Goal: Task Accomplishment & Management: Use online tool/utility

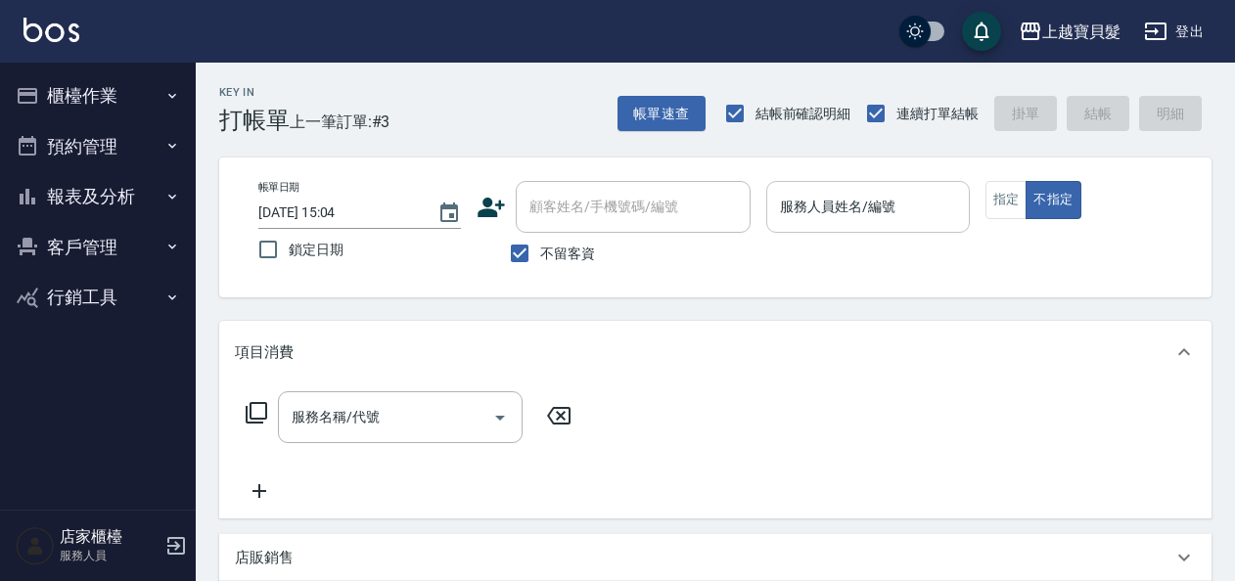
click at [828, 211] on div "服務人員姓名/編號 服務人員姓名/編號" at bounding box center [867, 207] width 203 height 52
click at [512, 256] on input "不留客資" at bounding box center [519, 253] width 41 height 41
checkbox input "false"
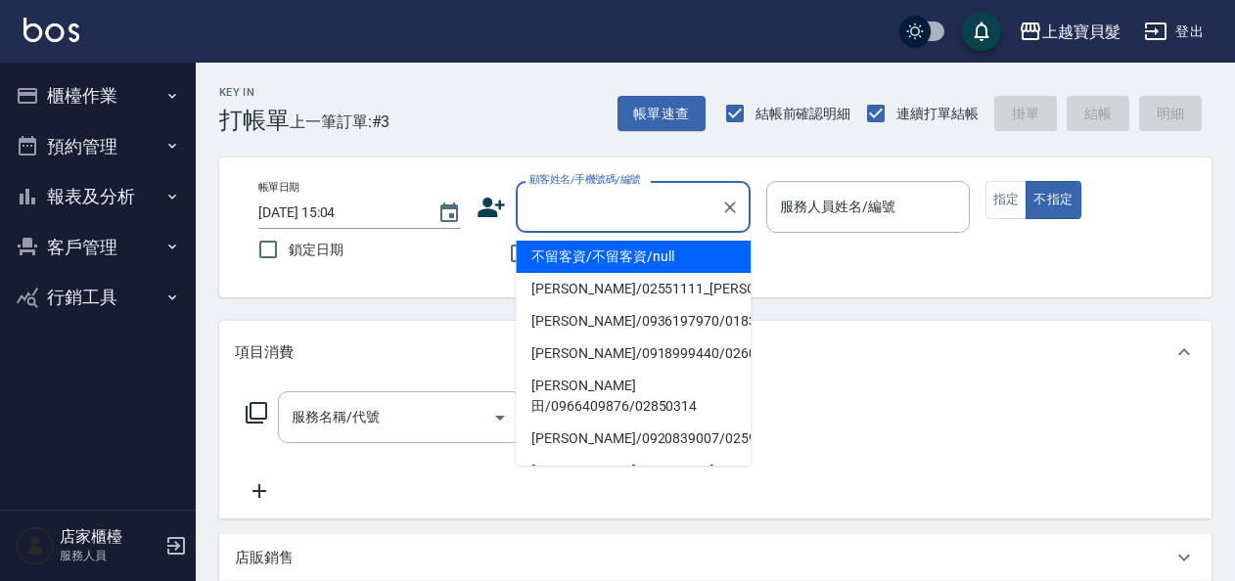
click at [585, 211] on input "顧客姓名/手機號碼/編號" at bounding box center [619, 207] width 188 height 34
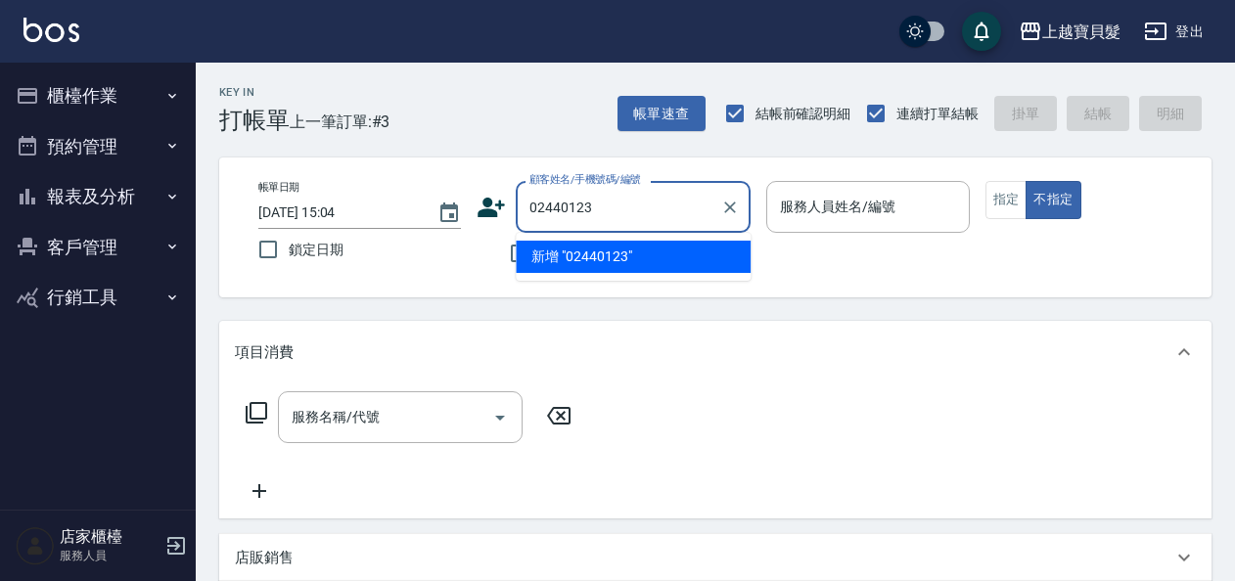
click at [559, 204] on input "02440123" at bounding box center [619, 207] width 188 height 34
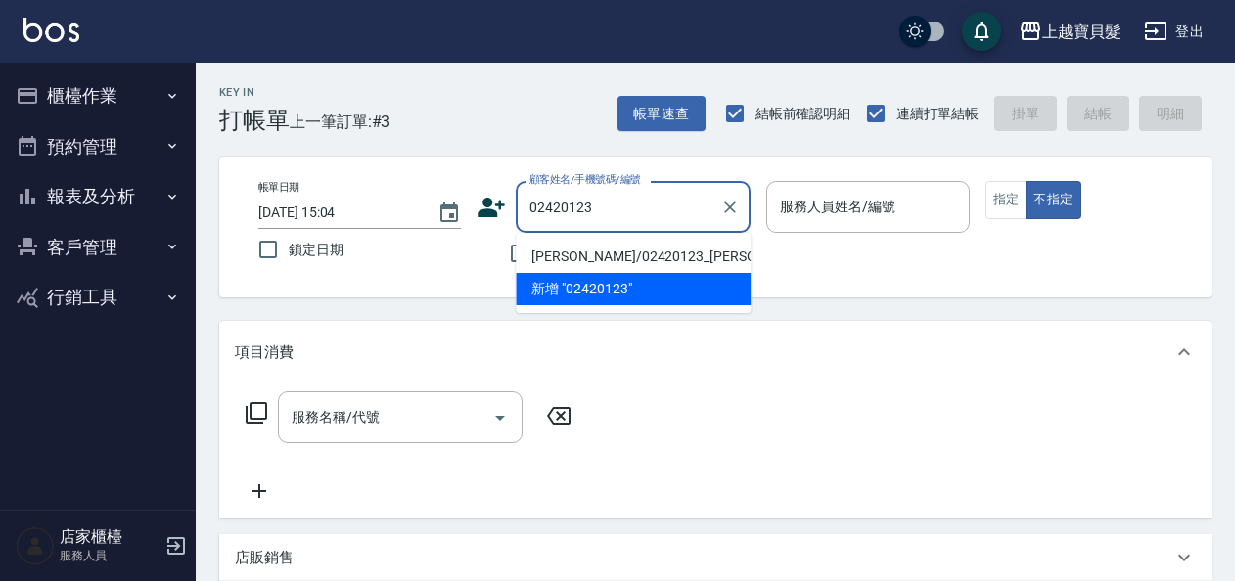
click at [601, 240] on ul "[PERSON_NAME]/02420123_[PERSON_NAME]/02420123 新增 "02420123"" at bounding box center [633, 273] width 235 height 80
click at [595, 258] on li "[PERSON_NAME]/02420123_[PERSON_NAME]/02420123" at bounding box center [633, 257] width 235 height 32
type input "[PERSON_NAME]/02420123_[PERSON_NAME]/02420123"
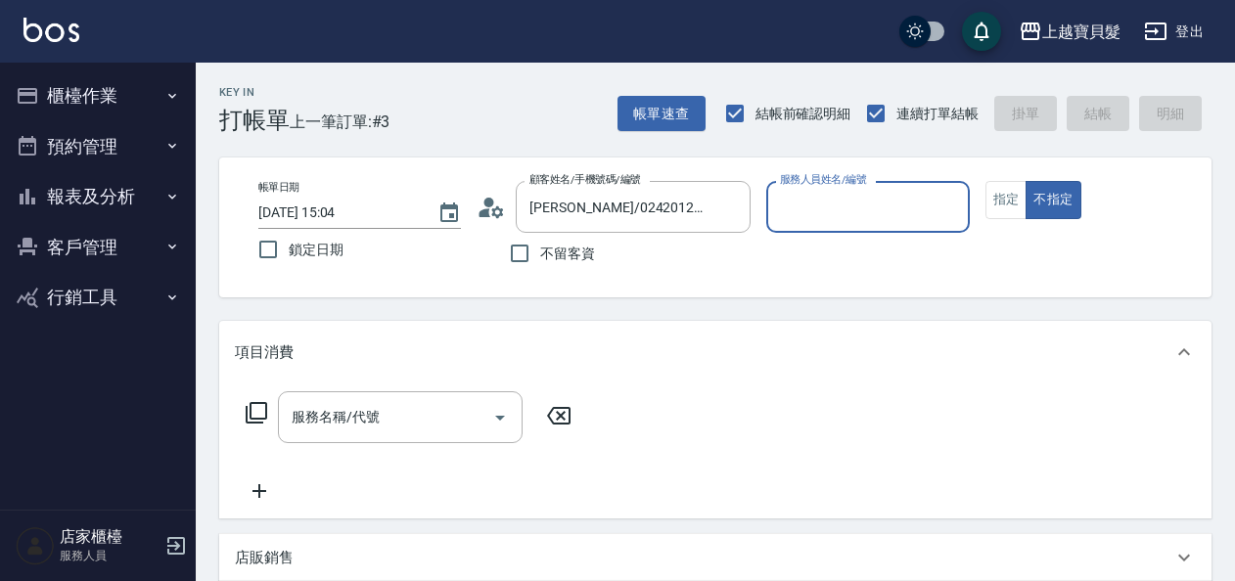
type input "[PERSON_NAME]-08"
click at [251, 407] on icon at bounding box center [257, 413] width 22 height 22
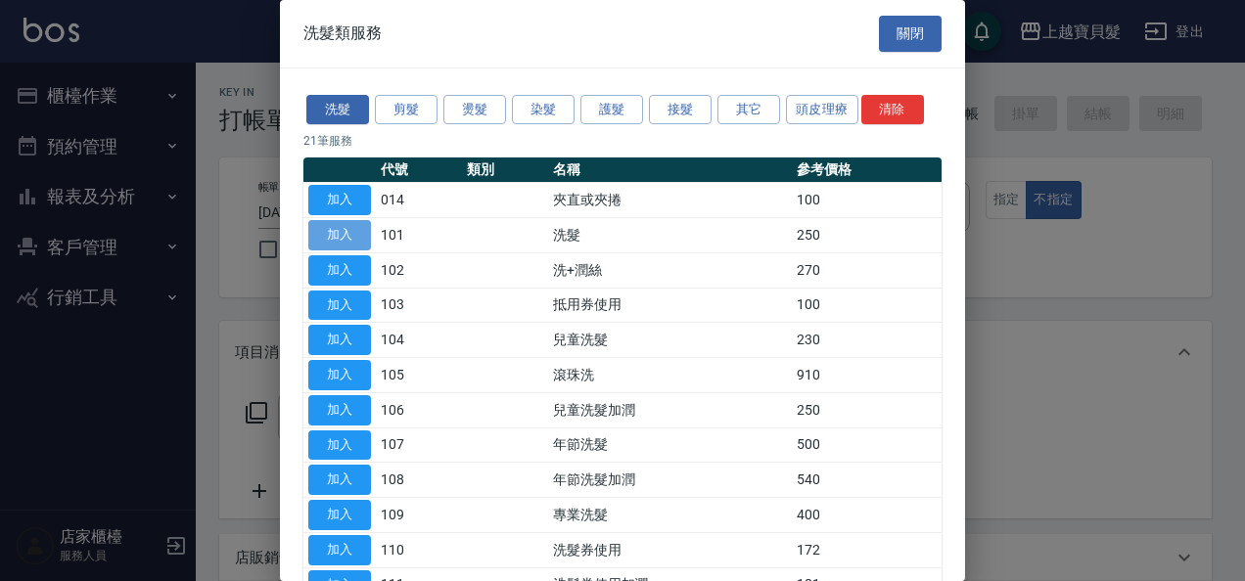
click at [349, 235] on button "加入" at bounding box center [339, 235] width 63 height 30
type input "洗髮(101)"
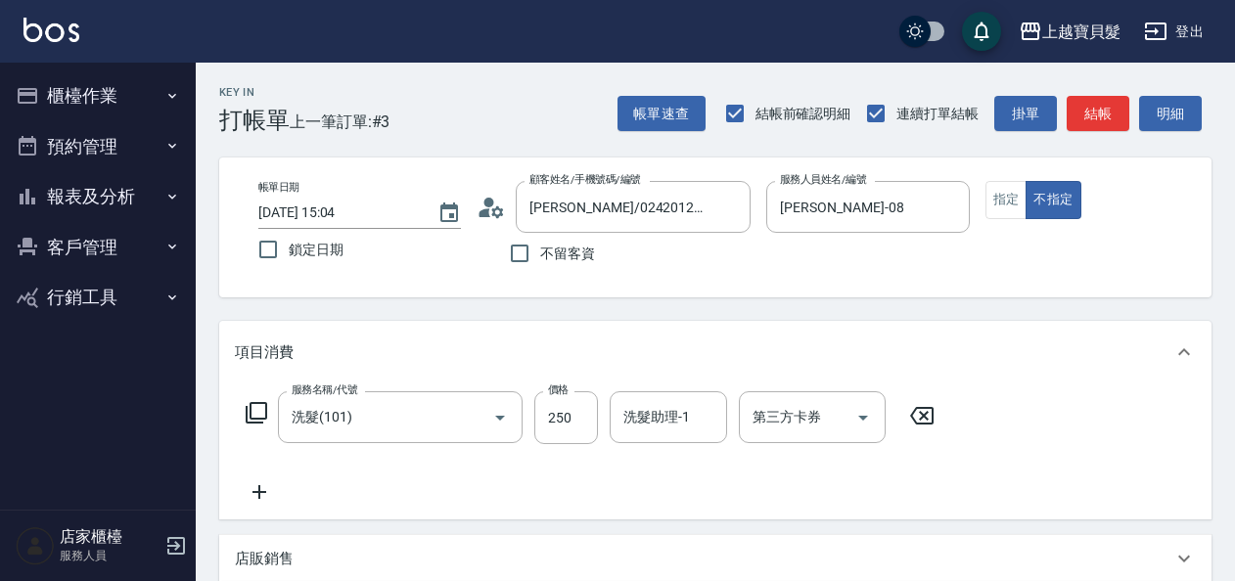
click at [251, 407] on icon at bounding box center [257, 413] width 22 height 22
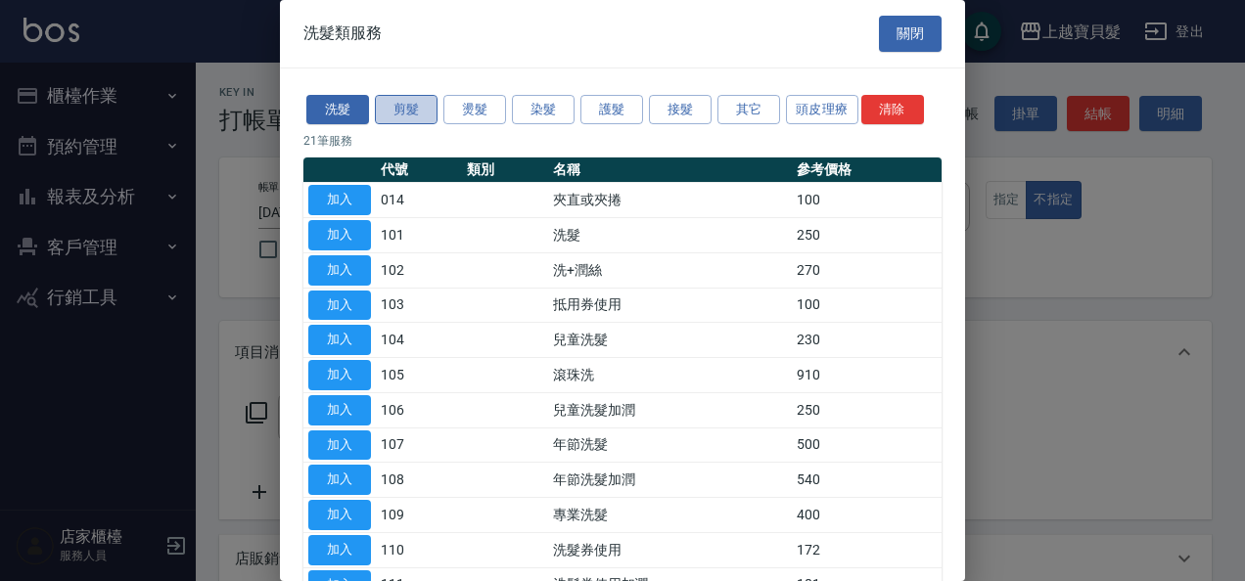
click at [398, 108] on button "剪髮" at bounding box center [406, 110] width 63 height 30
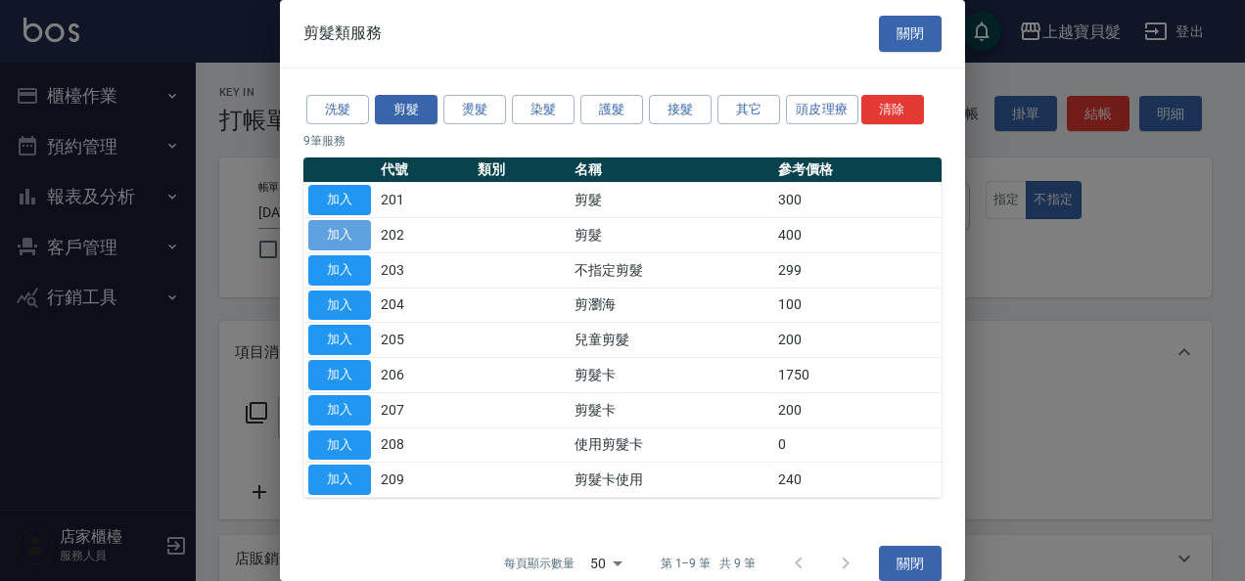
click at [337, 234] on button "加入" at bounding box center [339, 235] width 63 height 30
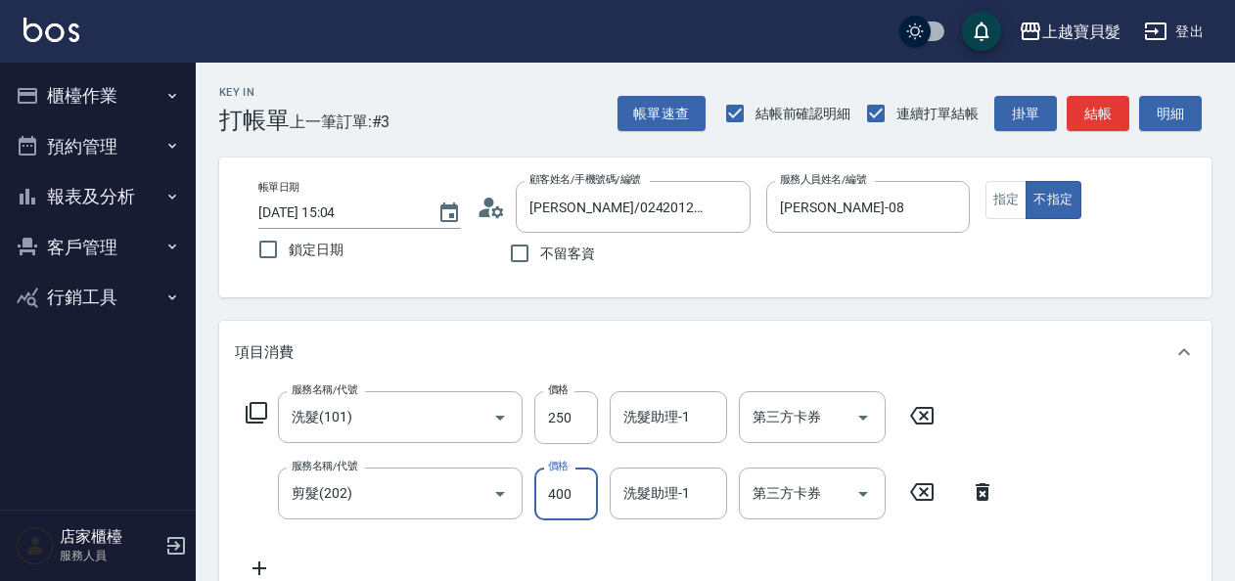
click at [538, 489] on input "400" at bounding box center [566, 494] width 64 height 53
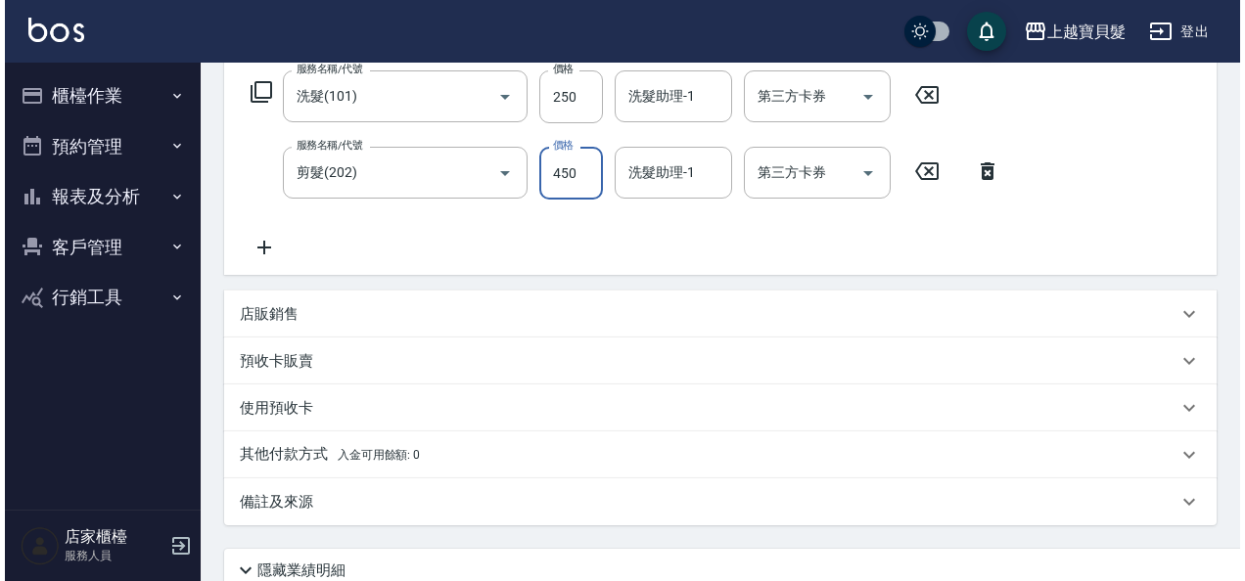
scroll to position [484, 0]
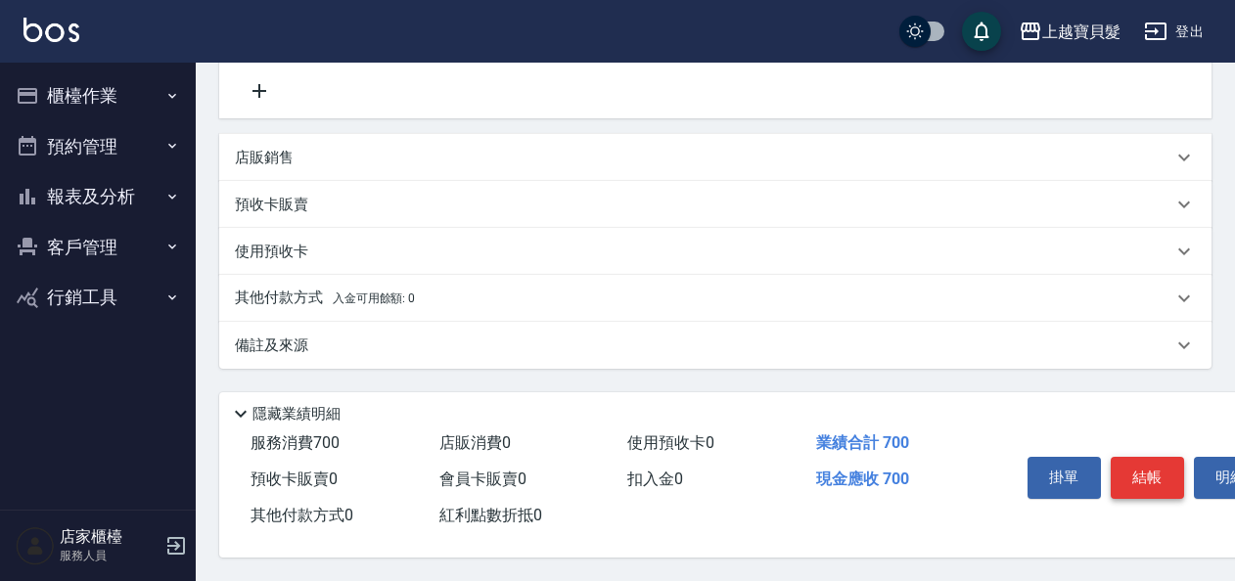
type input "450"
click at [1151, 468] on button "結帳" at bounding box center [1147, 477] width 73 height 41
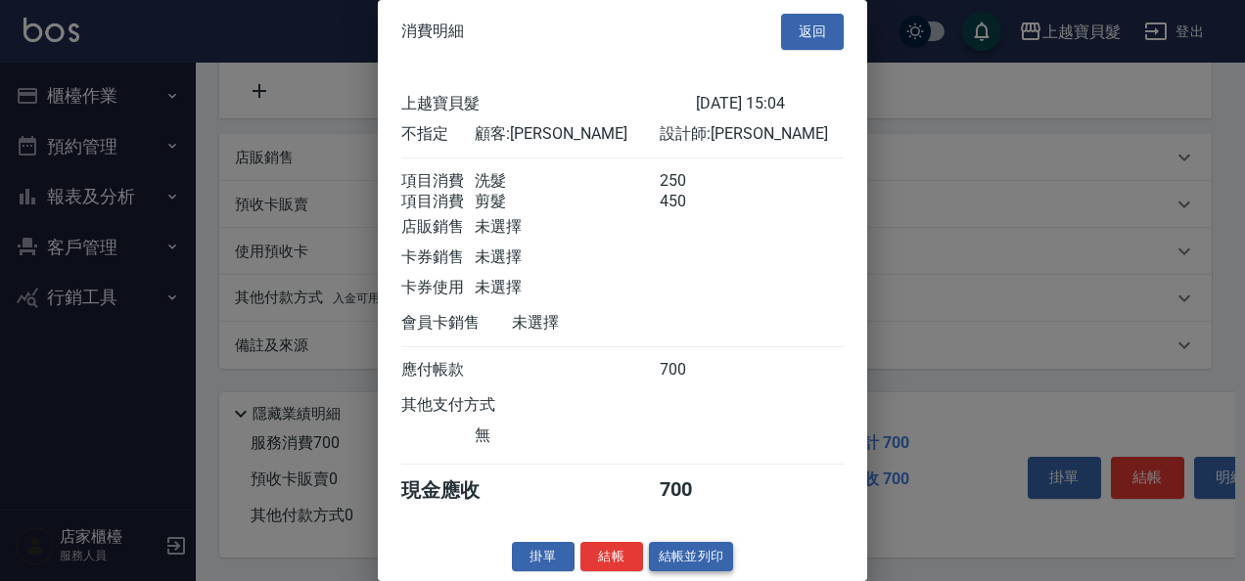
scroll to position [27, 0]
click at [672, 550] on button "結帳並列印" at bounding box center [691, 557] width 85 height 30
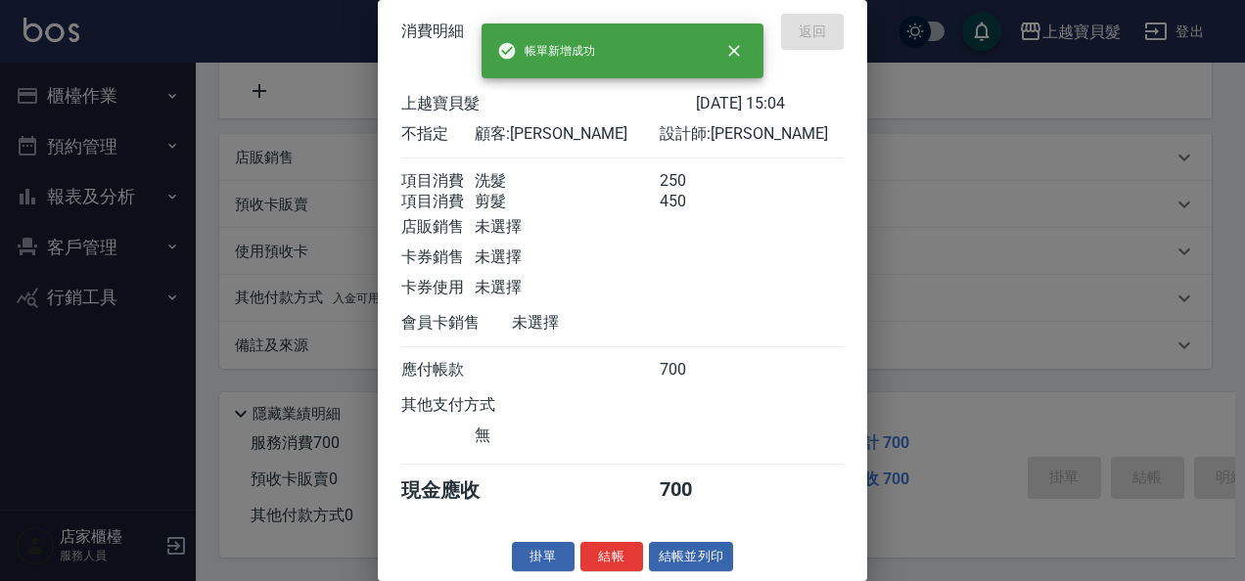
type input "[DATE] 15:54"
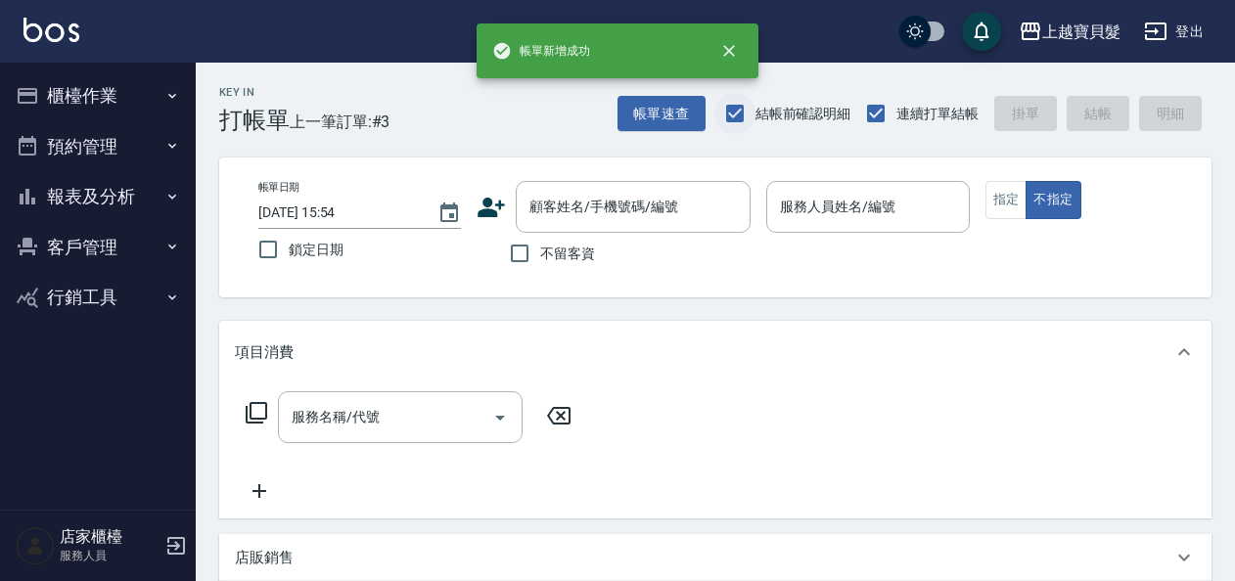
scroll to position [0, 0]
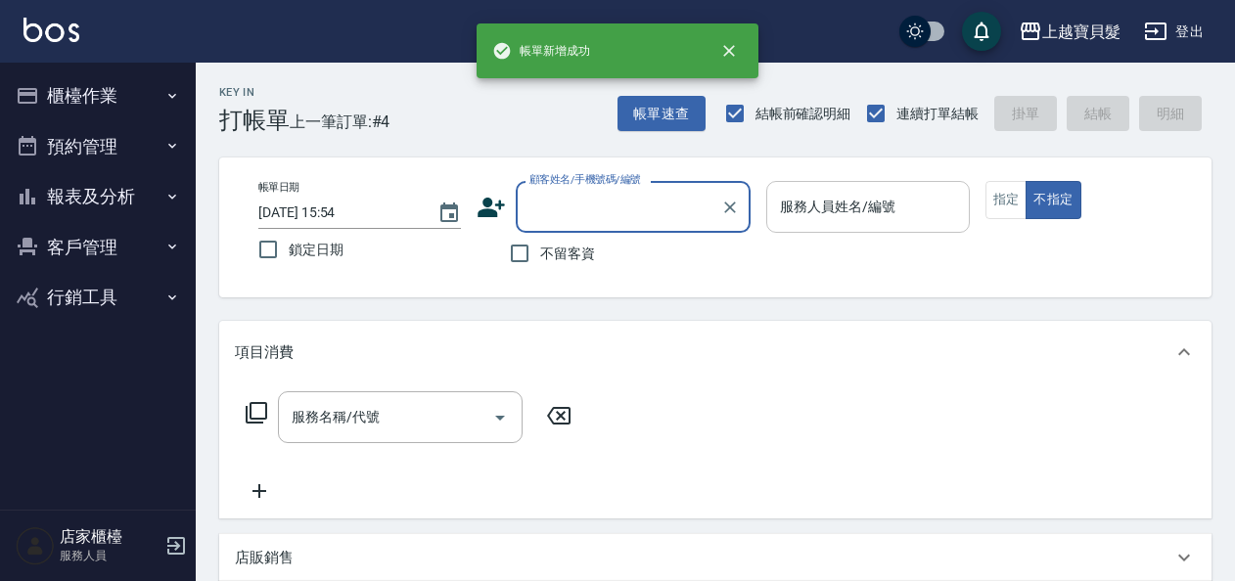
click at [836, 215] on input "服務人員姓名/編號" at bounding box center [867, 207] width 185 height 34
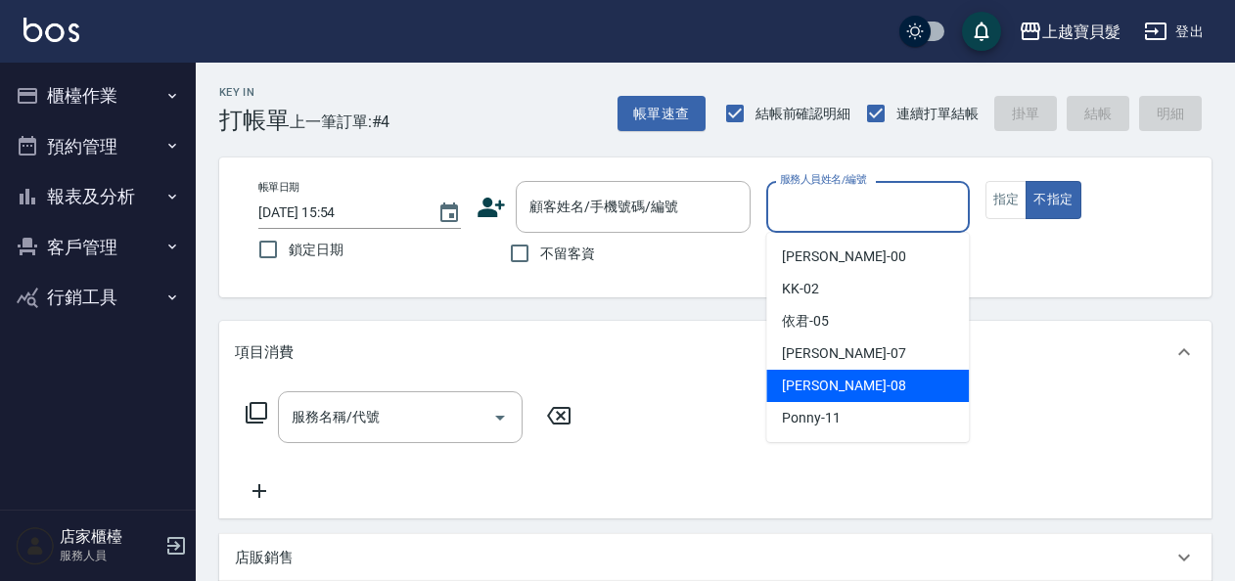
drag, startPoint x: 831, startPoint y: 374, endPoint x: 815, endPoint y: 367, distance: 17.1
click at [831, 372] on div "[PERSON_NAME] -08" at bounding box center [867, 386] width 203 height 32
type input "[PERSON_NAME]-08"
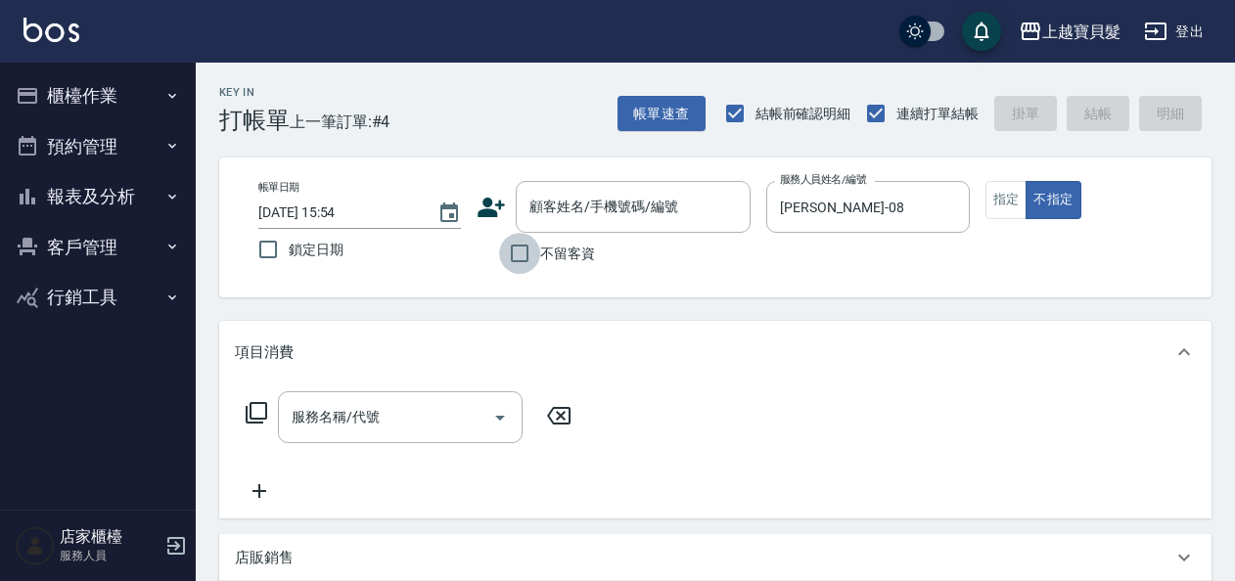
drag, startPoint x: 529, startPoint y: 252, endPoint x: 517, endPoint y: 255, distance: 12.4
click at [529, 252] on input "不留客資" at bounding box center [519, 253] width 41 height 41
checkbox input "true"
click at [254, 400] on div "服務名稱/代號 服務名稱/代號" at bounding box center [409, 417] width 348 height 52
click at [258, 411] on icon at bounding box center [256, 412] width 23 height 23
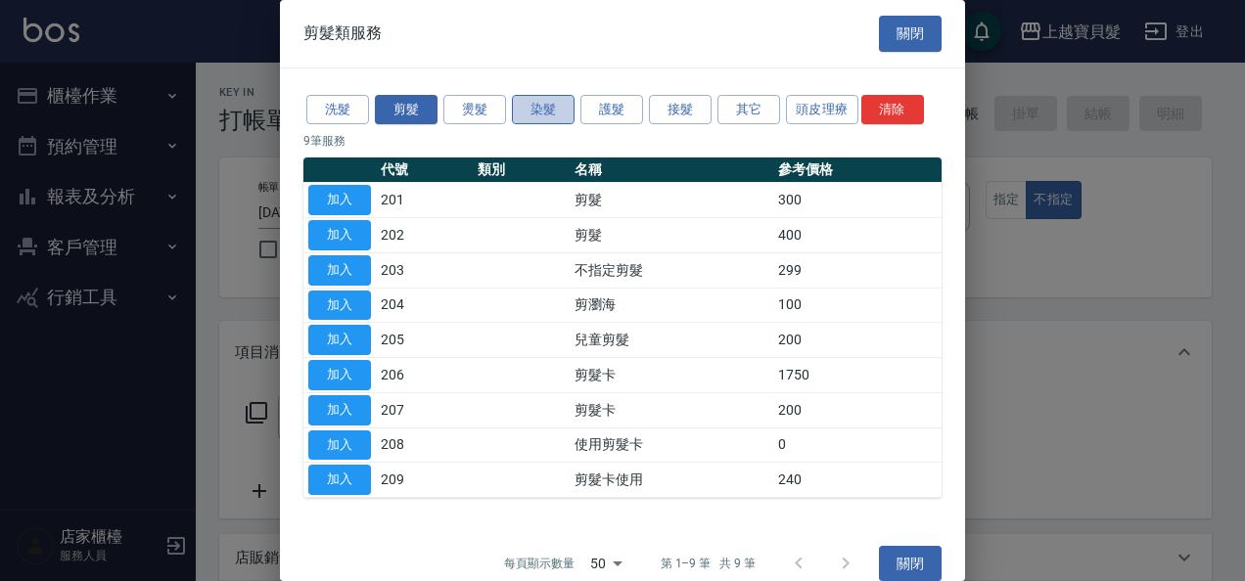
click at [542, 114] on button "染髮" at bounding box center [543, 110] width 63 height 30
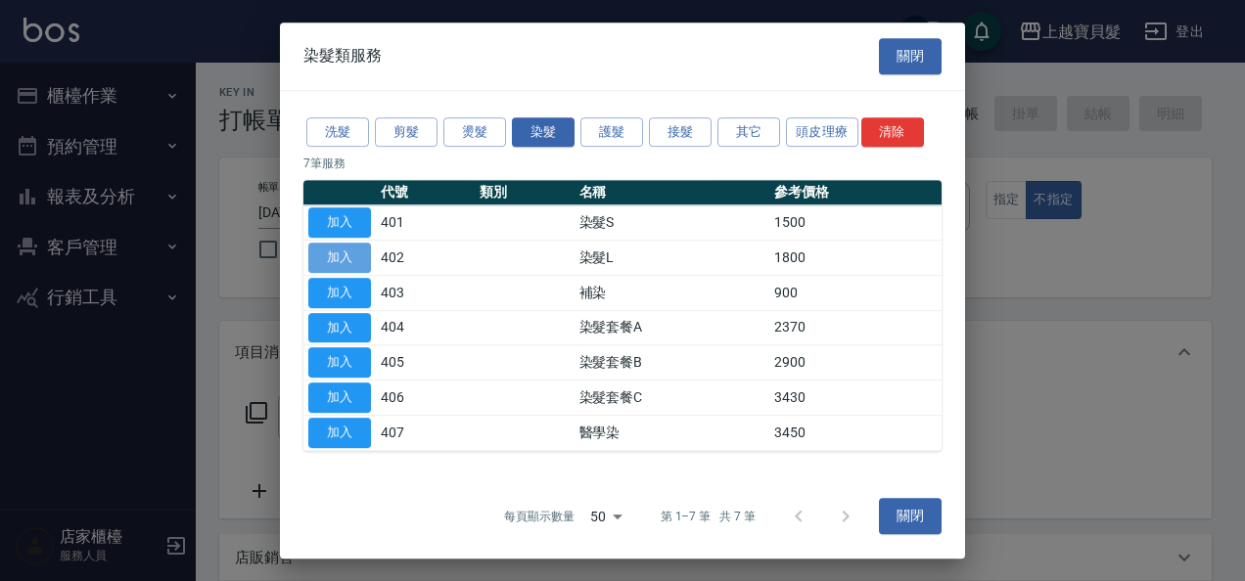
click at [347, 252] on button "加入" at bounding box center [339, 258] width 63 height 30
type input "染髮L(402)"
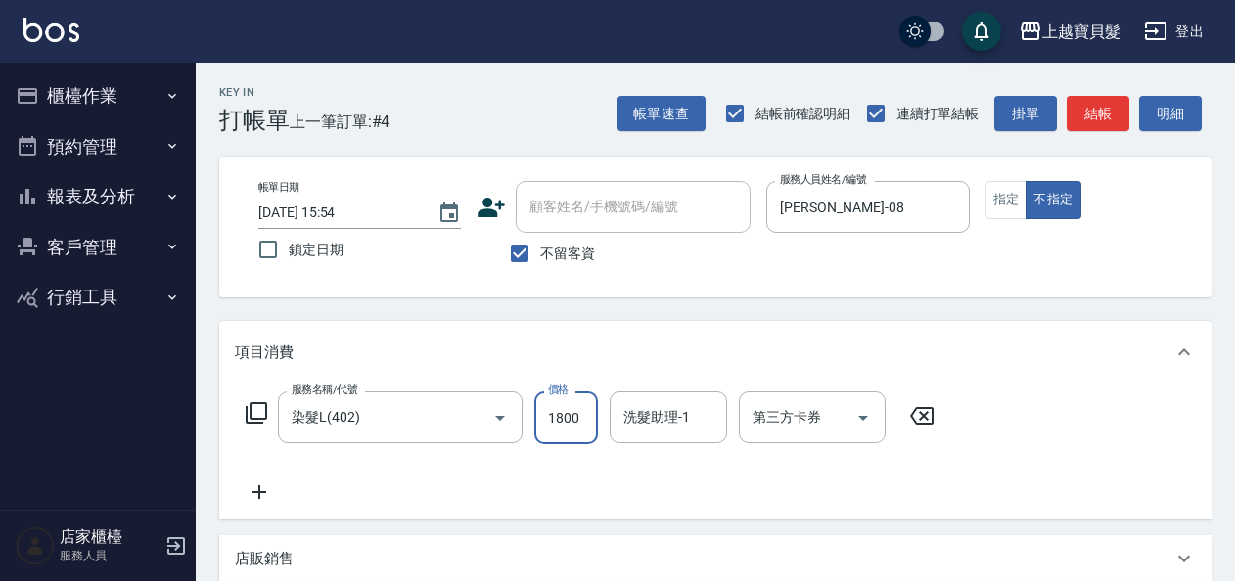
click at [549, 415] on input "1800" at bounding box center [566, 417] width 64 height 53
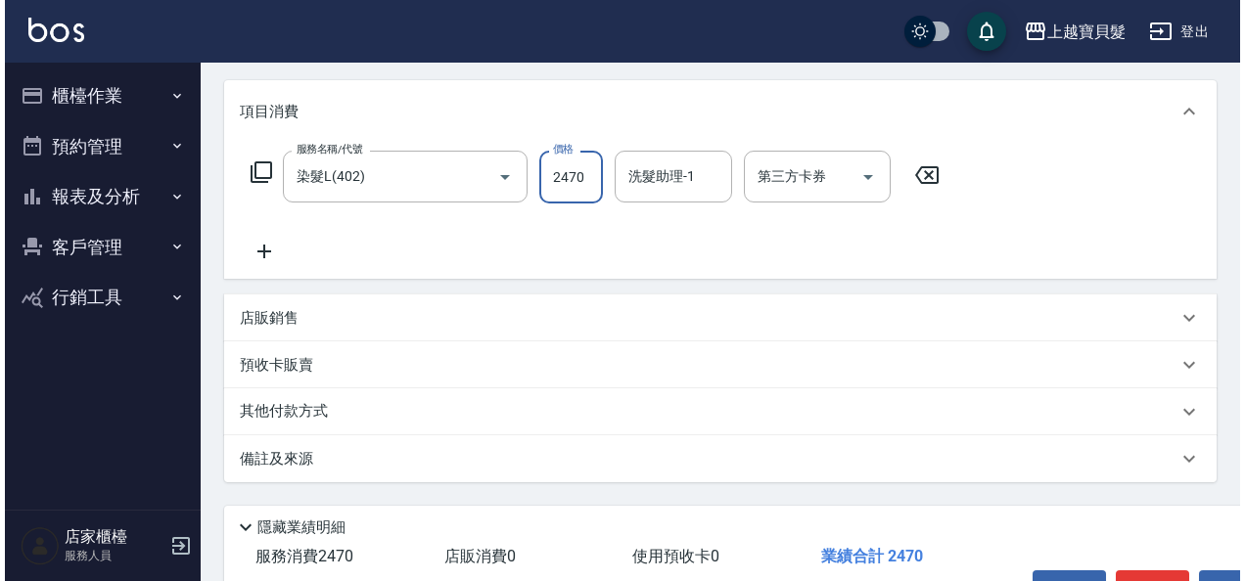
scroll to position [361, 0]
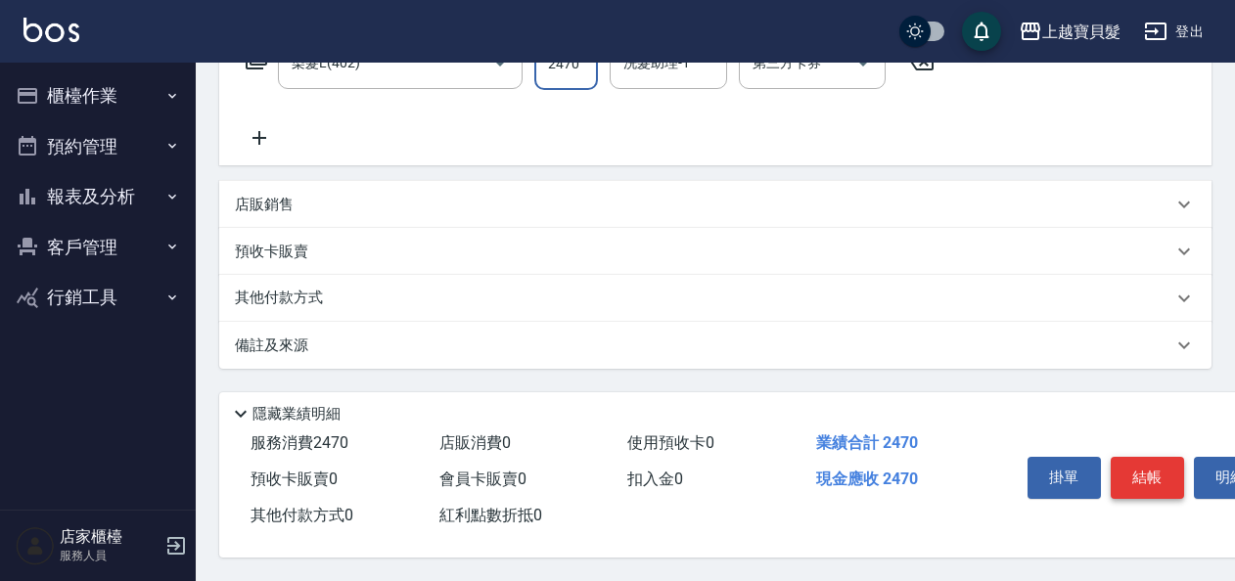
type input "2470"
click at [1131, 476] on button "結帳" at bounding box center [1147, 477] width 73 height 41
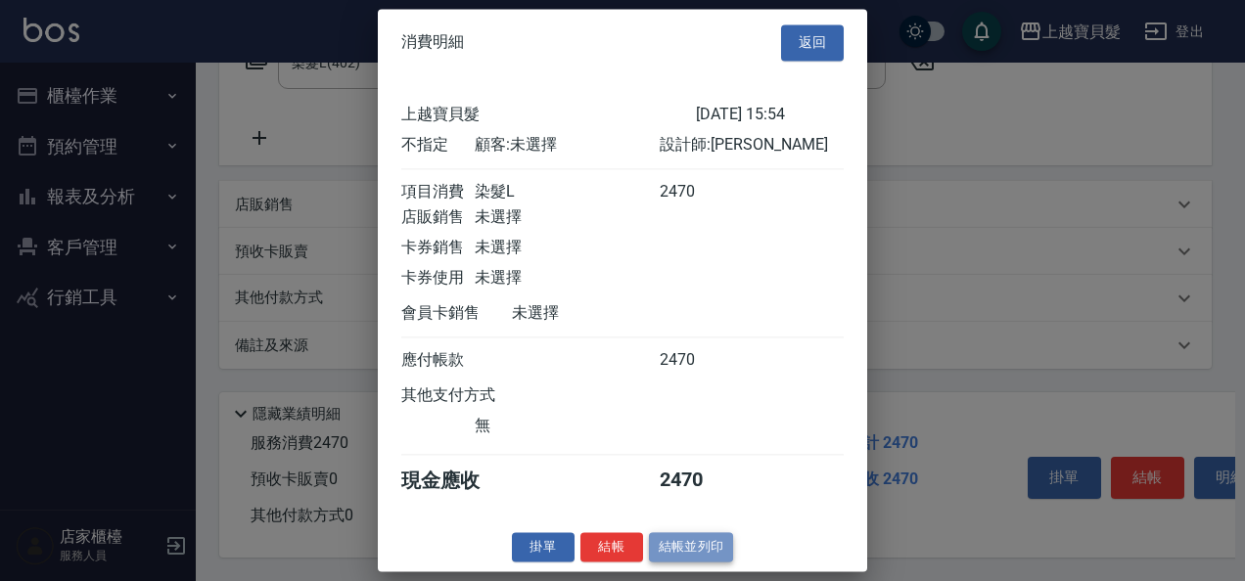
click at [681, 552] on button "結帳並列印" at bounding box center [691, 547] width 85 height 30
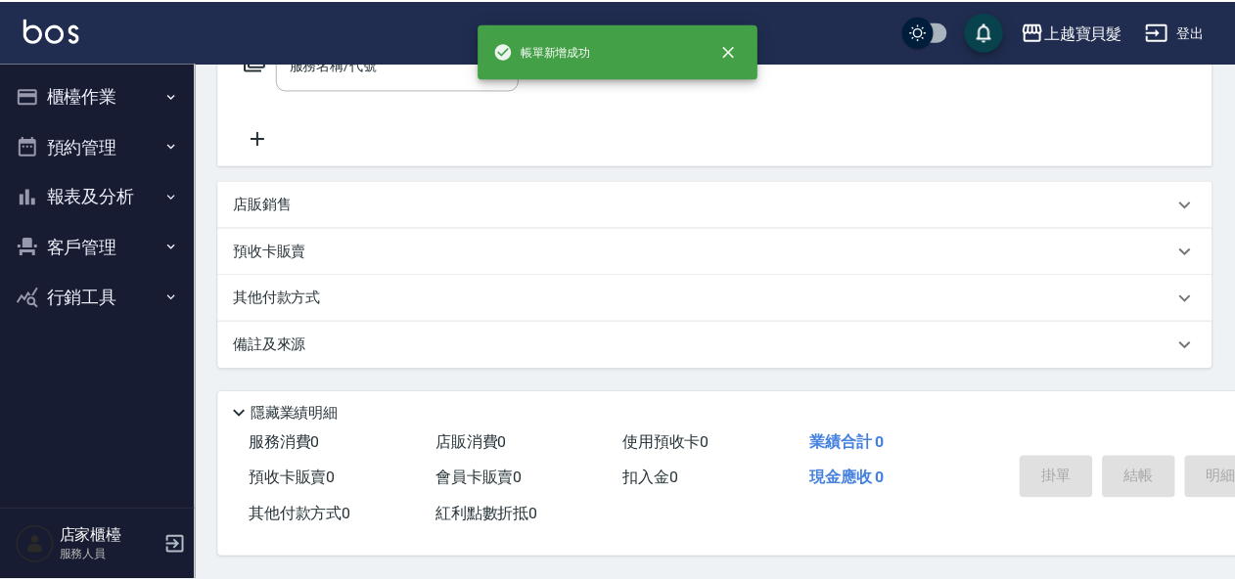
scroll to position [0, 0]
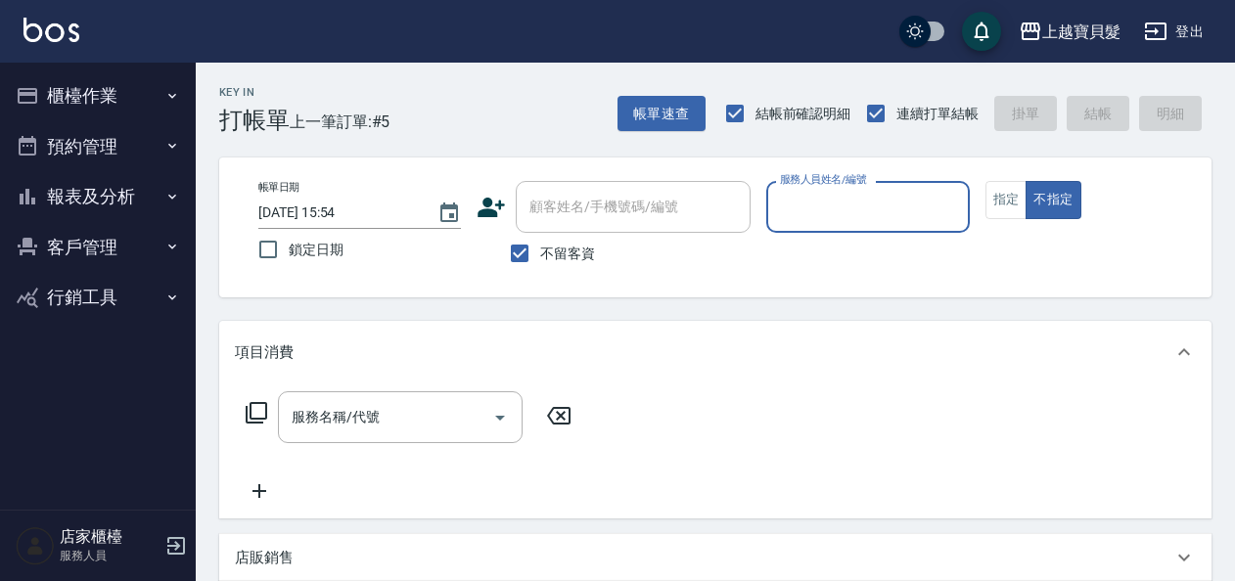
drag, startPoint x: 892, startPoint y: 204, endPoint x: 891, endPoint y: 221, distance: 17.6
click at [891, 207] on input "服務人員姓名/編號" at bounding box center [867, 207] width 185 height 34
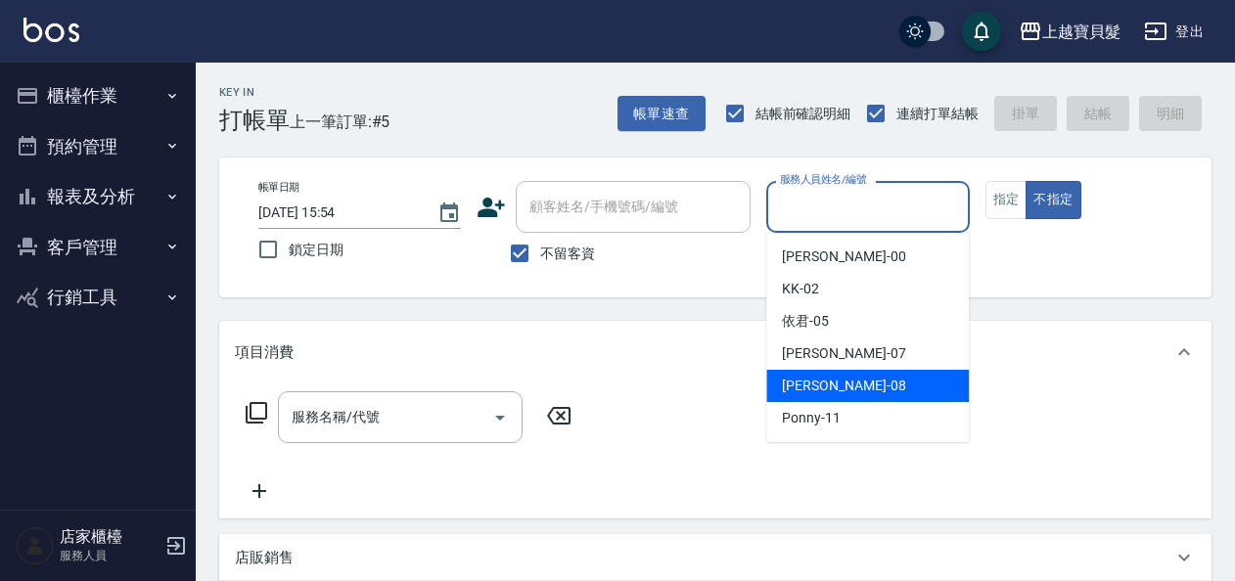
click at [840, 380] on div "[PERSON_NAME] -08" at bounding box center [867, 386] width 203 height 32
type input "[PERSON_NAME]-08"
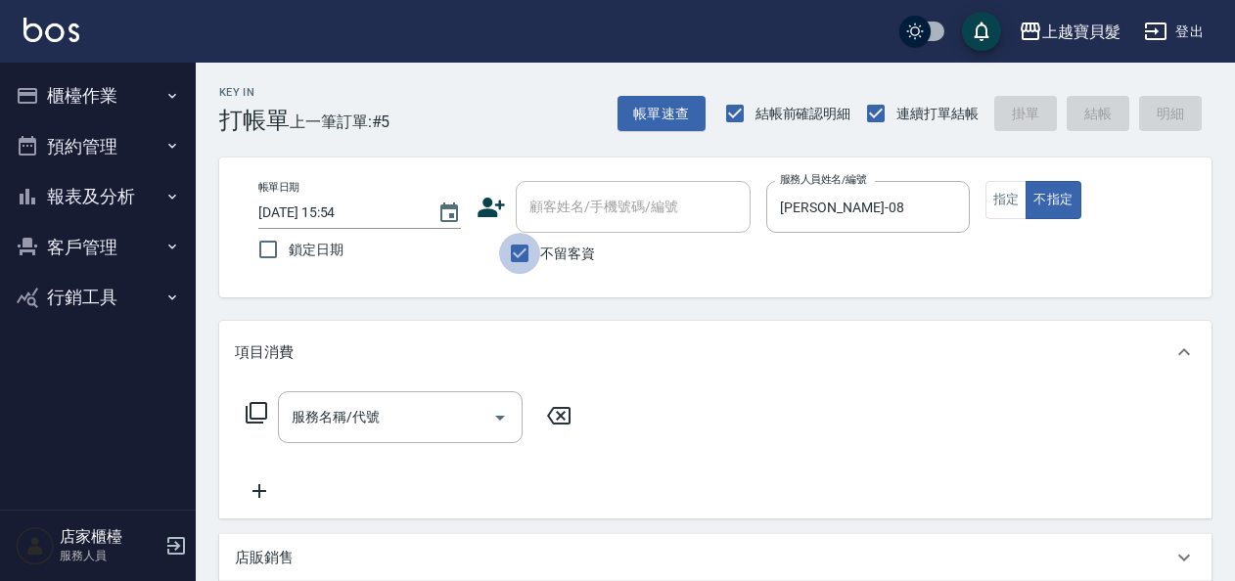
click at [514, 252] on input "不留客資" at bounding box center [519, 253] width 41 height 41
checkbox input "false"
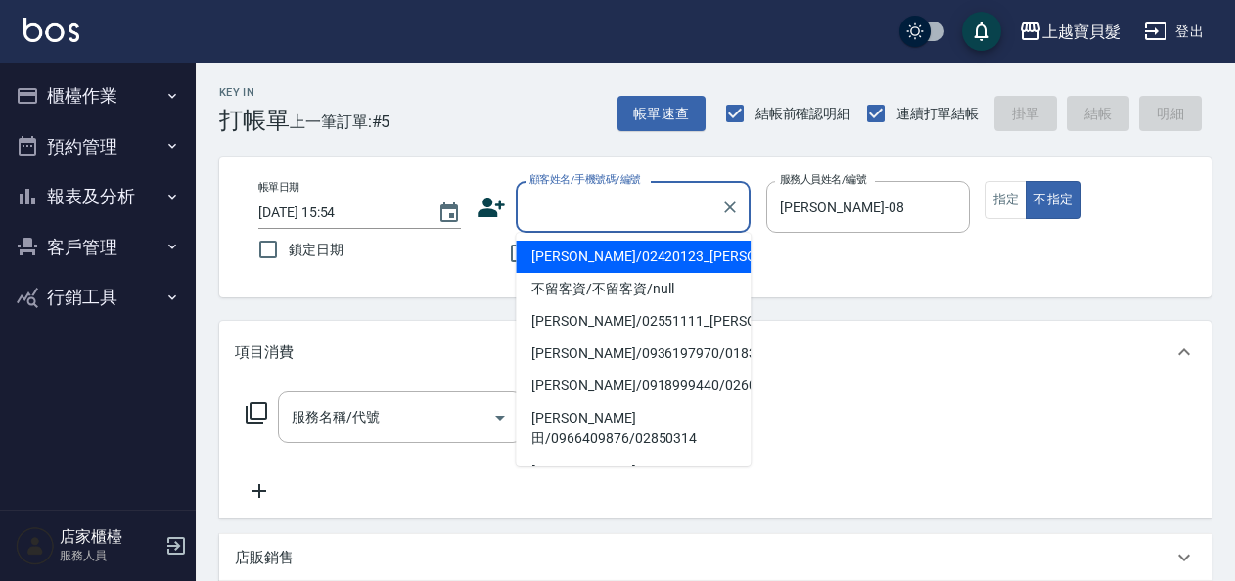
click at [585, 211] on input "顧客姓名/手機號碼/編號" at bounding box center [619, 207] width 188 height 34
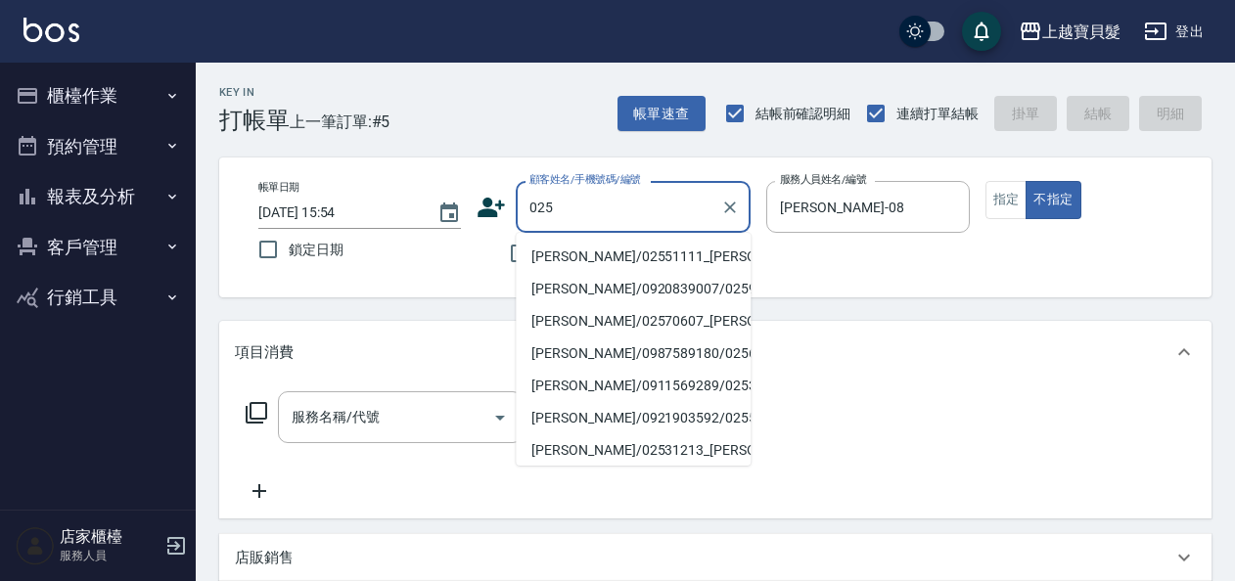
type input "0255"
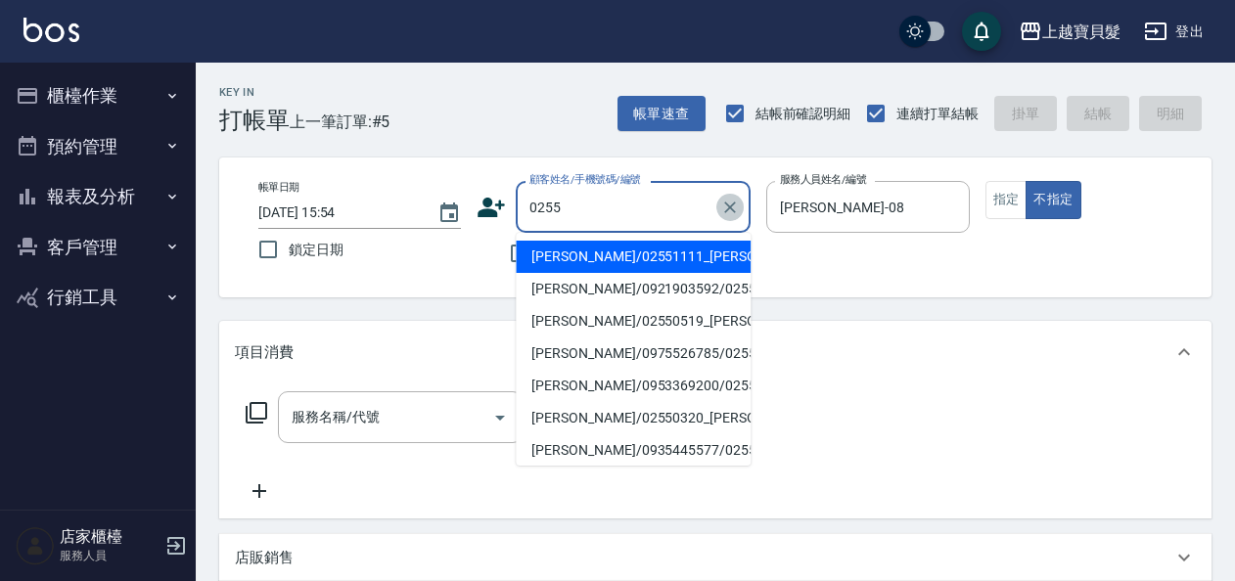
click at [724, 208] on icon "Clear" at bounding box center [730, 208] width 20 height 20
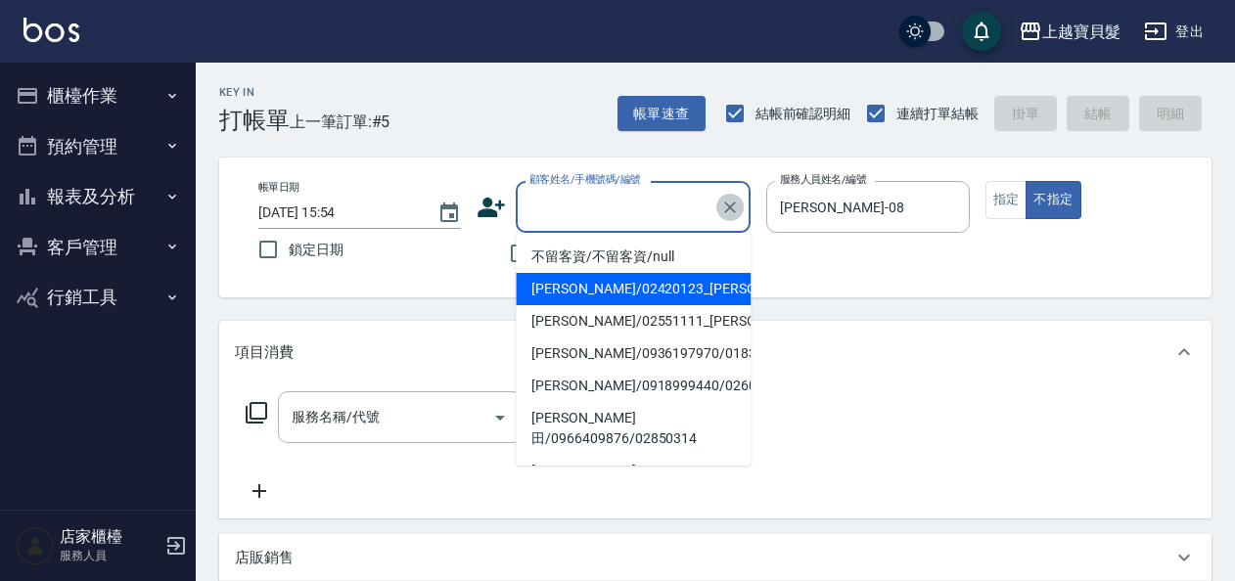
click at [730, 205] on icon "Clear" at bounding box center [730, 208] width 20 height 20
click at [832, 366] on div "項目消費" at bounding box center [715, 352] width 992 height 63
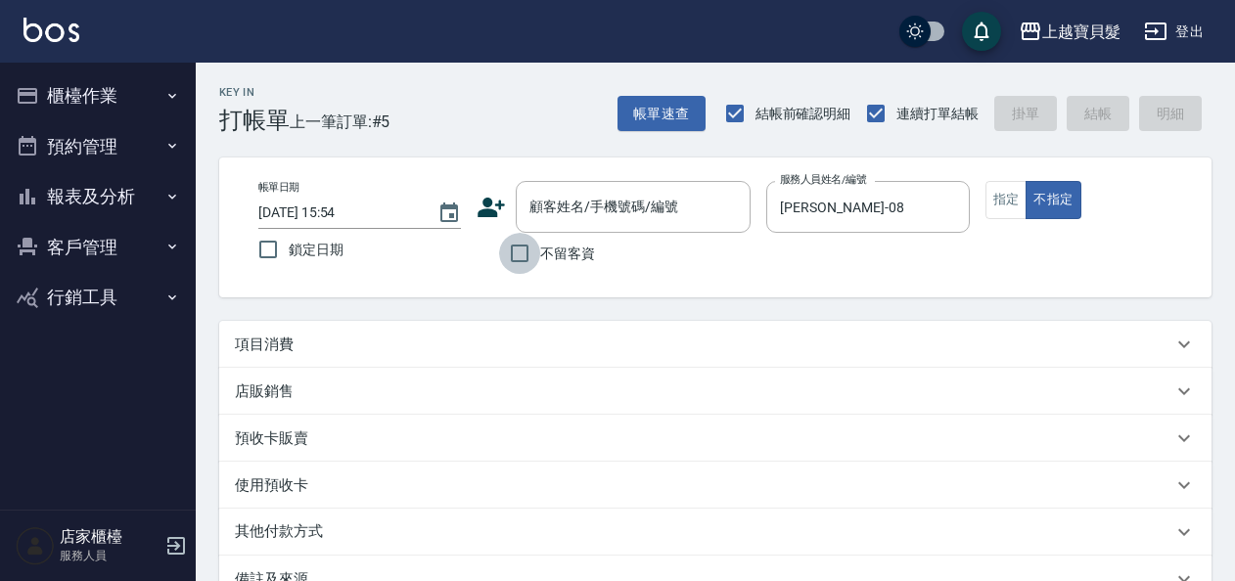
click at [519, 252] on input "不留客資" at bounding box center [519, 253] width 41 height 41
checkbox input "true"
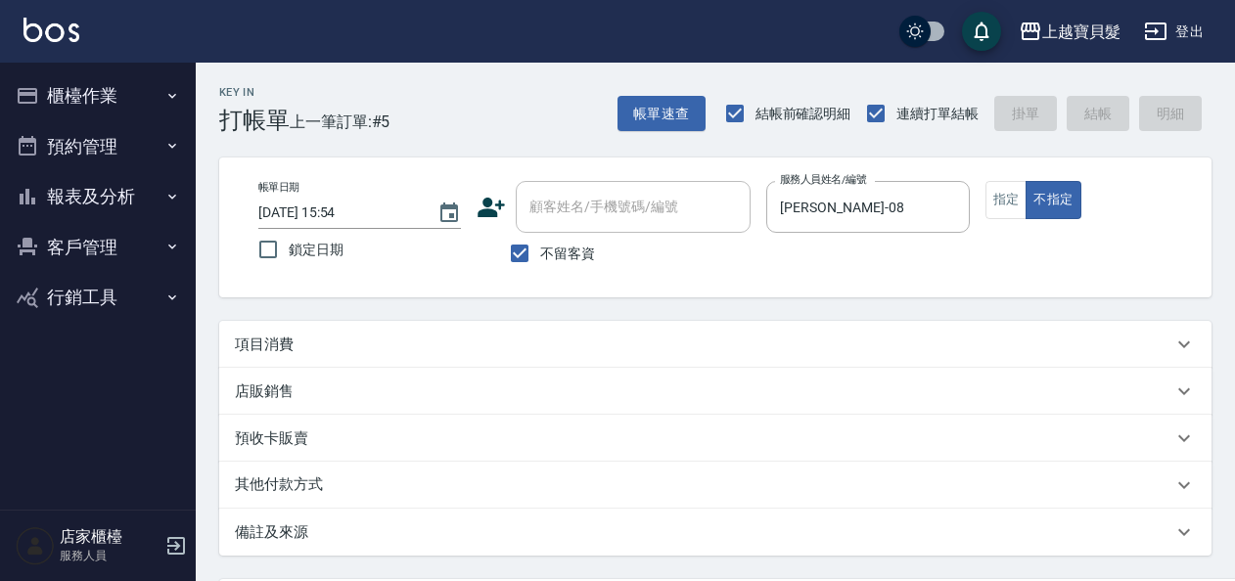
click at [262, 346] on p "項目消費" at bounding box center [264, 345] width 59 height 21
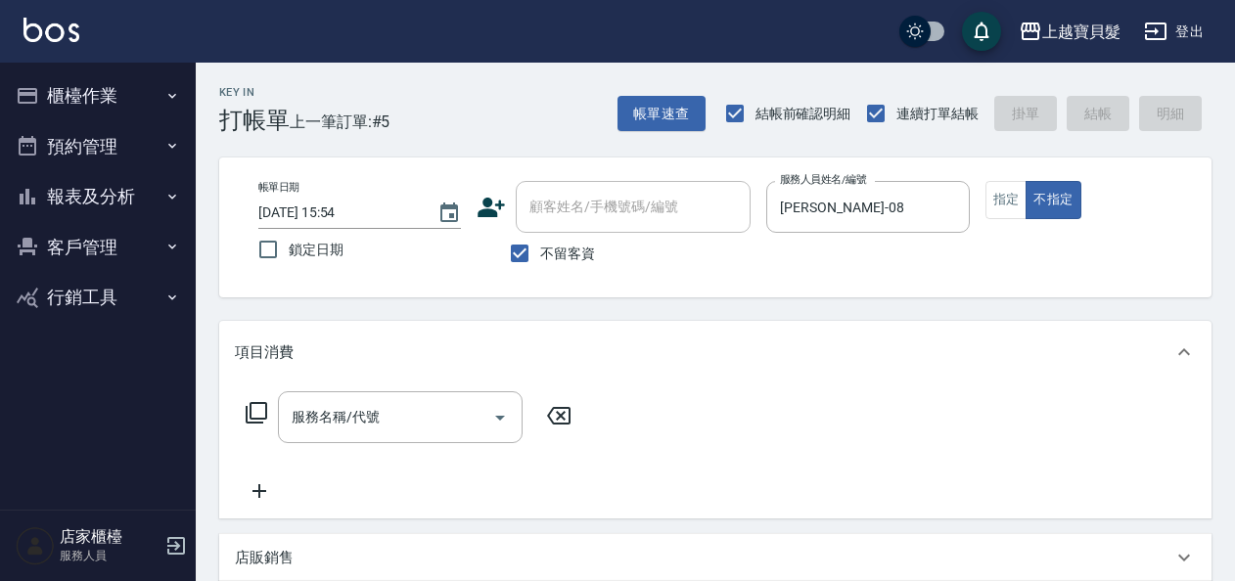
click at [259, 409] on icon at bounding box center [256, 412] width 23 height 23
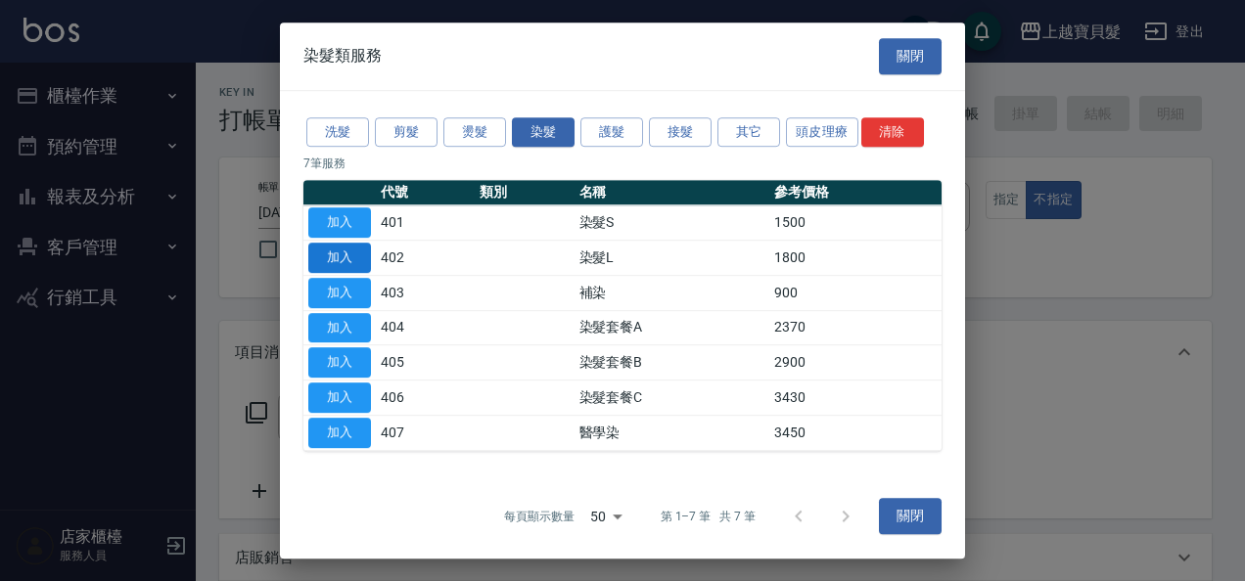
click at [341, 255] on button "加入" at bounding box center [339, 258] width 63 height 30
type input "染髮L(402)"
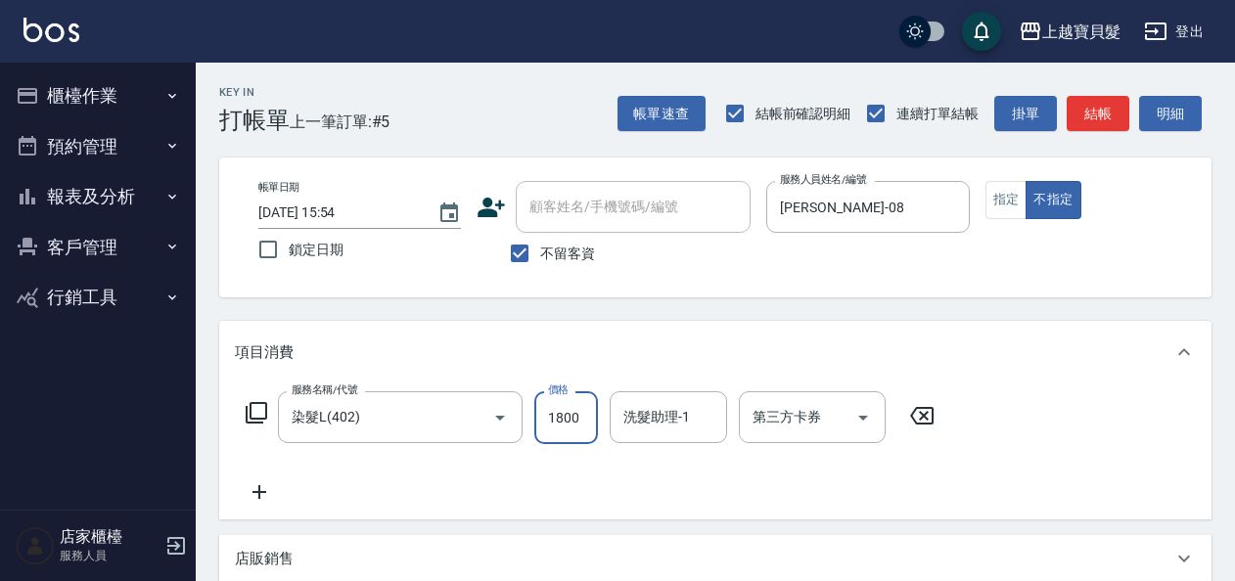
click at [542, 418] on input "1800" at bounding box center [566, 417] width 64 height 53
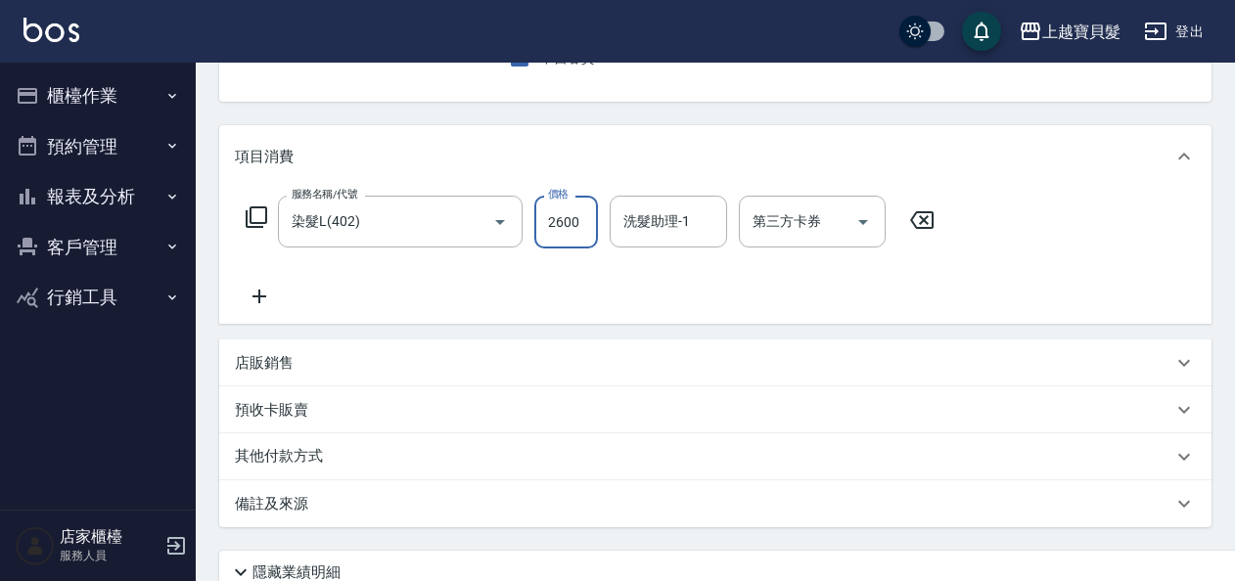
type input "2600"
click at [296, 409] on p "預收卡販賣" at bounding box center [271, 410] width 73 height 21
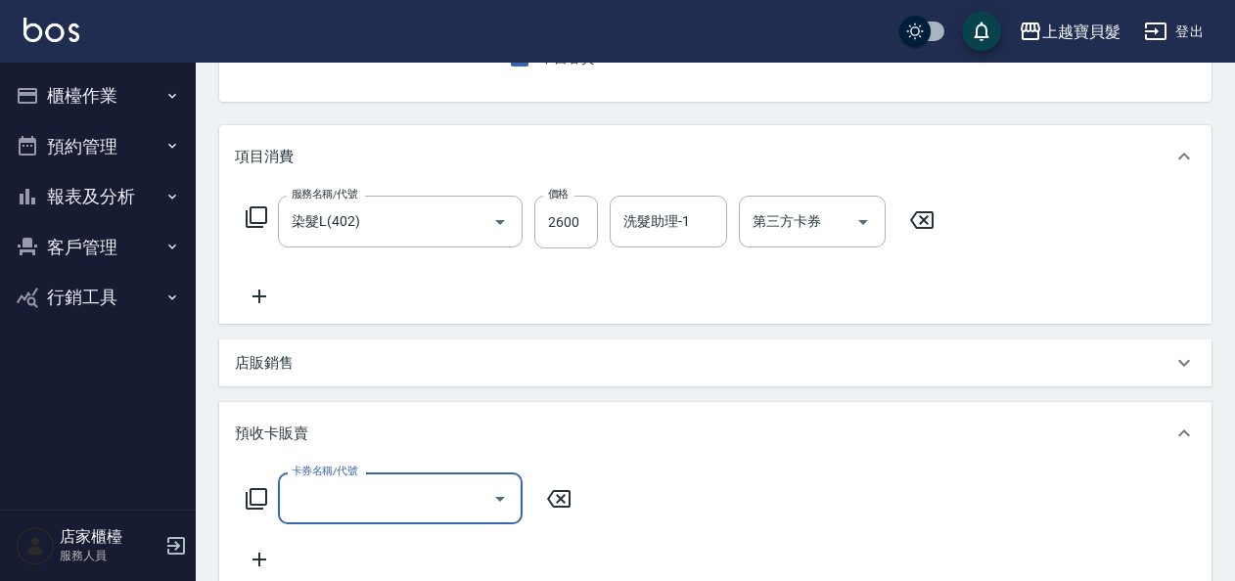
scroll to position [0, 0]
click at [369, 488] on input "卡券名稱/代號" at bounding box center [386, 499] width 198 height 34
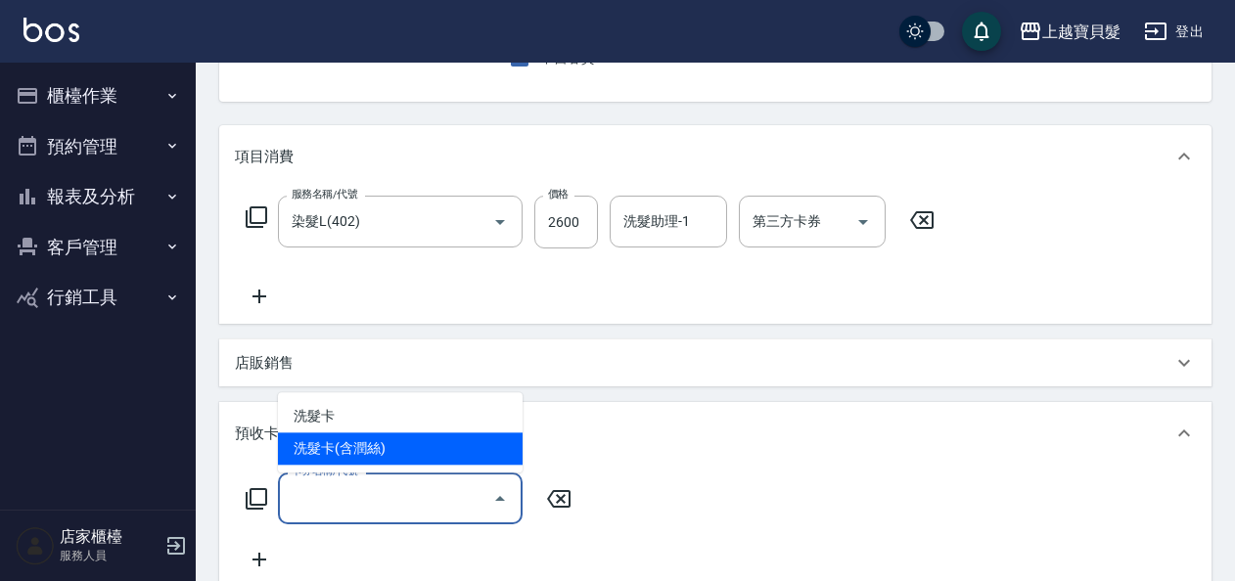
click at [247, 425] on p "預收卡販賣" at bounding box center [271, 434] width 73 height 21
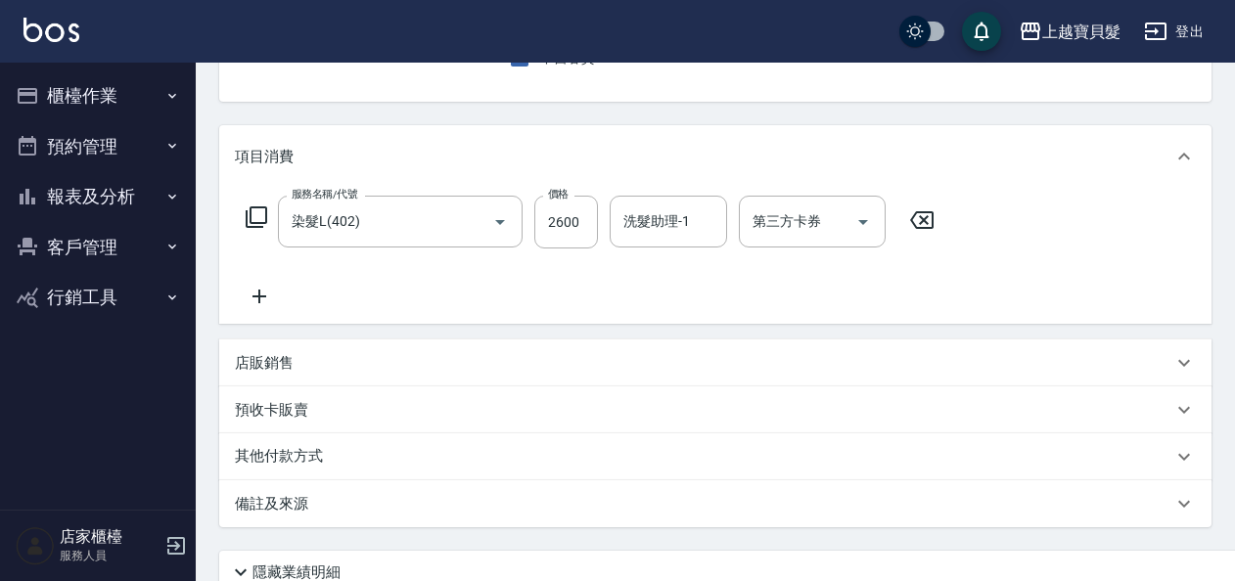
click at [277, 458] on p "其他付款方式" at bounding box center [284, 457] width 98 height 22
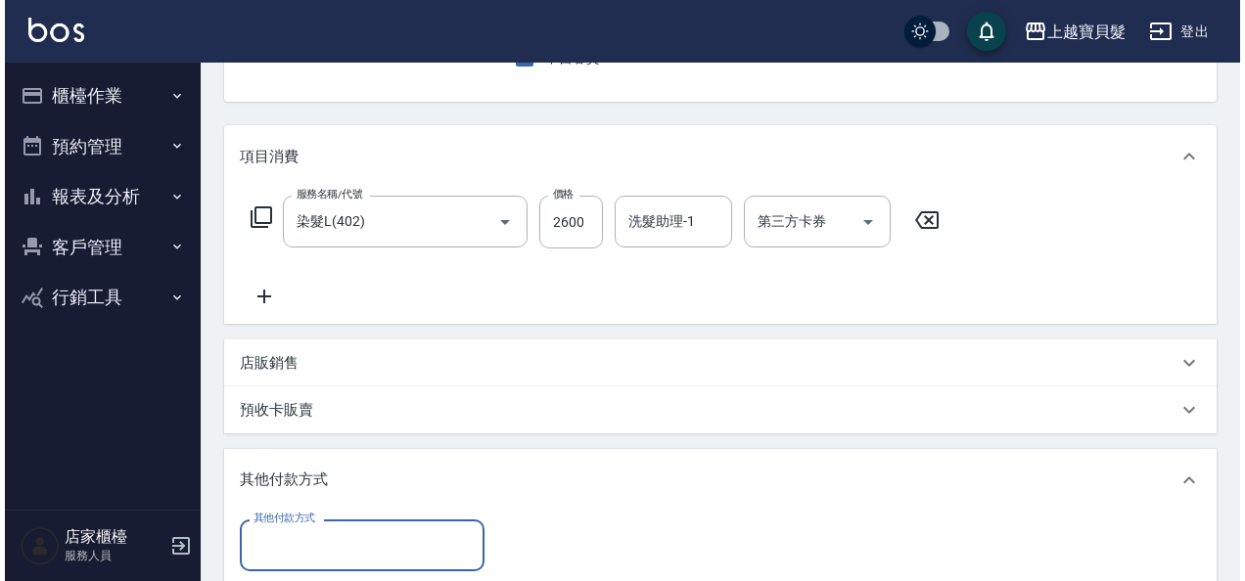
scroll to position [483, 0]
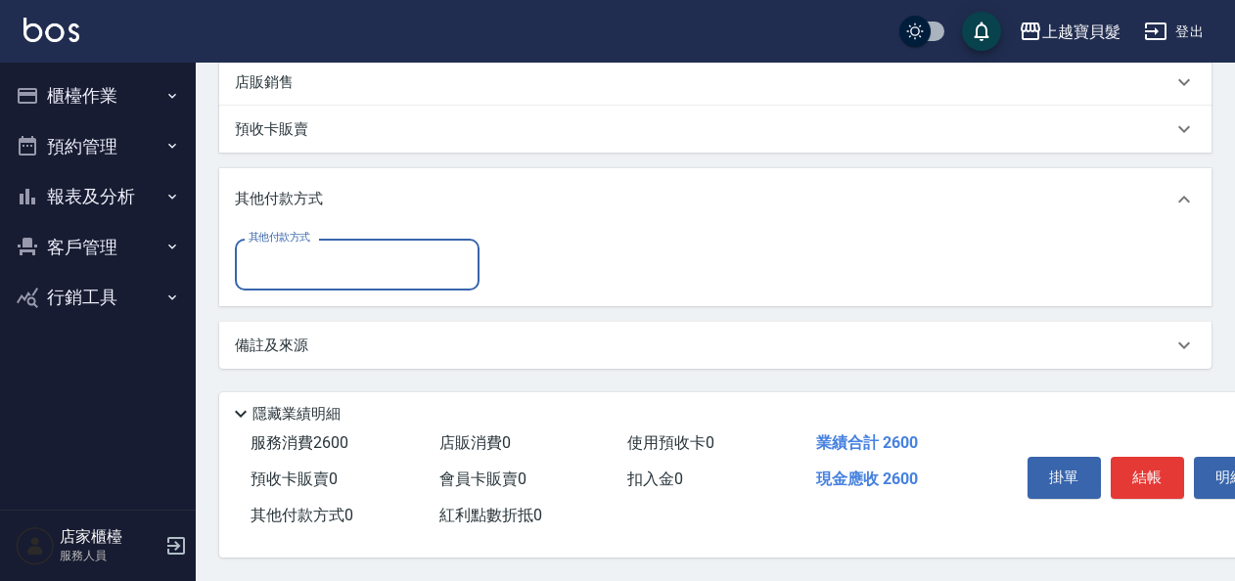
click at [397, 262] on input "其他付款方式" at bounding box center [357, 265] width 227 height 34
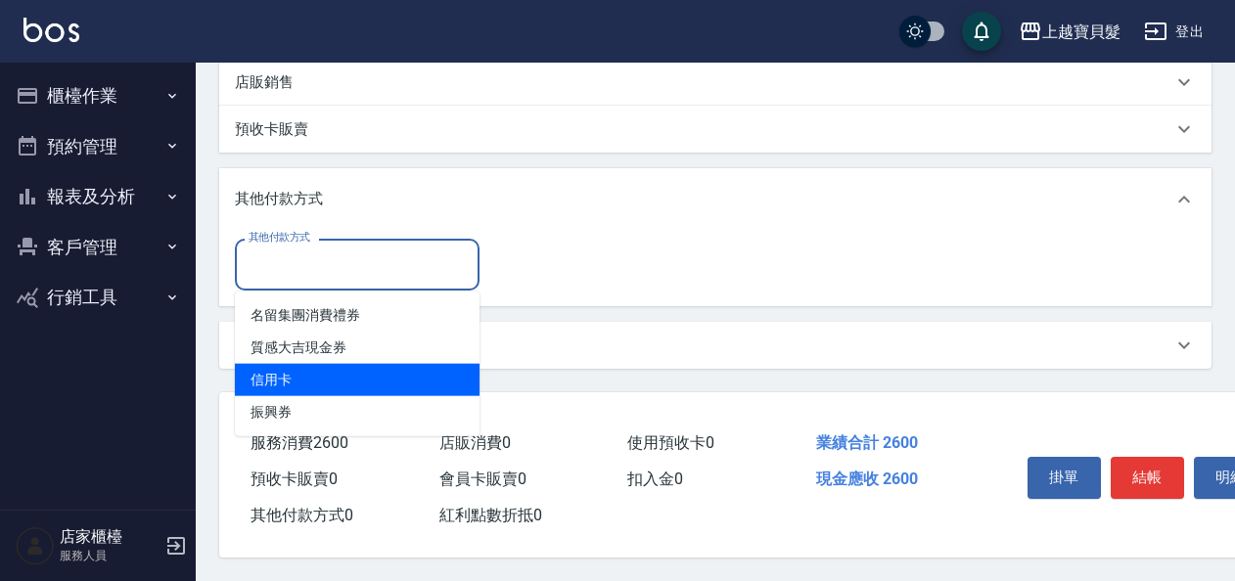
click at [343, 382] on span "信用卡" at bounding box center [357, 380] width 245 height 32
type input "信用卡"
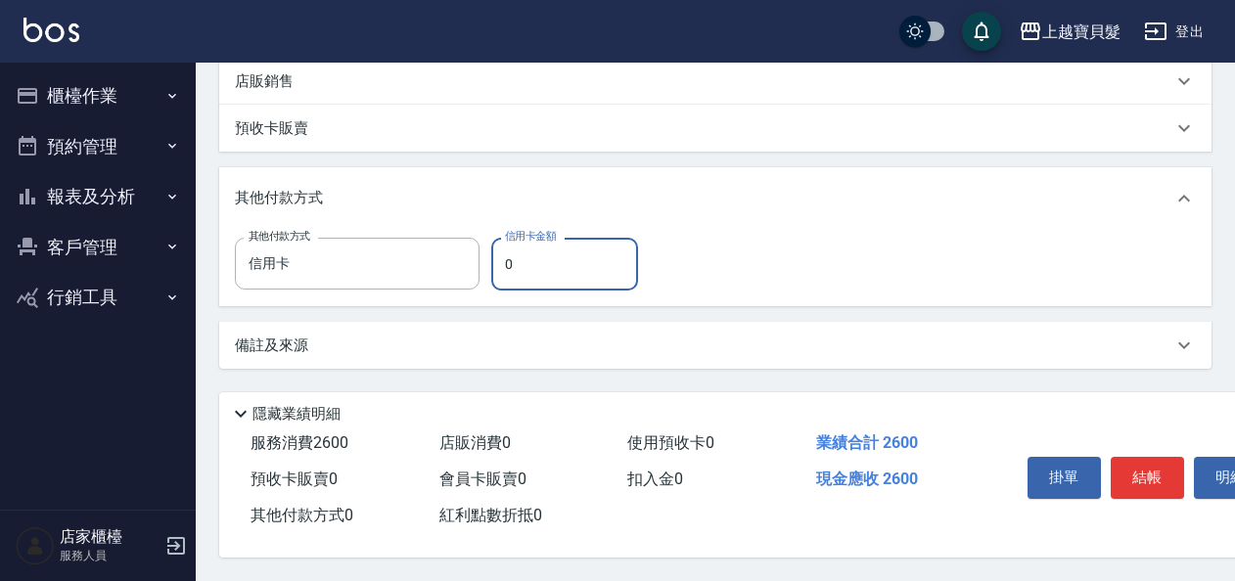
click at [497, 255] on input "0" at bounding box center [564, 264] width 147 height 53
type input "2600"
click at [1154, 465] on button "結帳" at bounding box center [1147, 477] width 73 height 41
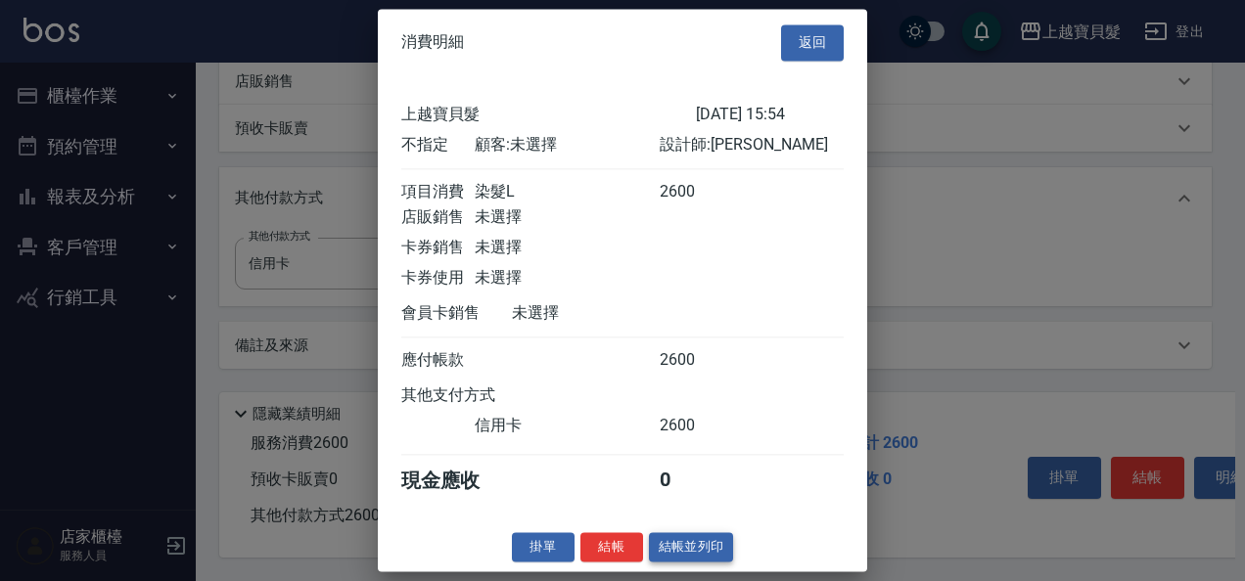
scroll to position [5, 0]
click at [687, 551] on button "結帳並列印" at bounding box center [691, 547] width 85 height 30
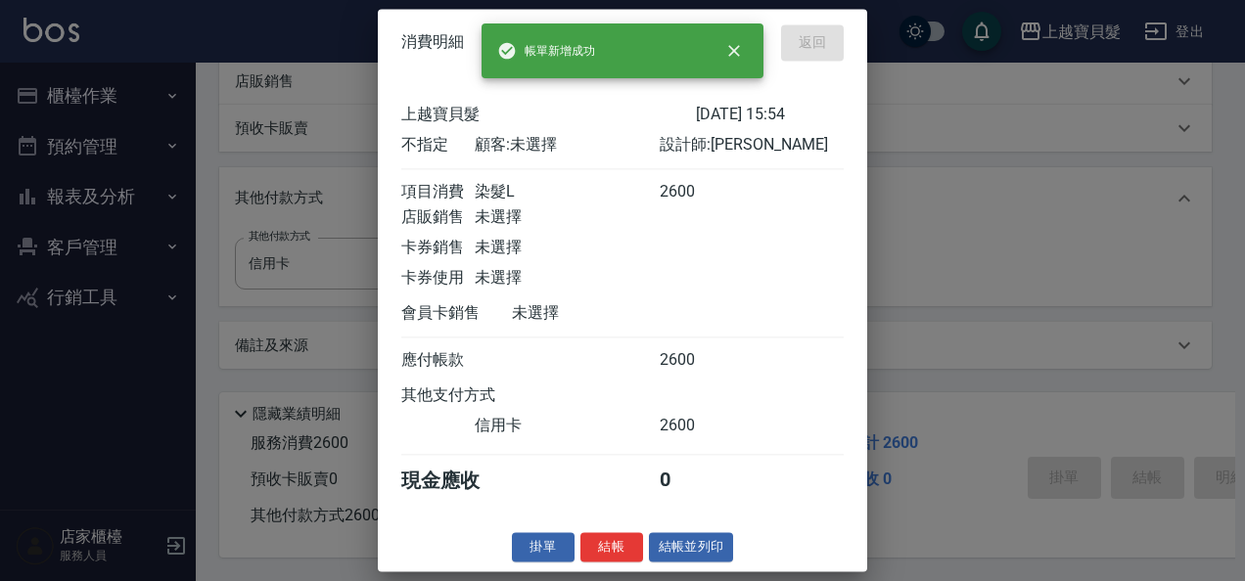
type input "[DATE] 15:55"
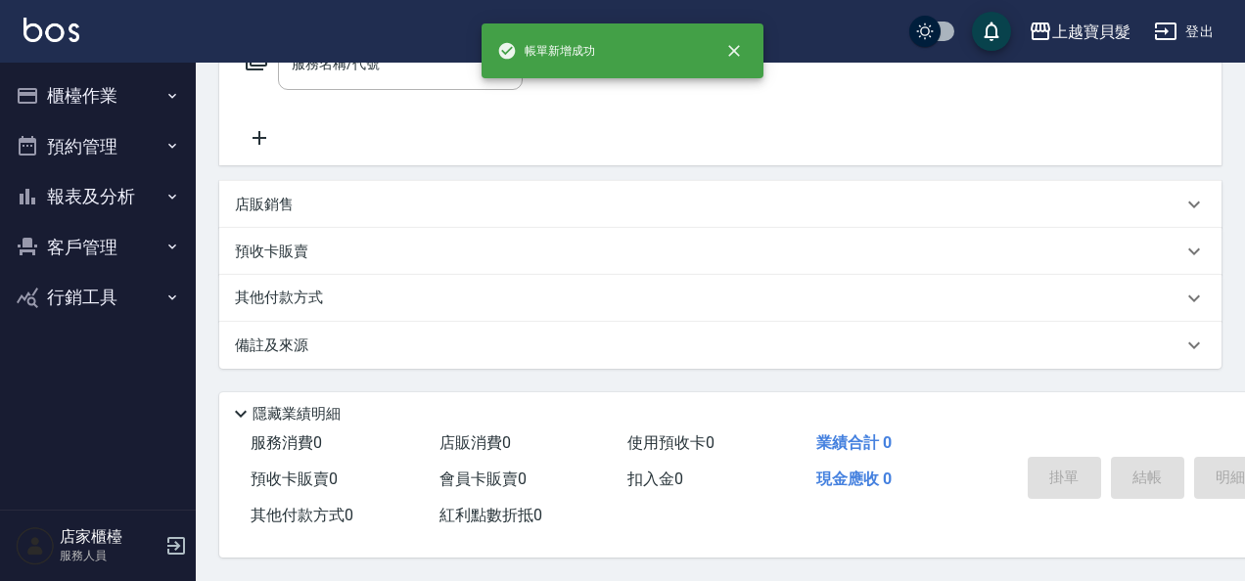
scroll to position [0, 0]
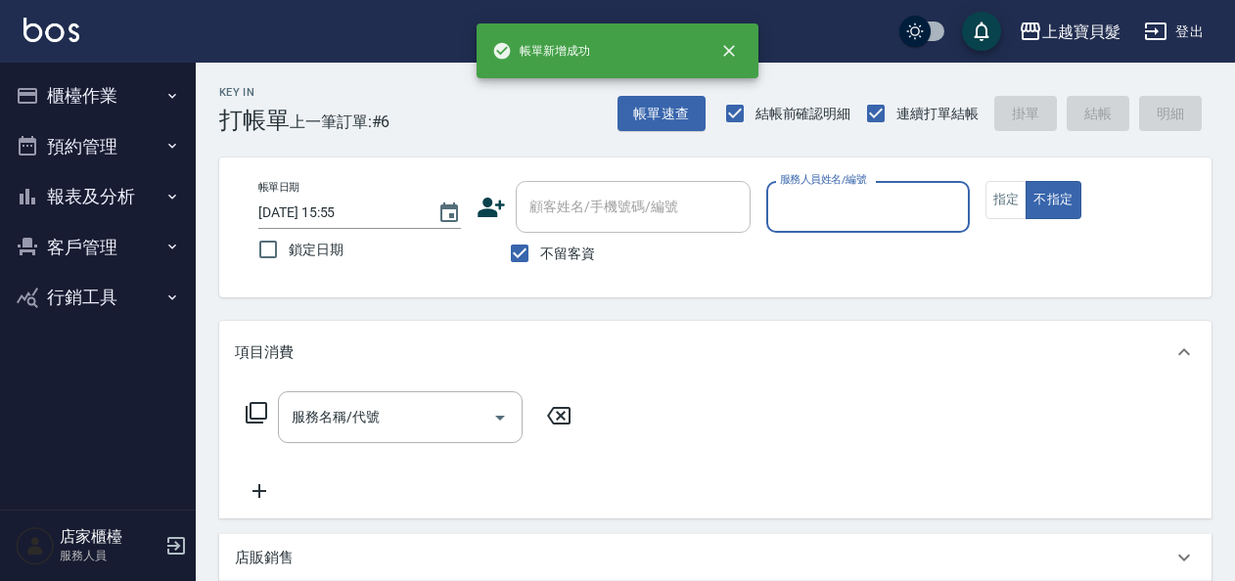
drag, startPoint x: 808, startPoint y: 210, endPoint x: 810, endPoint y: 227, distance: 16.8
click at [810, 219] on input "服務人員姓名/編號" at bounding box center [867, 207] width 185 height 34
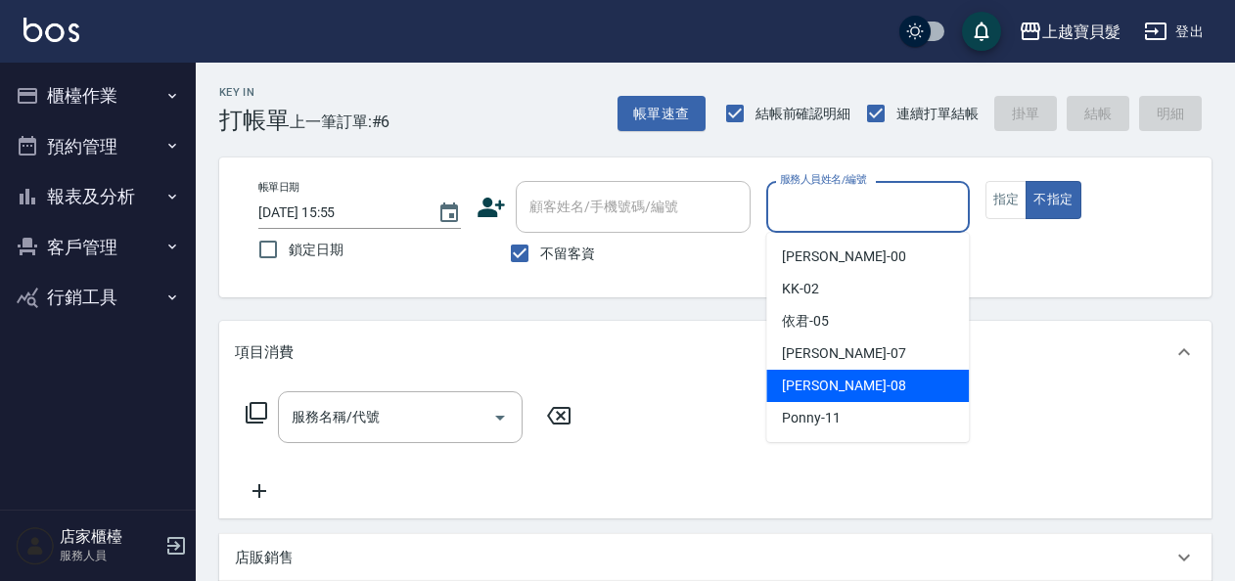
drag, startPoint x: 796, startPoint y: 386, endPoint x: 780, endPoint y: 386, distance: 15.7
click at [795, 386] on span "[PERSON_NAME] -08" at bounding box center [843, 386] width 123 height 21
type input "[PERSON_NAME]-08"
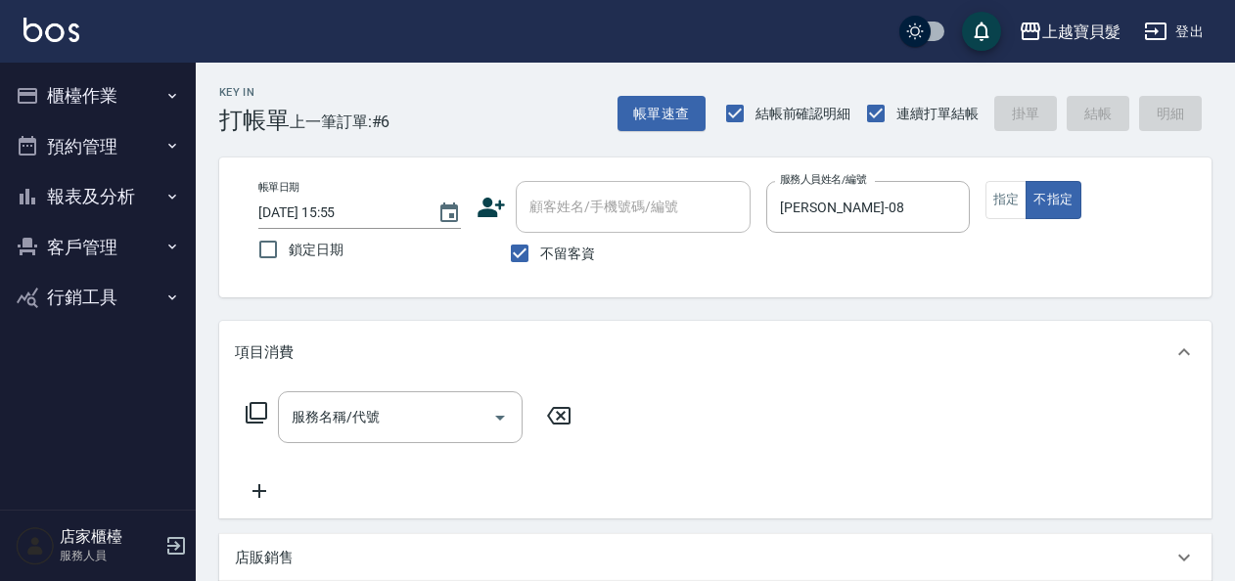
click at [254, 416] on icon at bounding box center [256, 412] width 23 height 23
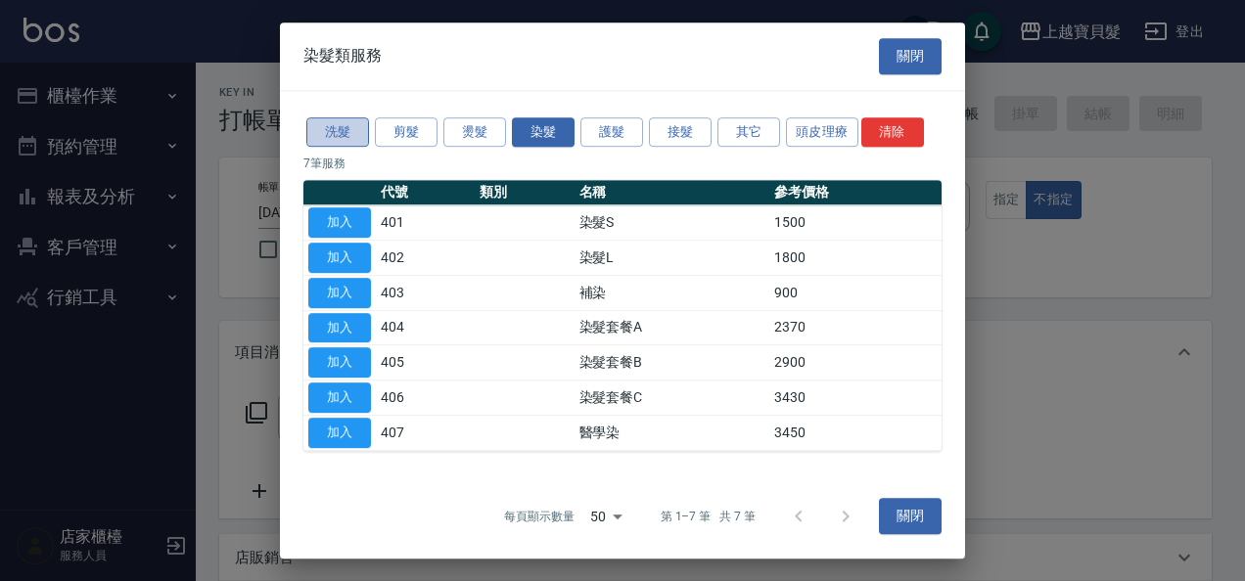
click at [350, 131] on button "洗髮" at bounding box center [337, 132] width 63 height 30
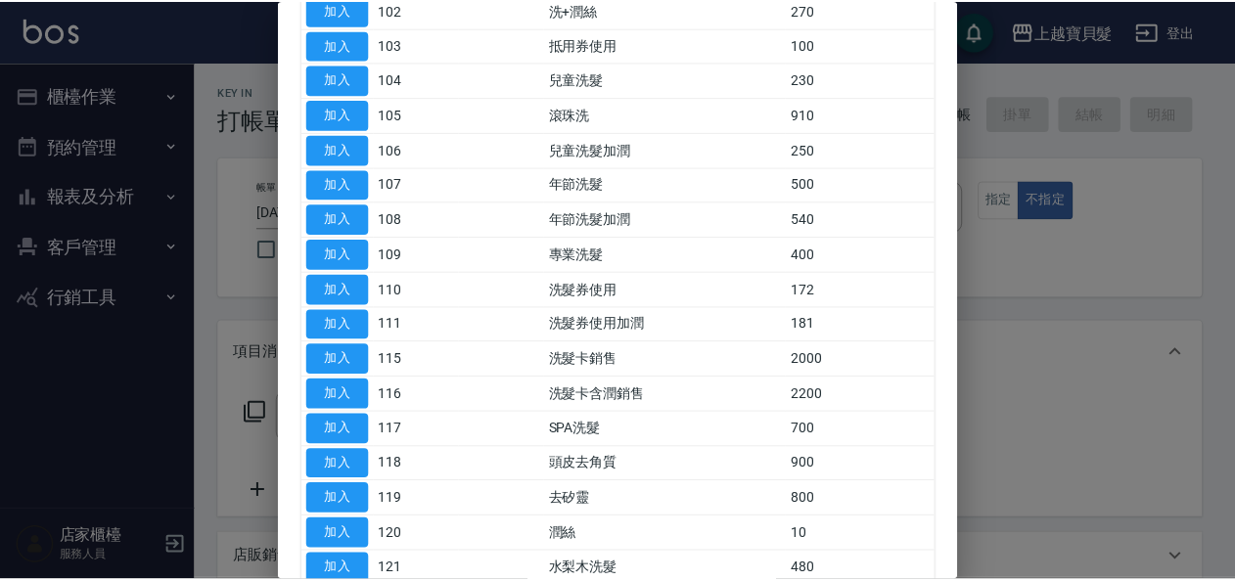
scroll to position [437, 0]
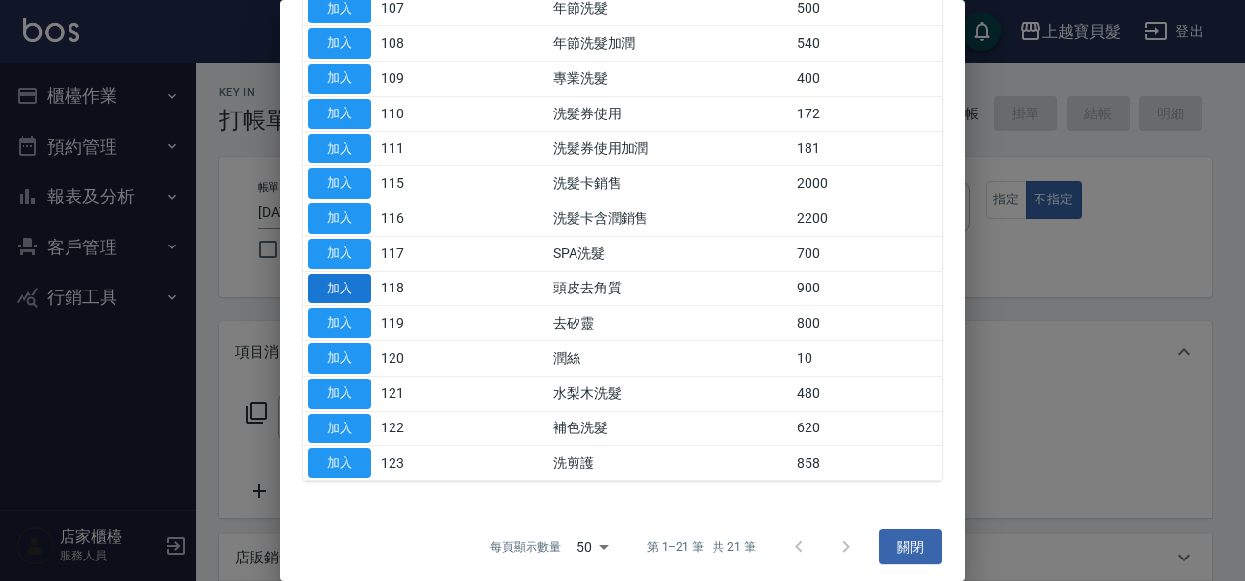
click at [333, 274] on button "加入" at bounding box center [339, 289] width 63 height 30
type input "頭皮去角質(118)"
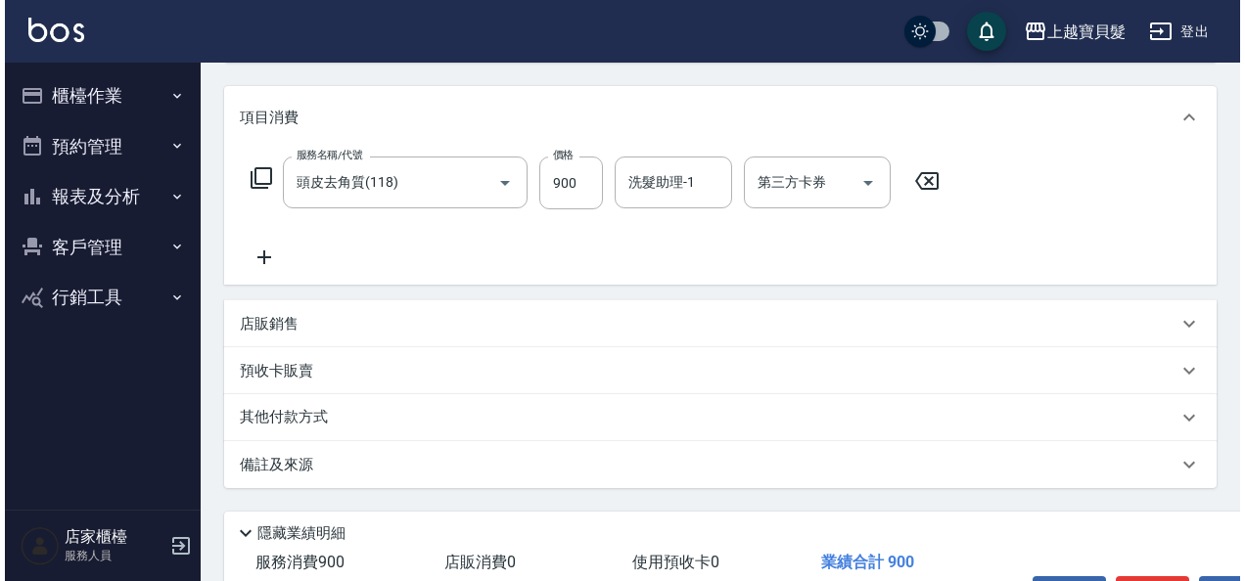
scroll to position [361, 0]
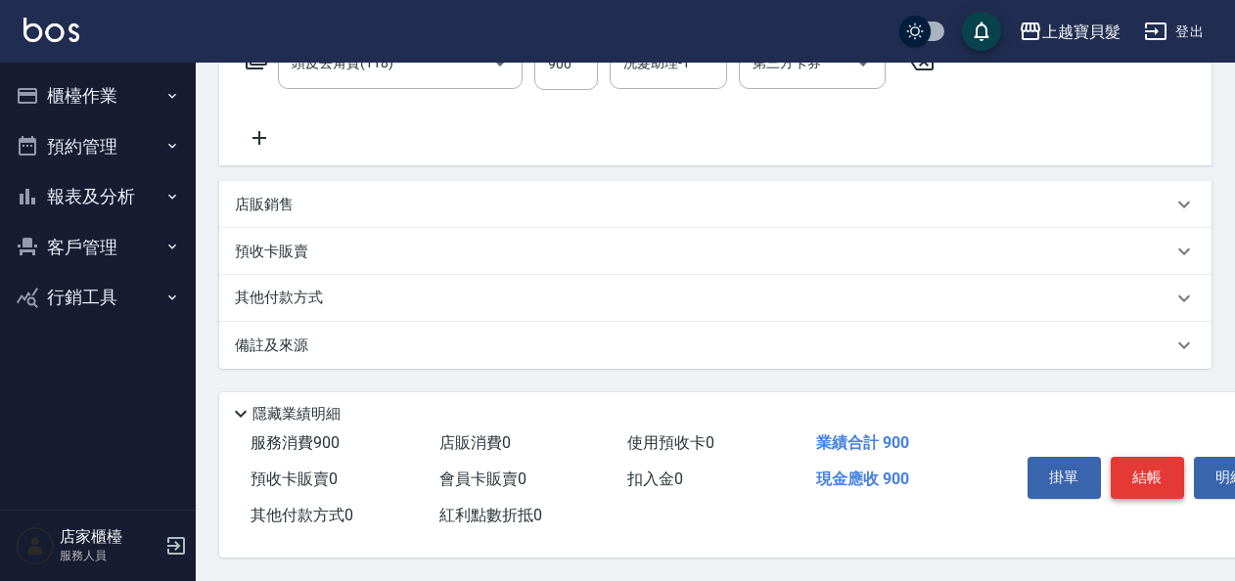
click at [1144, 466] on button "結帳" at bounding box center [1147, 477] width 73 height 41
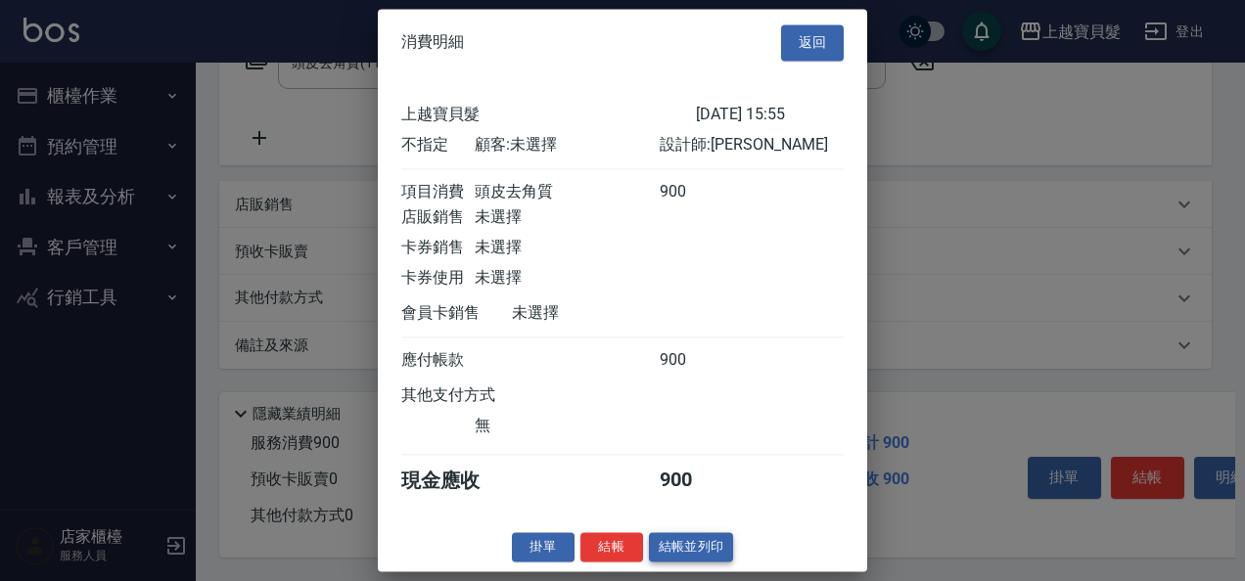
scroll to position [5, 0]
click at [664, 550] on button "結帳並列印" at bounding box center [691, 547] width 85 height 30
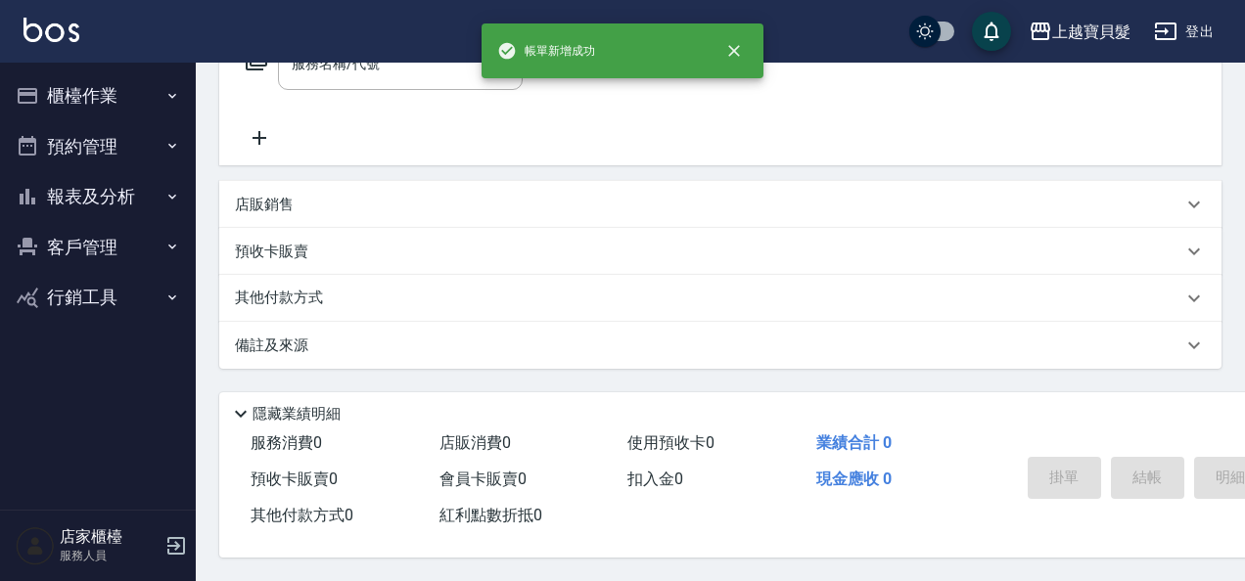
scroll to position [0, 0]
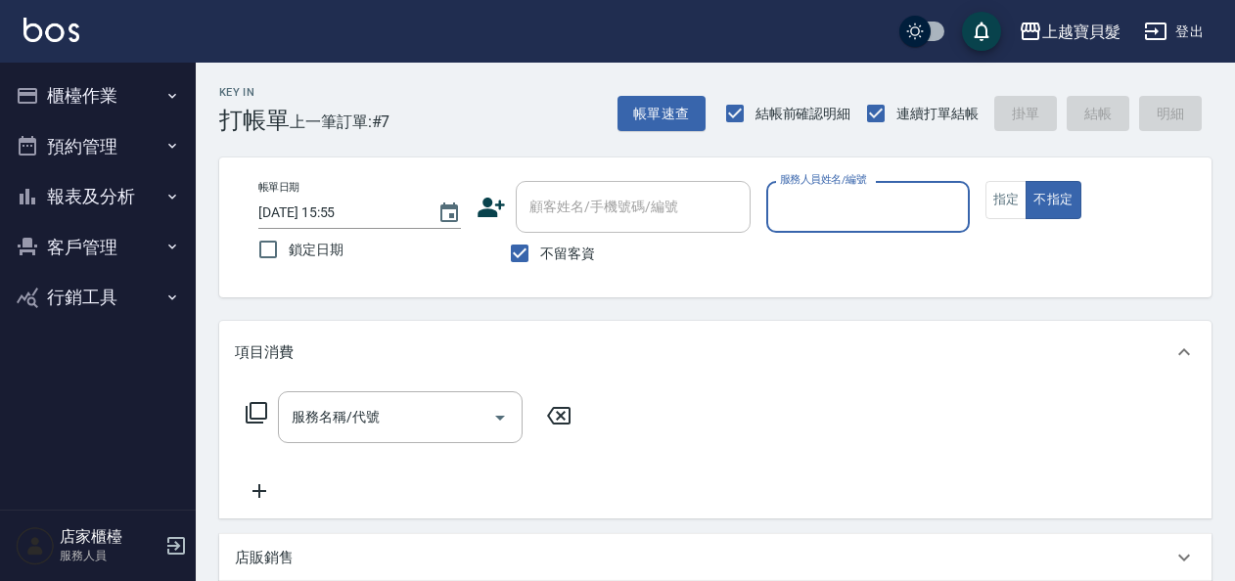
click at [814, 204] on input "服務人員姓名/編號" at bounding box center [867, 207] width 185 height 34
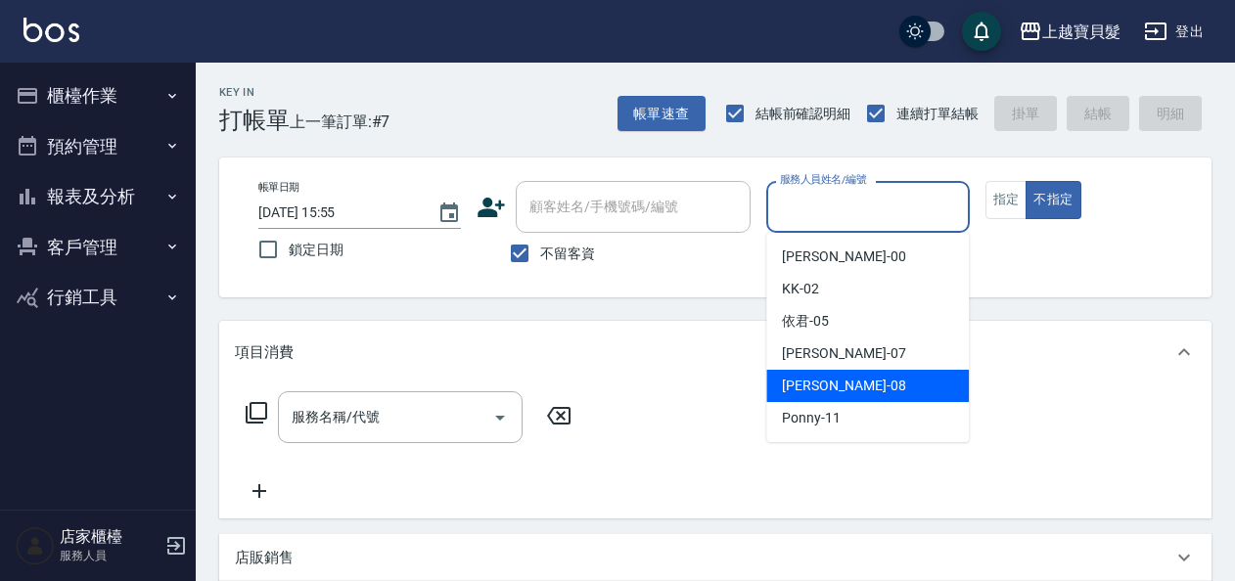
click at [830, 398] on div "[PERSON_NAME] -08" at bounding box center [867, 386] width 203 height 32
type input "[PERSON_NAME]-08"
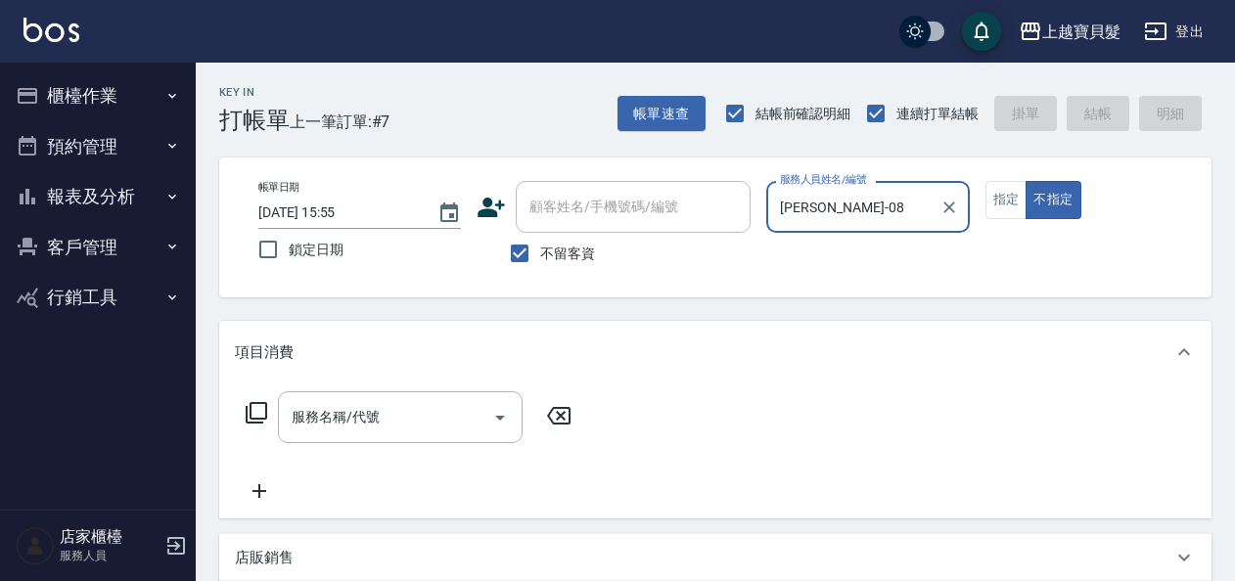
click at [253, 415] on icon at bounding box center [256, 412] width 23 height 23
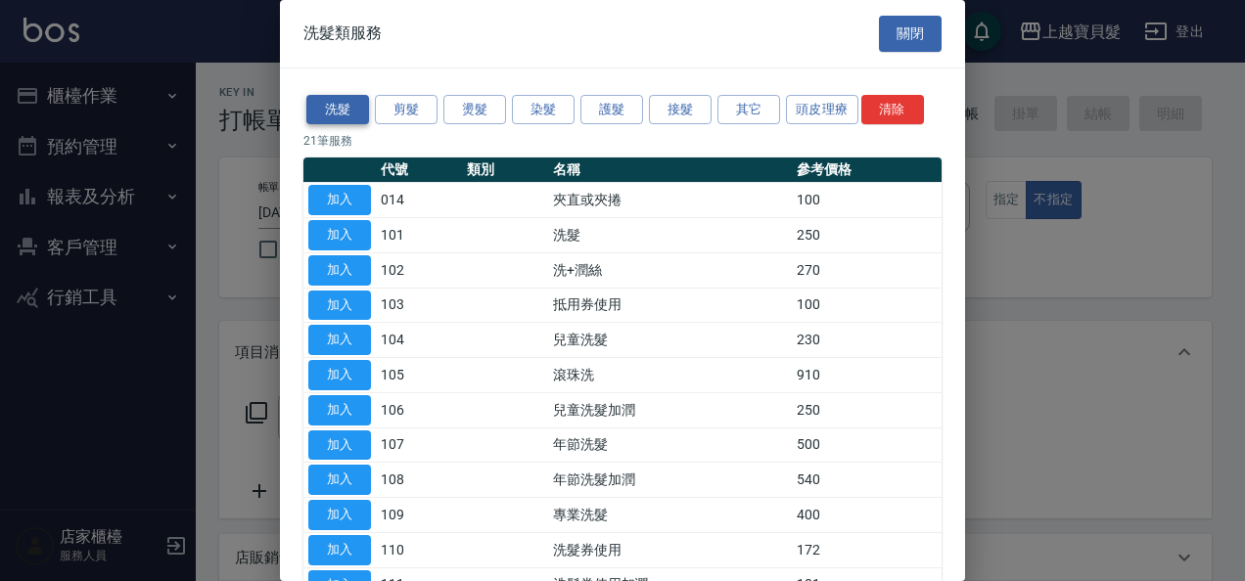
click at [343, 108] on button "洗髮" at bounding box center [337, 110] width 63 height 30
click at [323, 264] on button "加入" at bounding box center [339, 270] width 63 height 30
type input "洗+潤絲(102)"
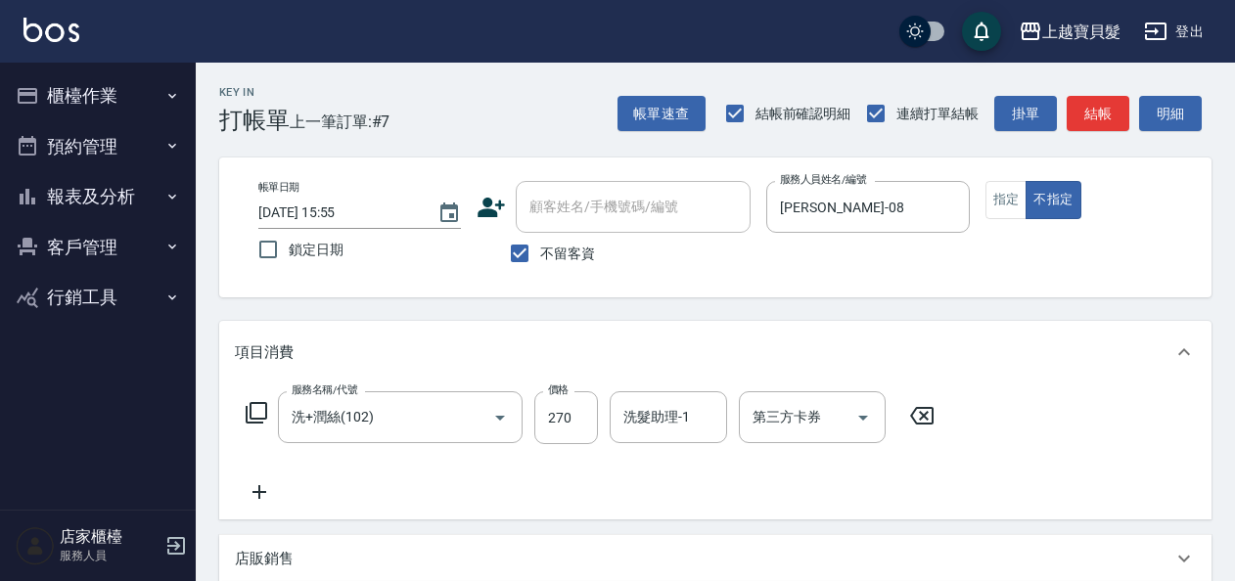
click at [253, 409] on icon at bounding box center [256, 412] width 23 height 23
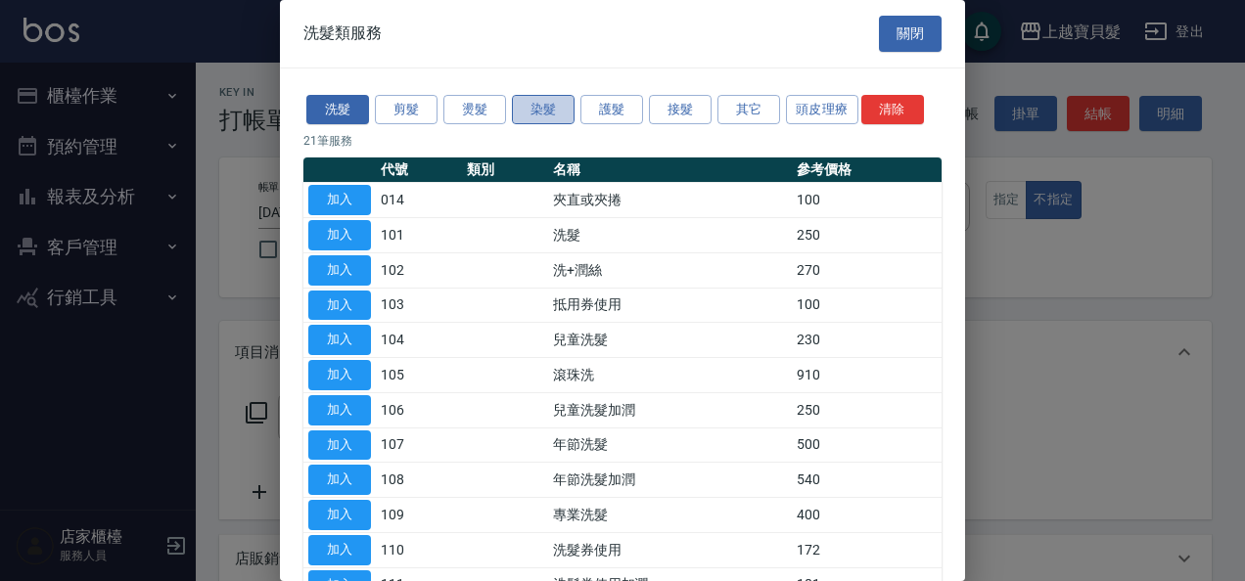
click at [544, 115] on button "染髮" at bounding box center [543, 110] width 63 height 30
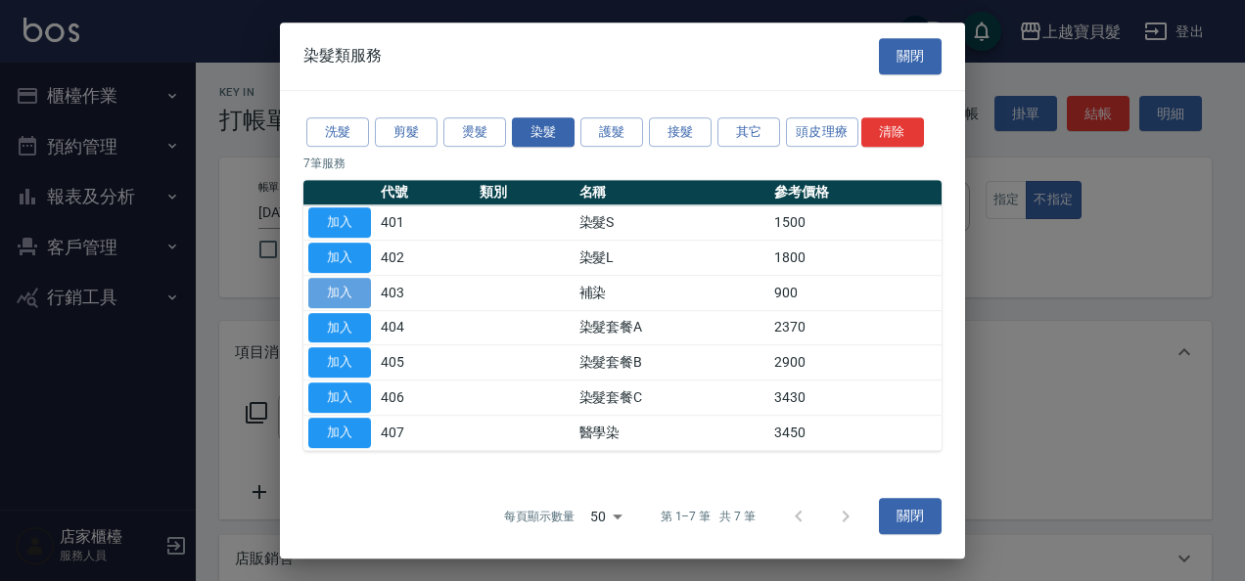
click at [347, 287] on button "加入" at bounding box center [339, 293] width 63 height 30
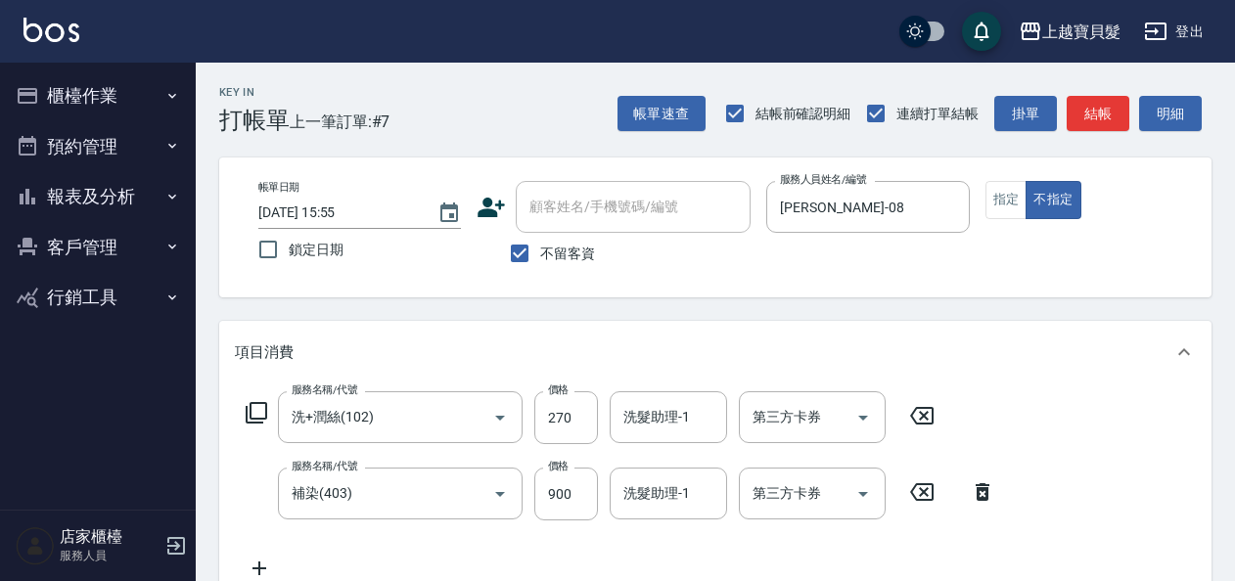
click at [531, 480] on div "服務名稱/代號 補染(403) 服務名稱/代號 價格 900 價格 洗髮助理-1 洗髮助理-1 第三方卡券 第三方卡券" at bounding box center [621, 494] width 772 height 53
click at [552, 487] on input "900" at bounding box center [566, 494] width 64 height 53
type input "1100"
click at [258, 412] on icon at bounding box center [256, 412] width 23 height 23
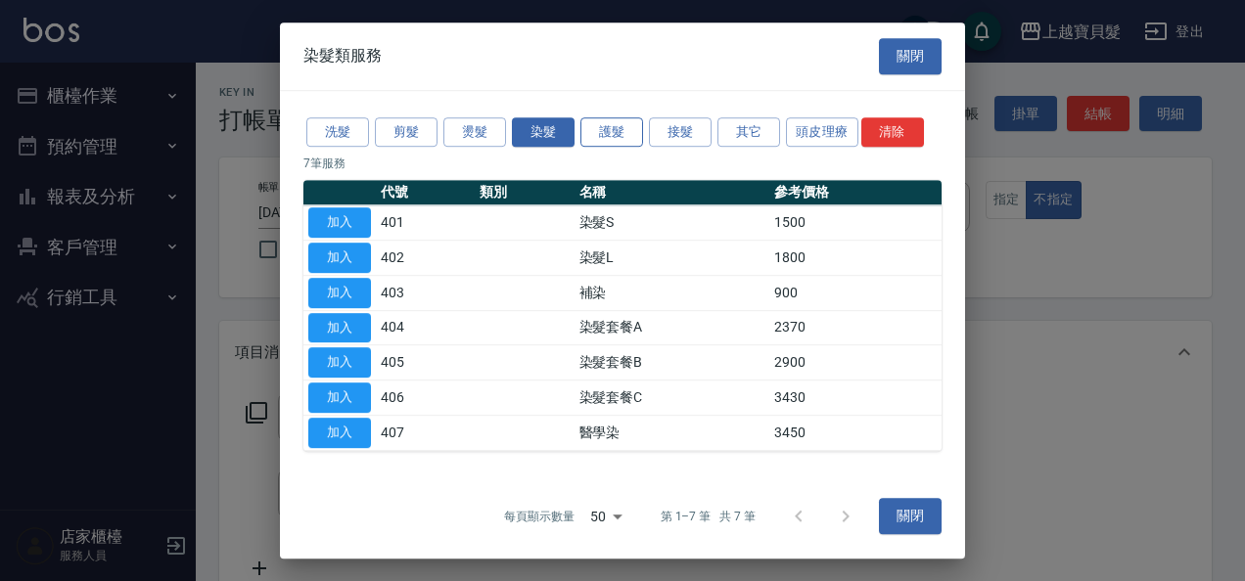
click at [608, 133] on button "護髮" at bounding box center [611, 132] width 63 height 30
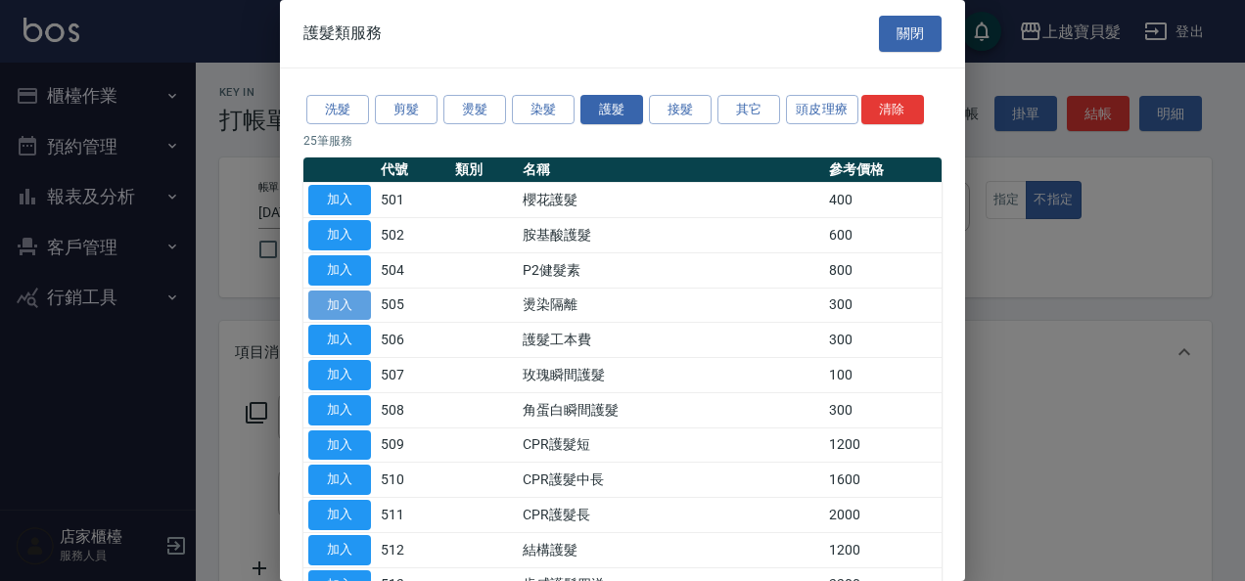
click at [346, 299] on button "加入" at bounding box center [339, 306] width 63 height 30
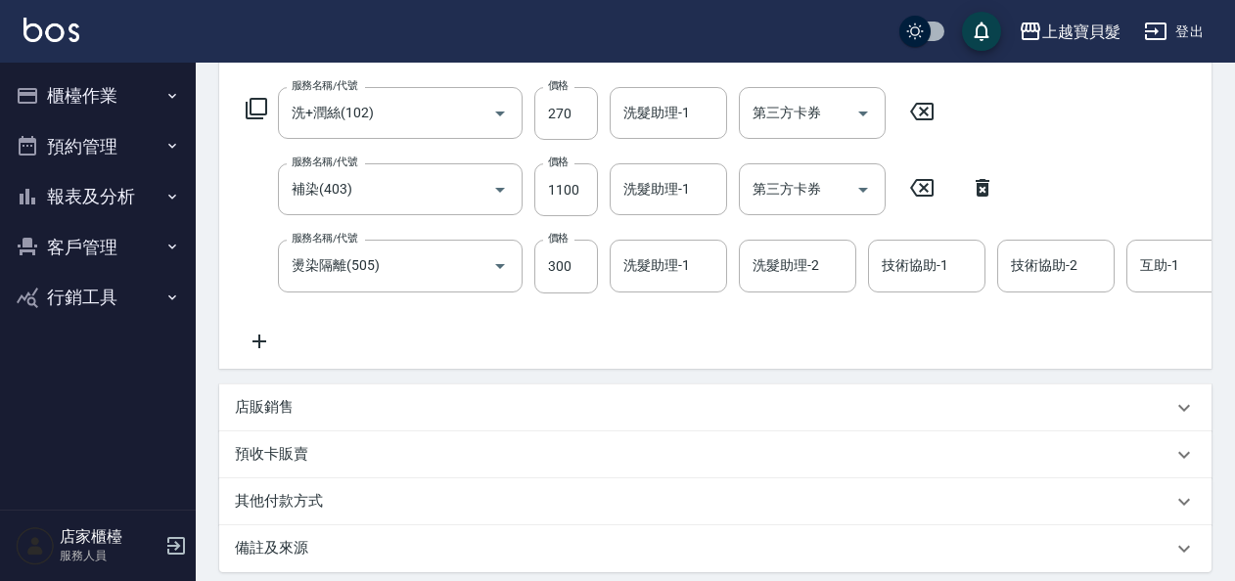
scroll to position [309, 0]
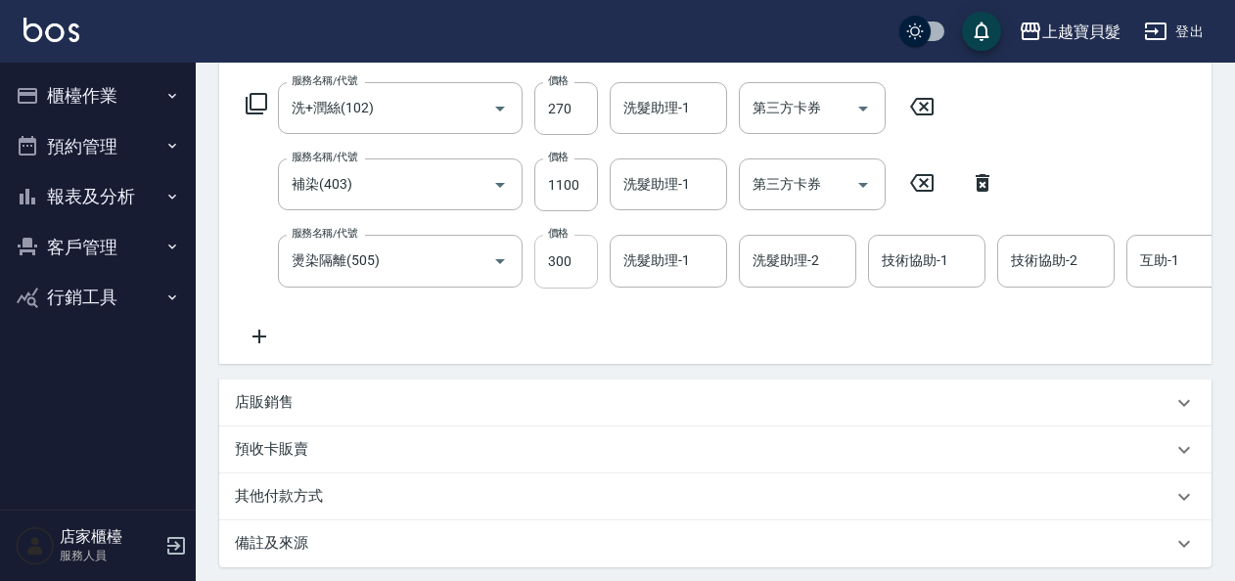
click at [544, 263] on input "300" at bounding box center [566, 261] width 64 height 53
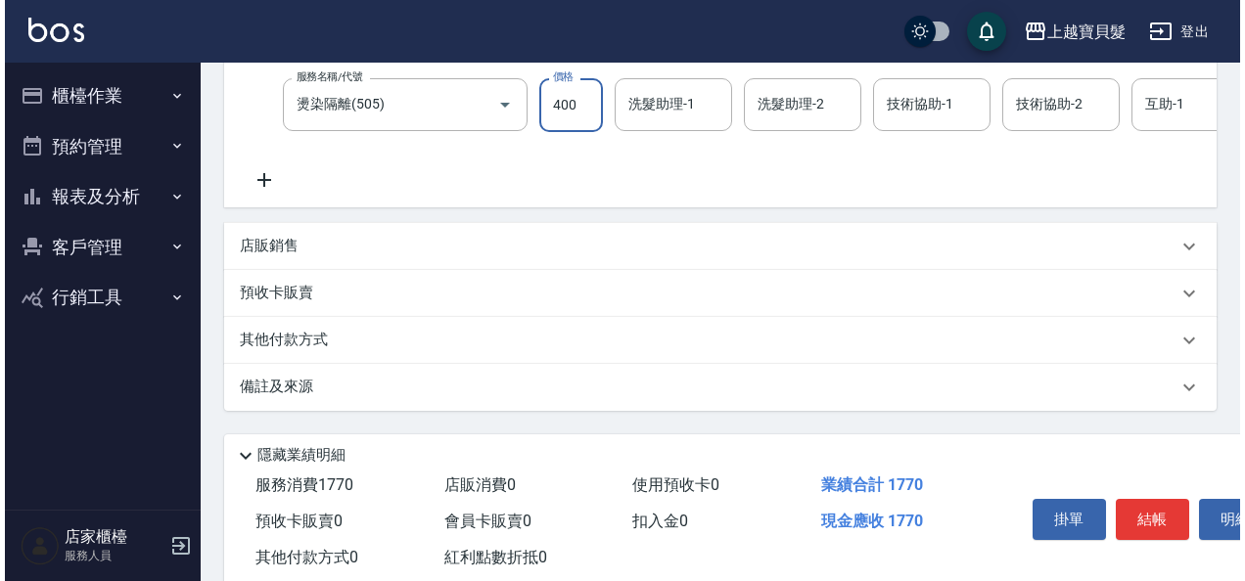
scroll to position [529, 0]
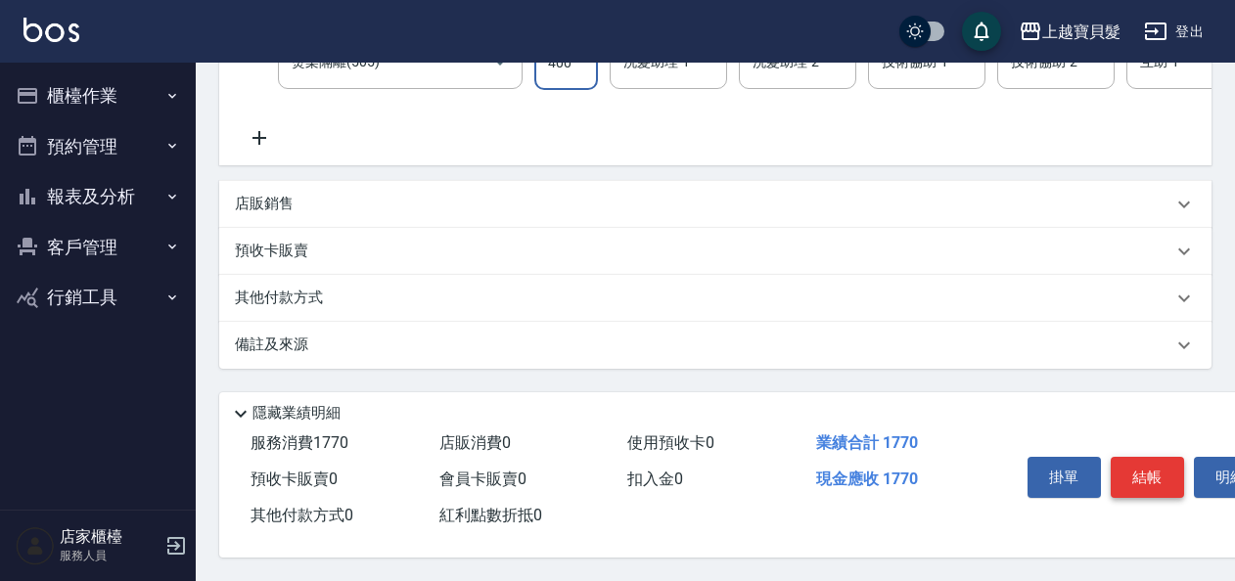
type input "400"
click at [1149, 466] on button "結帳" at bounding box center [1147, 477] width 73 height 41
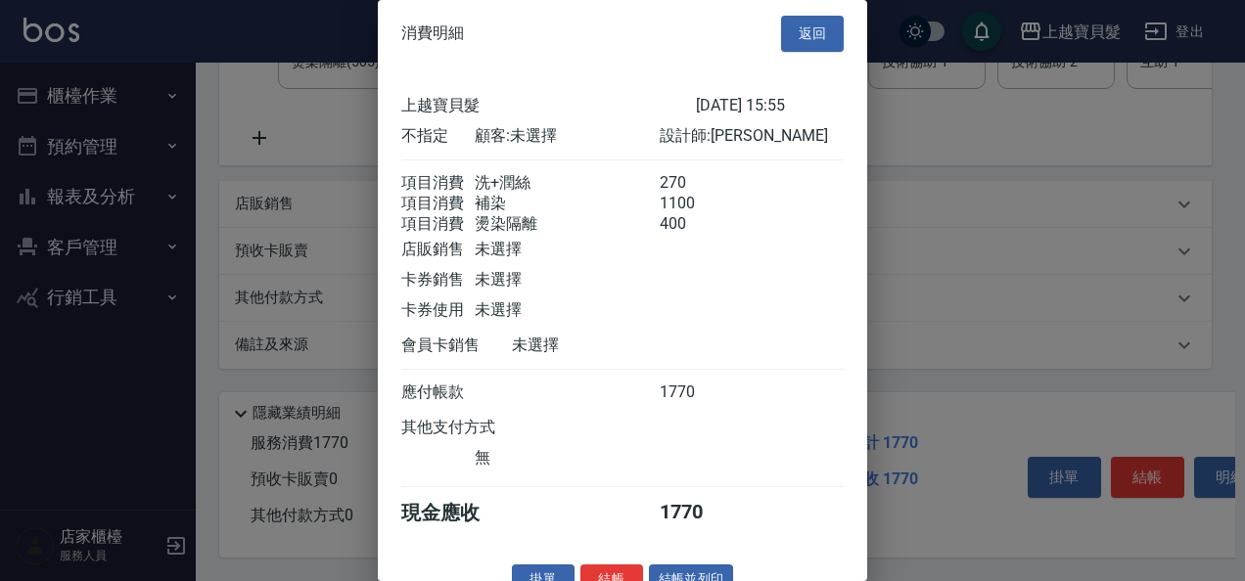
scroll to position [51, 0]
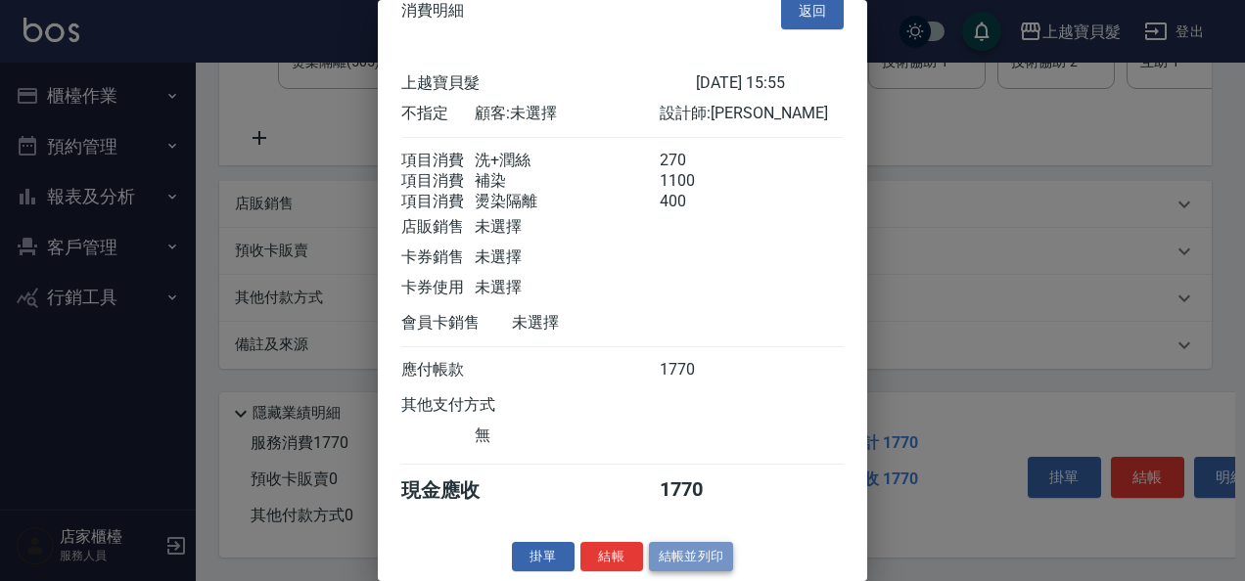
click at [684, 558] on button "結帳並列印" at bounding box center [691, 557] width 85 height 30
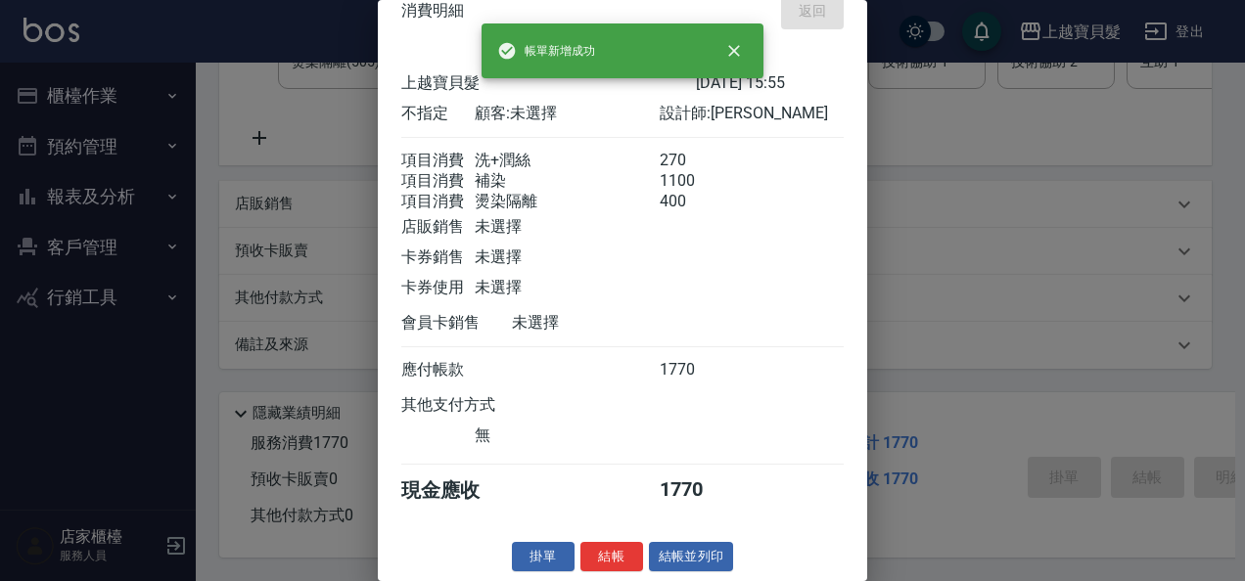
type input "[DATE] 15:56"
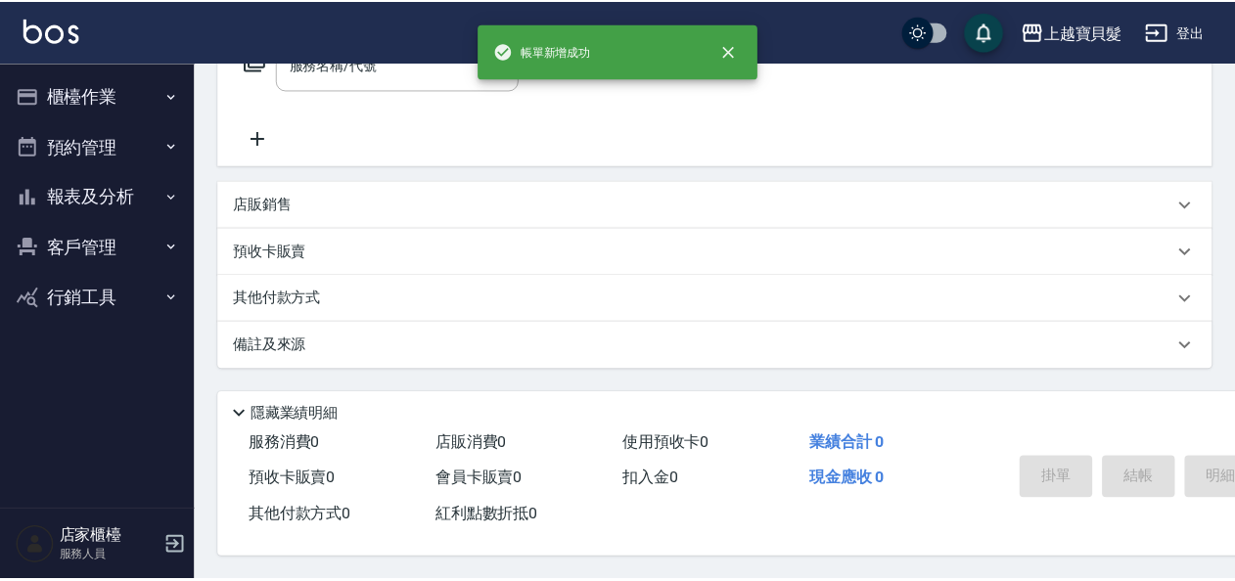
scroll to position [0, 0]
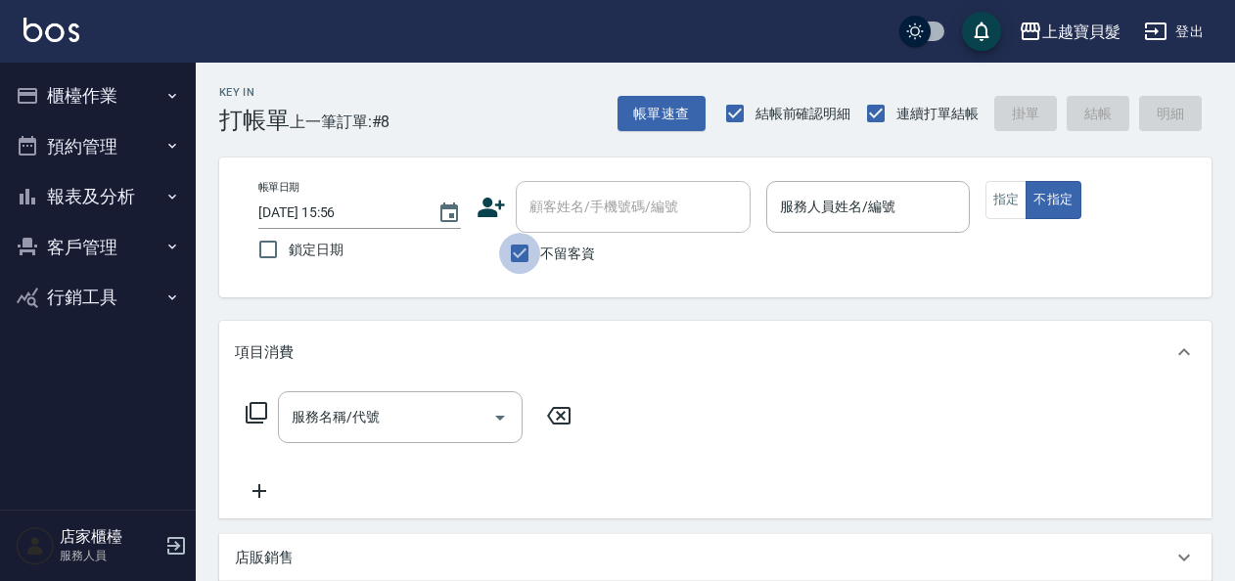
click at [519, 252] on input "不留客資" at bounding box center [519, 253] width 41 height 41
checkbox input "false"
drag, startPoint x: 607, startPoint y: 186, endPoint x: 611, endPoint y: 227, distance: 41.3
click at [608, 189] on div "顧客姓名/手機號碼/編號" at bounding box center [633, 207] width 235 height 52
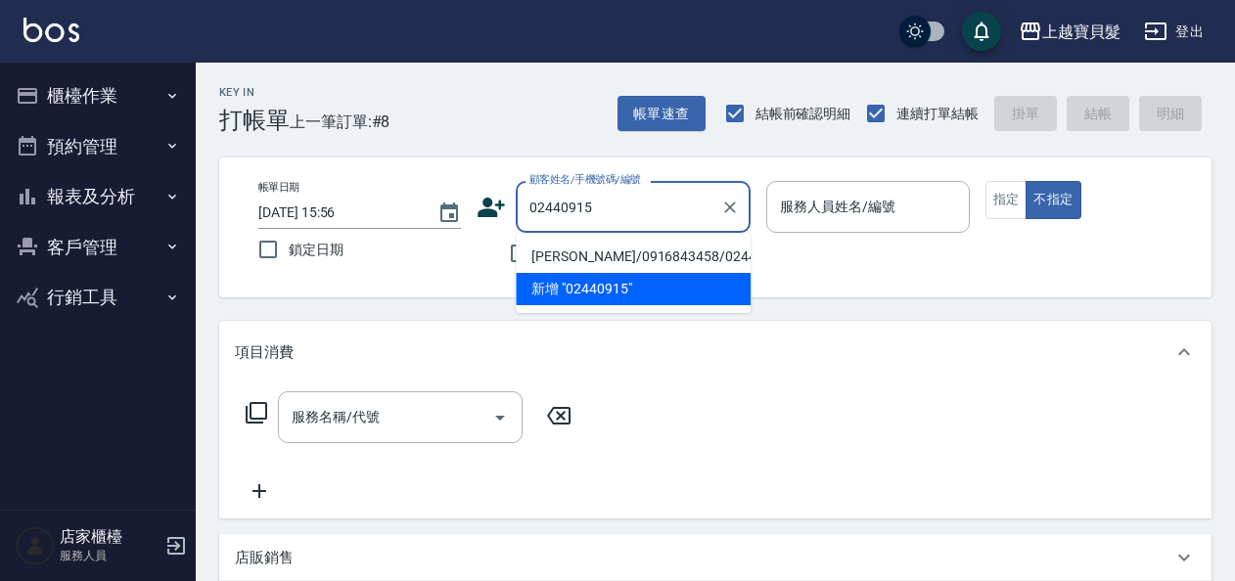
click at [593, 247] on li "[PERSON_NAME]/0916843458/02440915" at bounding box center [633, 257] width 235 height 32
type input "[PERSON_NAME]/0916843458/02440915"
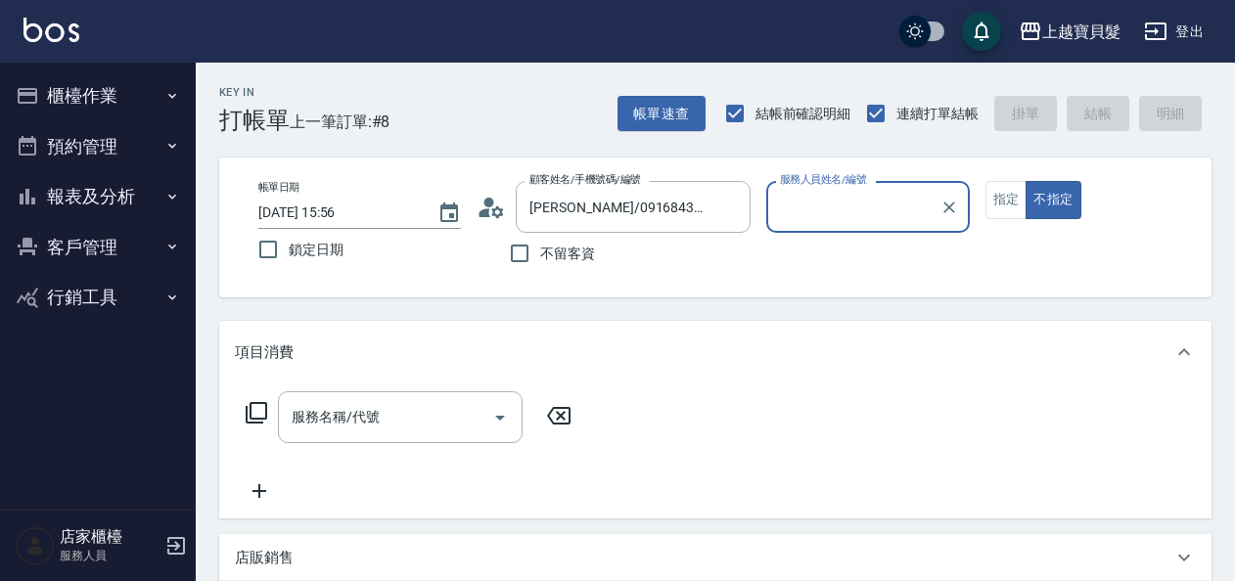
type input "[PERSON_NAME]-08"
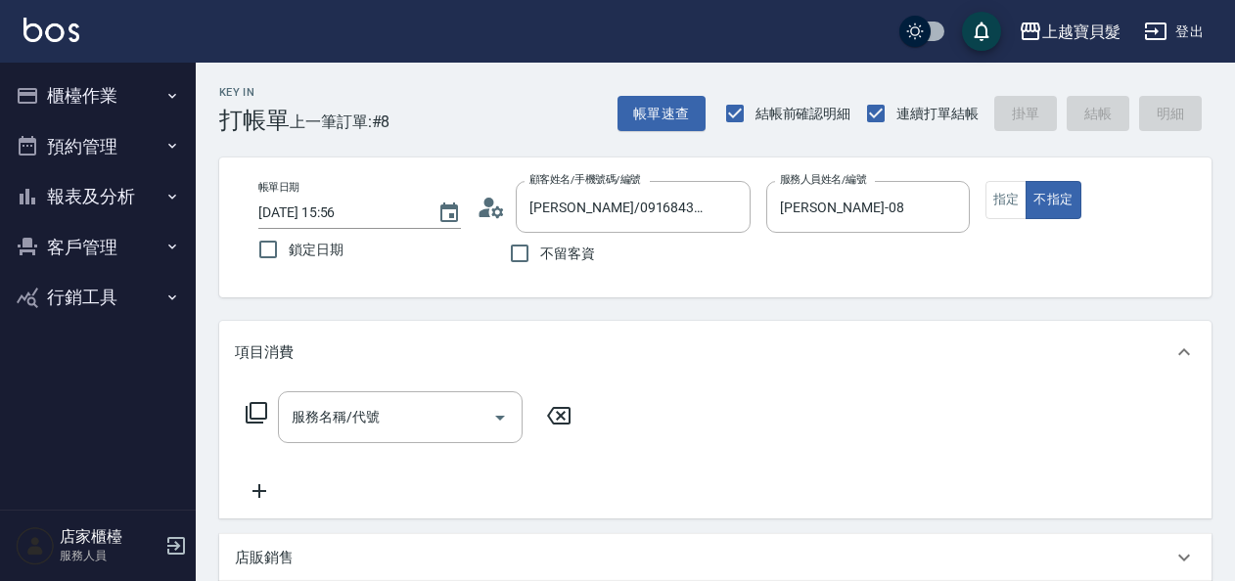
click at [256, 412] on icon at bounding box center [256, 412] width 23 height 23
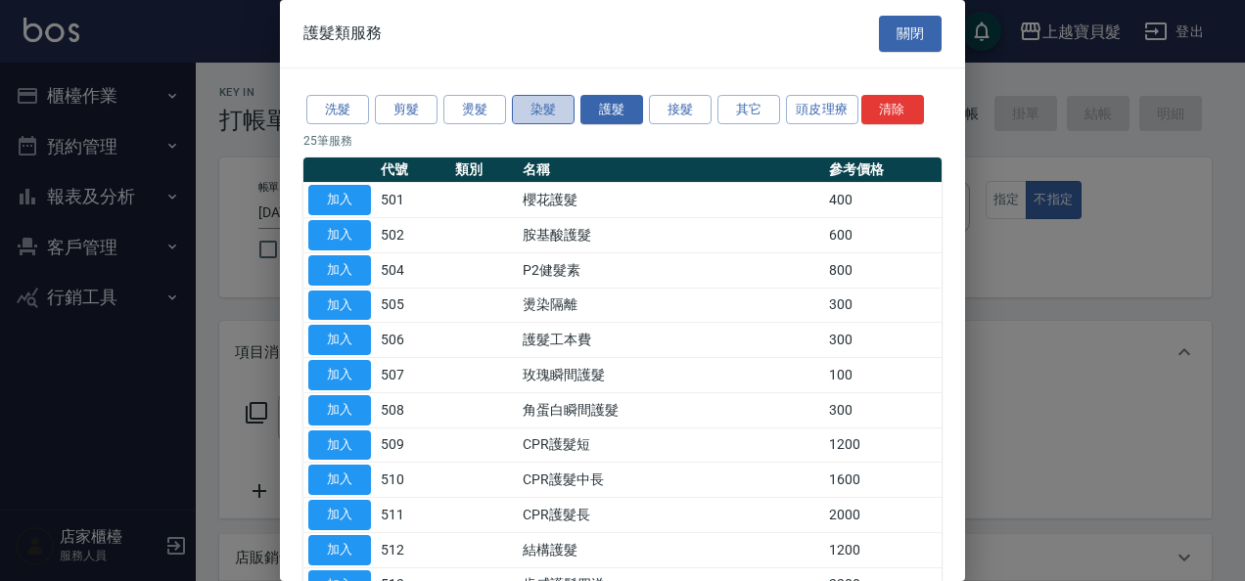
click at [542, 109] on button "染髮" at bounding box center [543, 110] width 63 height 30
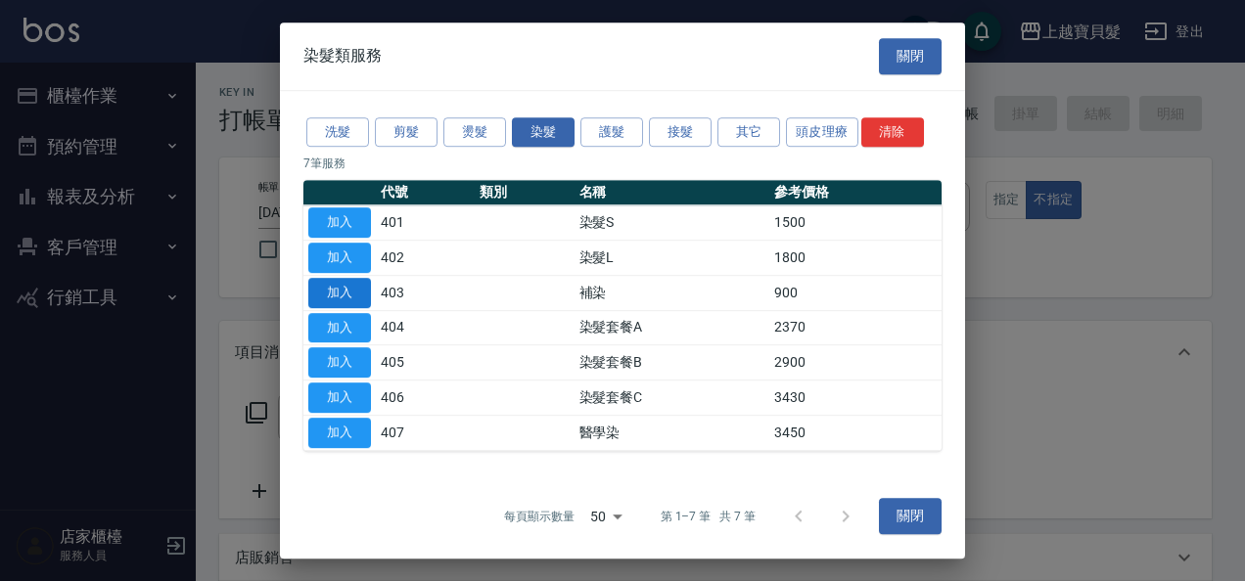
click at [347, 294] on button "加入" at bounding box center [339, 293] width 63 height 30
type input "補染(403)"
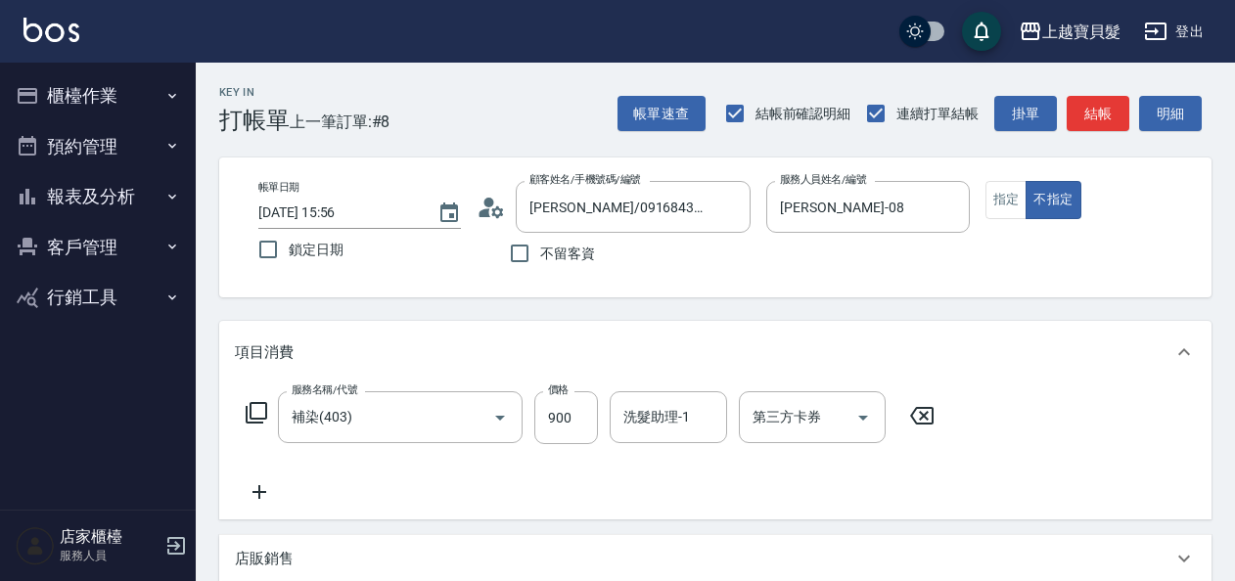
click at [256, 417] on icon at bounding box center [256, 412] width 23 height 23
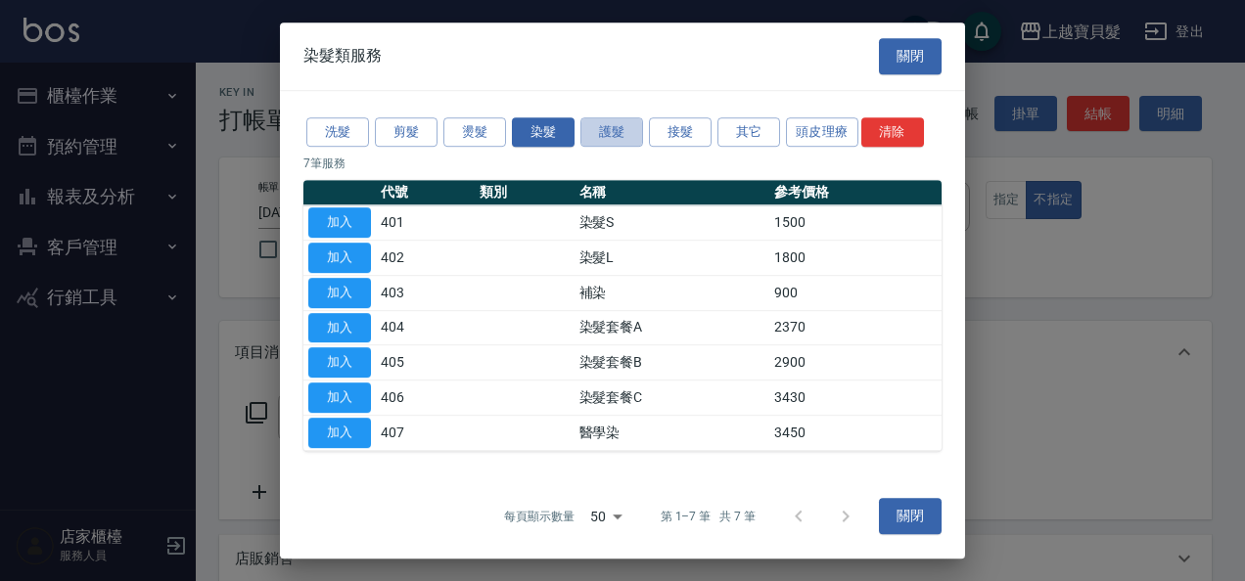
drag, startPoint x: 605, startPoint y: 132, endPoint x: 595, endPoint y: 192, distance: 60.5
click at [604, 138] on button "護髮" at bounding box center [611, 132] width 63 height 30
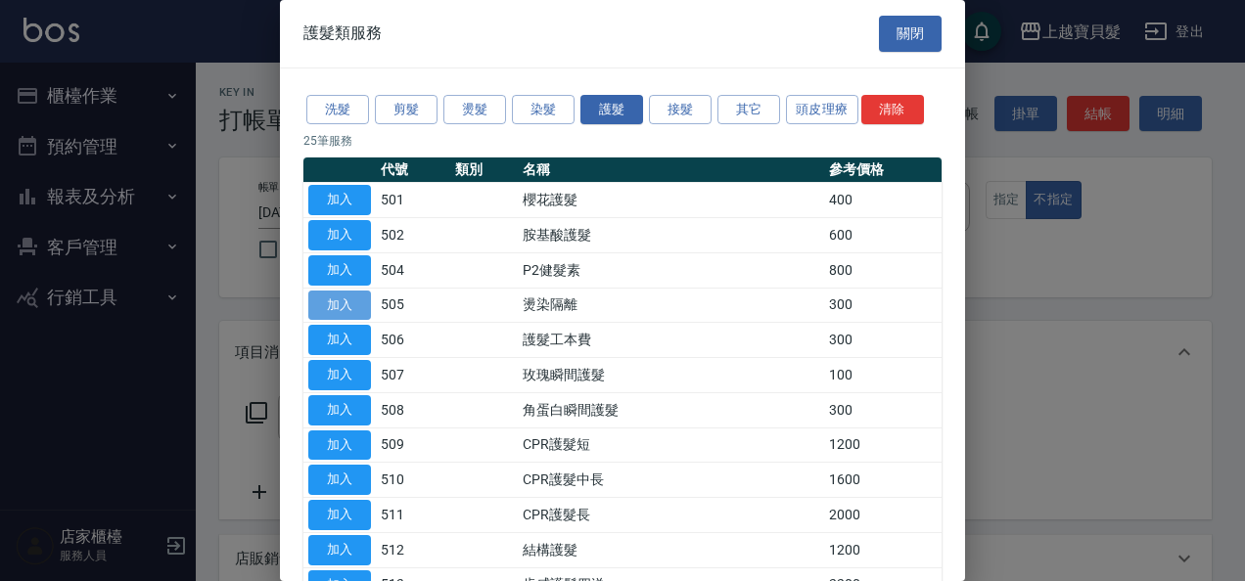
click at [324, 299] on button "加入" at bounding box center [339, 306] width 63 height 30
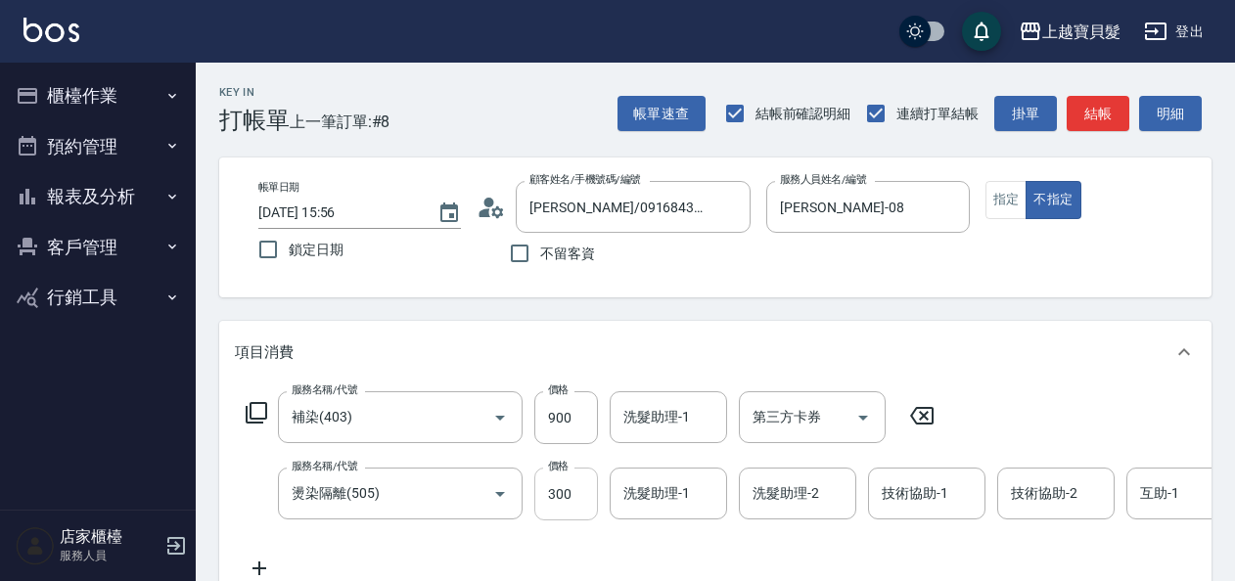
click at [546, 493] on input "300" at bounding box center [566, 494] width 64 height 53
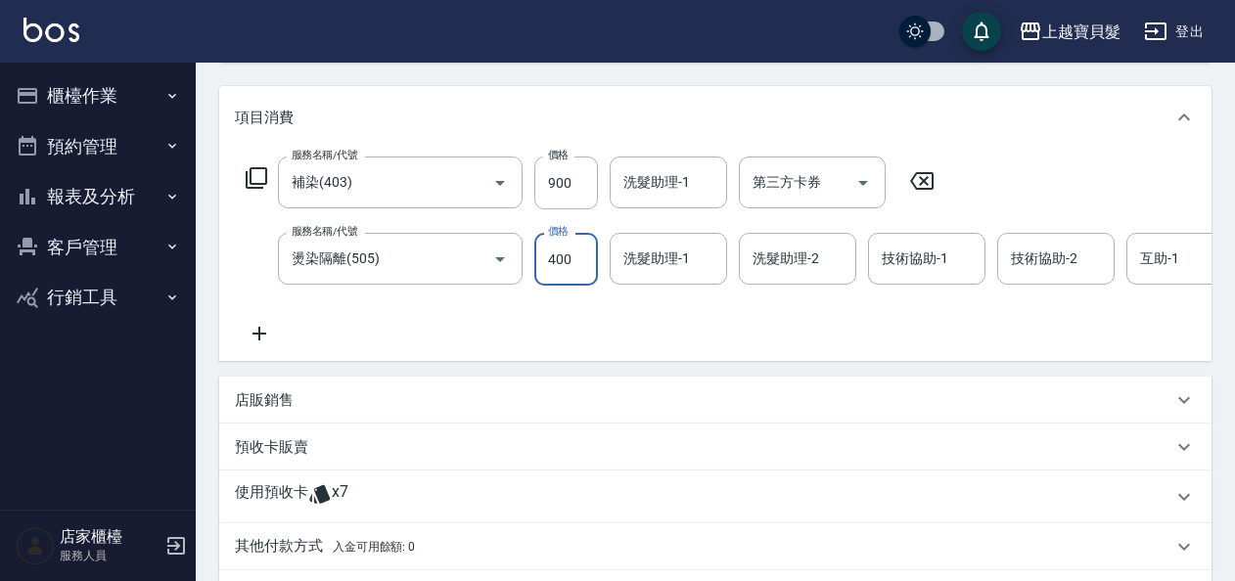
scroll to position [391, 0]
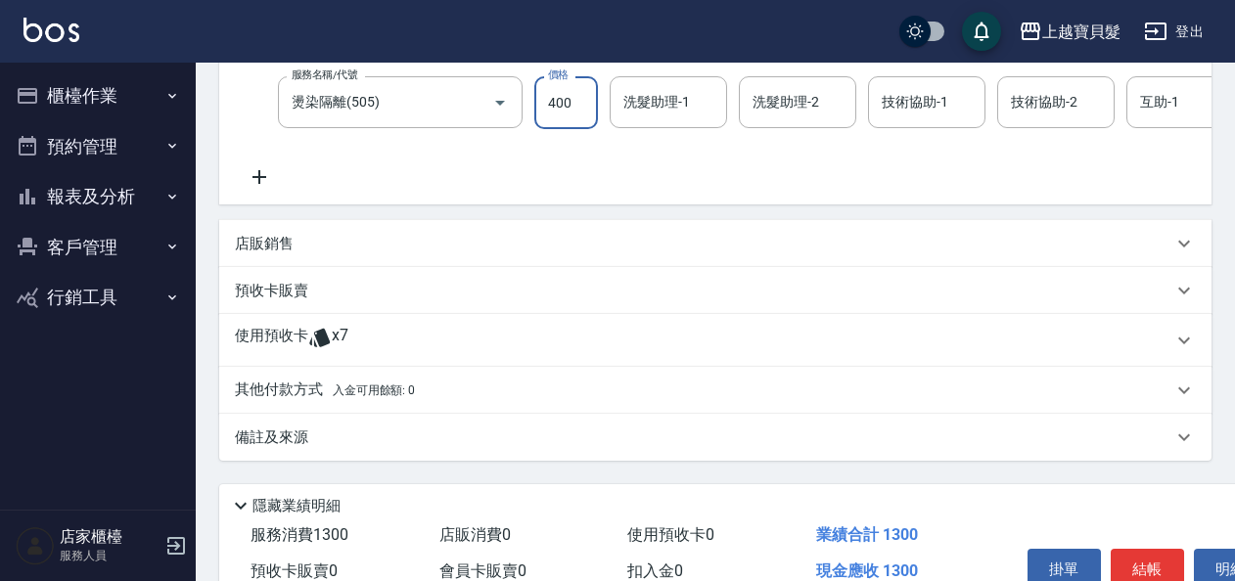
type input "400"
click at [318, 347] on icon at bounding box center [319, 338] width 21 height 19
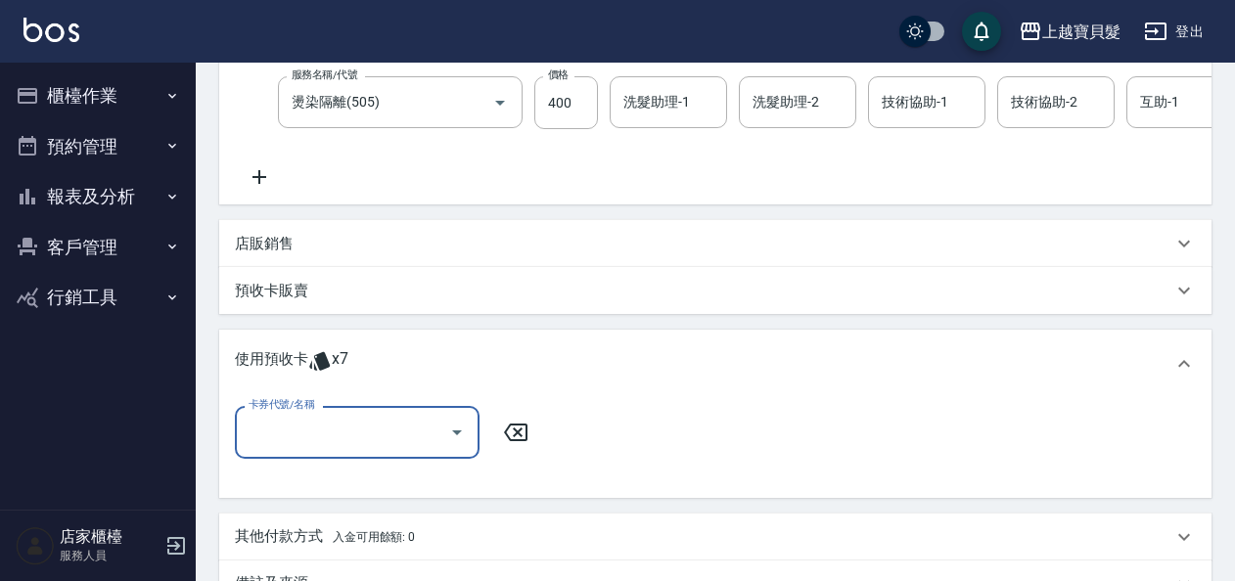
scroll to position [0, 0]
click at [459, 436] on icon "Open" at bounding box center [457, 433] width 10 height 5
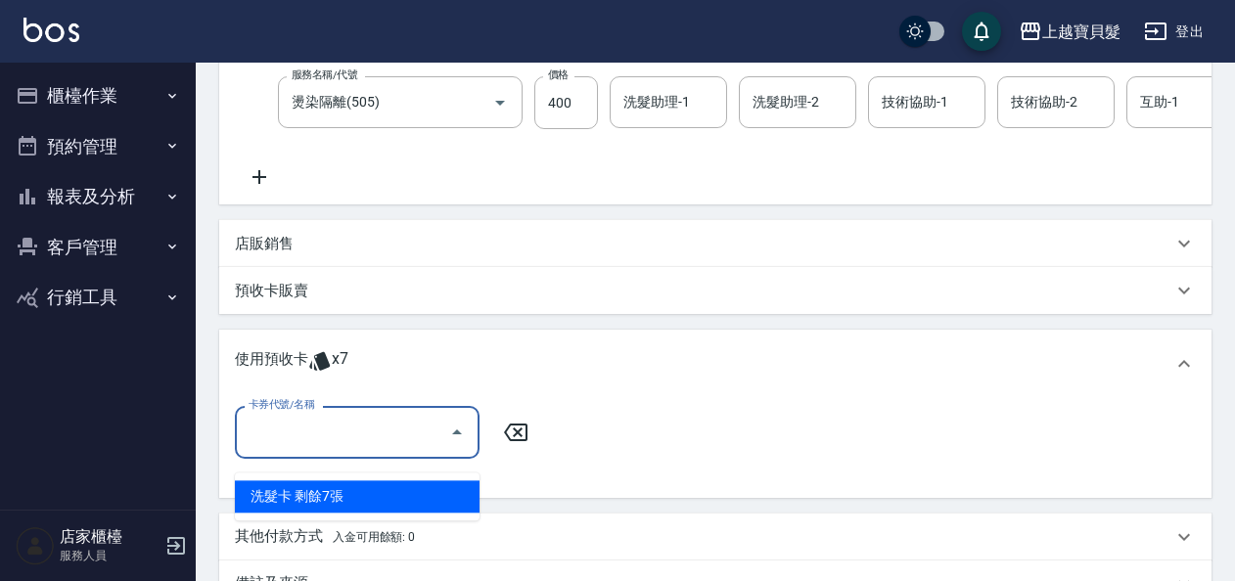
click at [462, 485] on div "洗髮卡 剩餘7張" at bounding box center [357, 497] width 245 height 32
type input "洗髮卡"
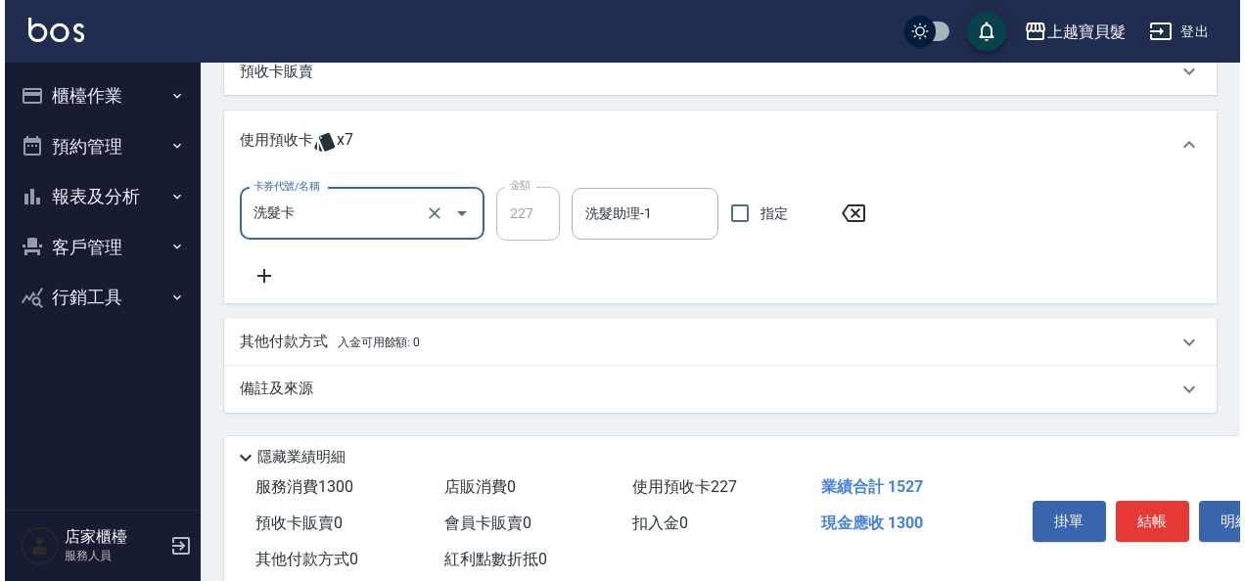
scroll to position [675, 0]
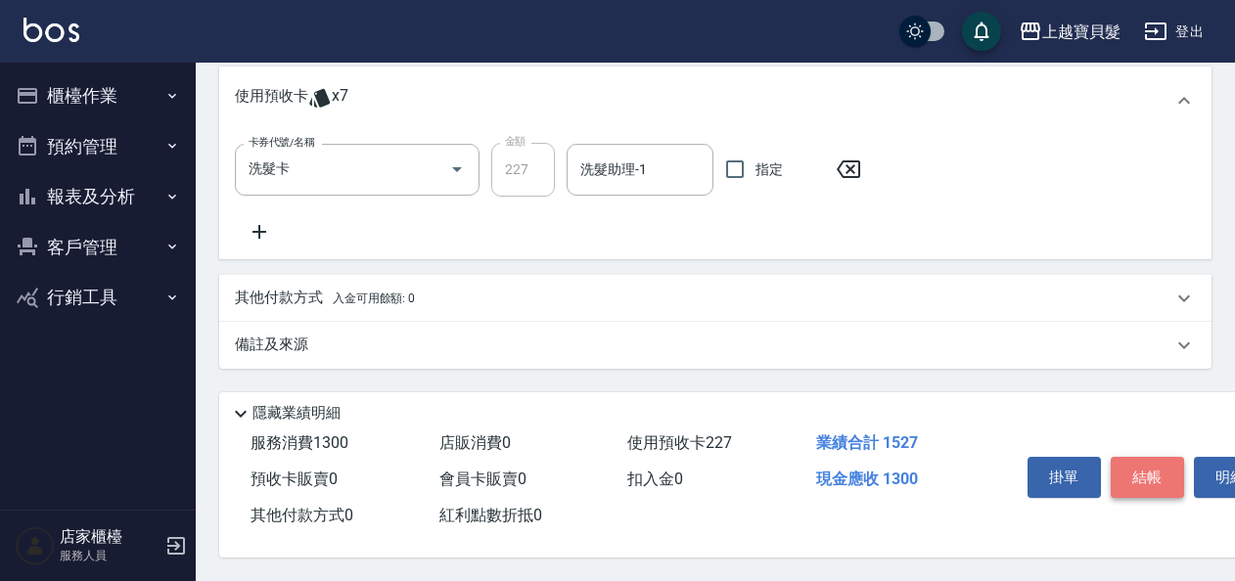
click at [1131, 468] on button "結帳" at bounding box center [1147, 477] width 73 height 41
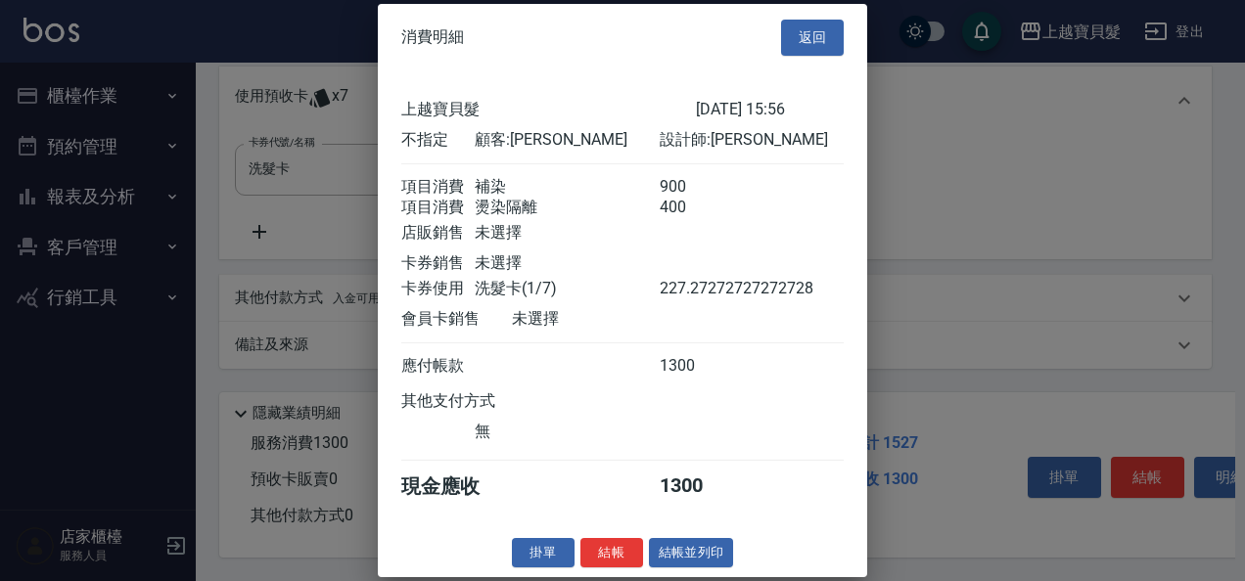
scroll to position [18, 0]
drag, startPoint x: 685, startPoint y: 552, endPoint x: 673, endPoint y: 535, distance: 20.4
click at [685, 552] on button "結帳並列印" at bounding box center [691, 552] width 85 height 30
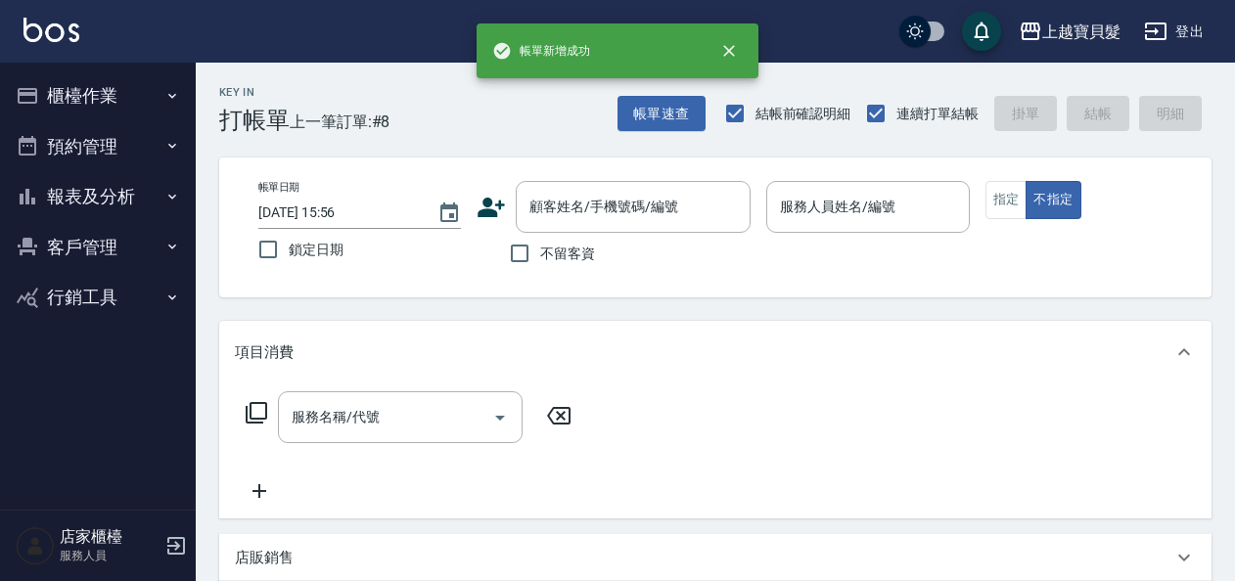
scroll to position [0, 0]
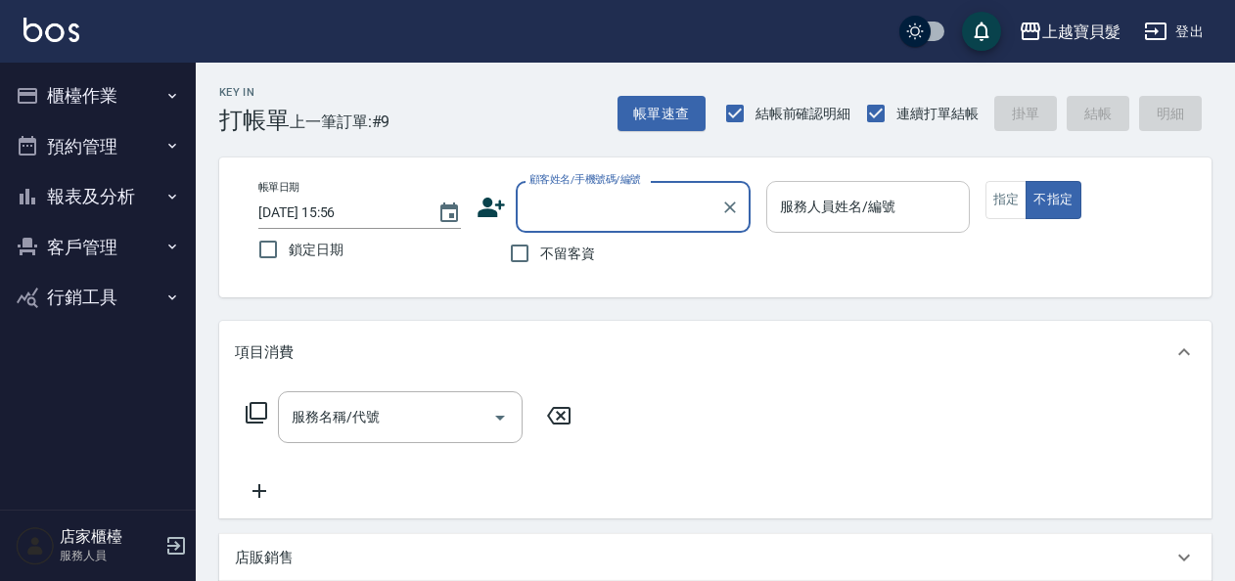
drag, startPoint x: 867, startPoint y: 206, endPoint x: 867, endPoint y: 226, distance: 20.6
click at [867, 213] on input "服務人員姓名/編號" at bounding box center [867, 207] width 185 height 34
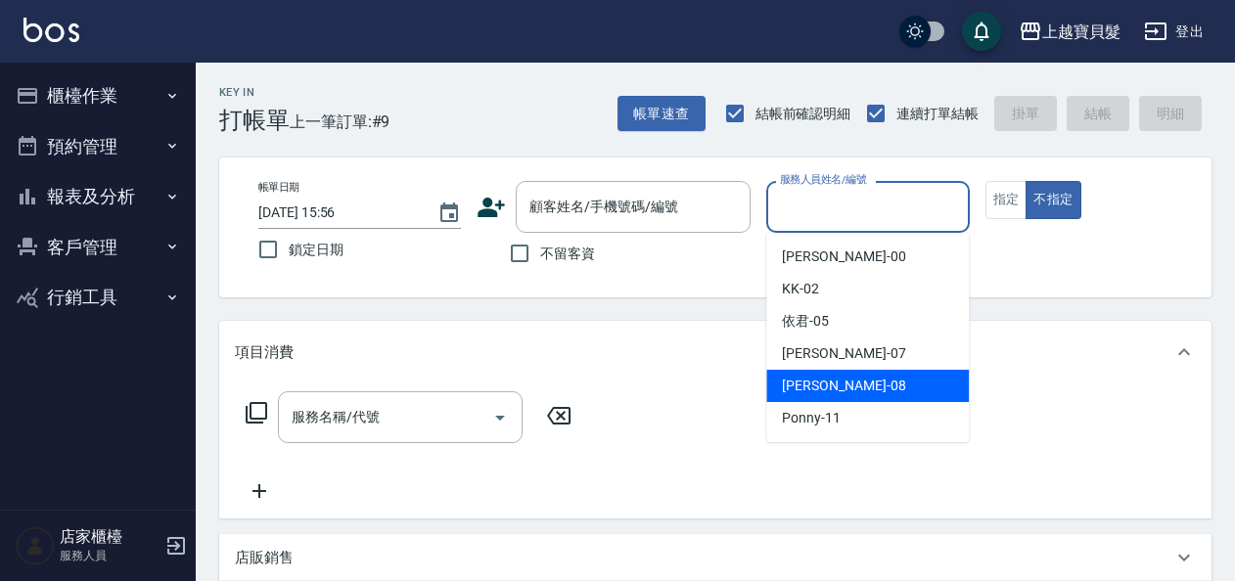
click at [854, 390] on div "[PERSON_NAME] -08" at bounding box center [867, 386] width 203 height 32
type input "[PERSON_NAME]-08"
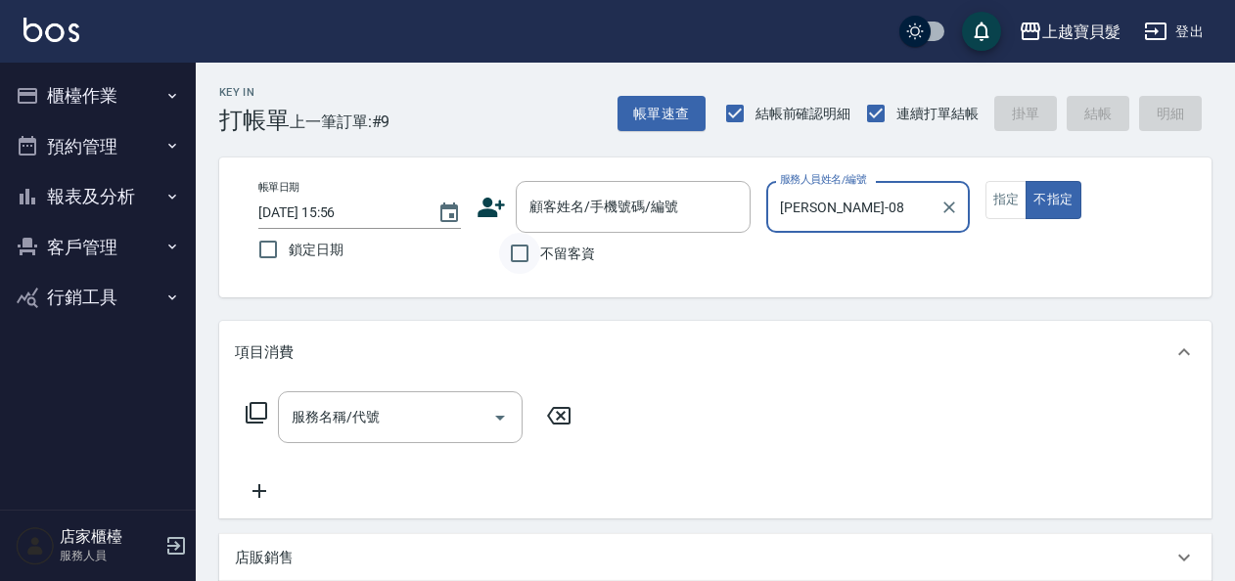
click at [517, 249] on input "不留客資" at bounding box center [519, 253] width 41 height 41
checkbox input "true"
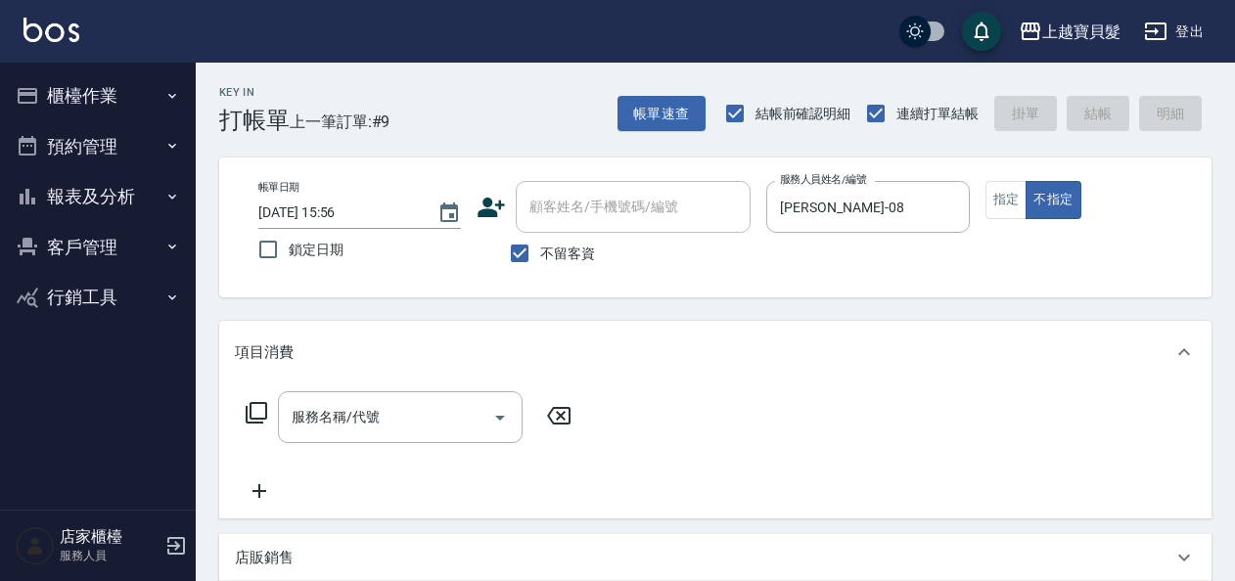
click at [251, 404] on icon at bounding box center [257, 413] width 22 height 22
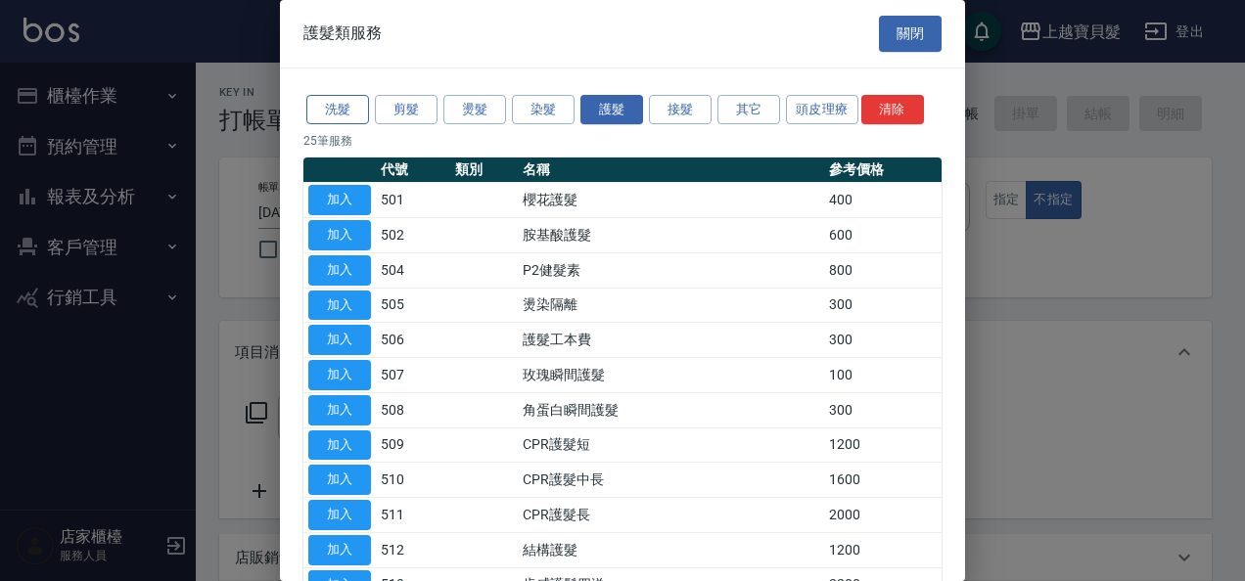
click at [337, 110] on button "洗髮" at bounding box center [337, 110] width 63 height 30
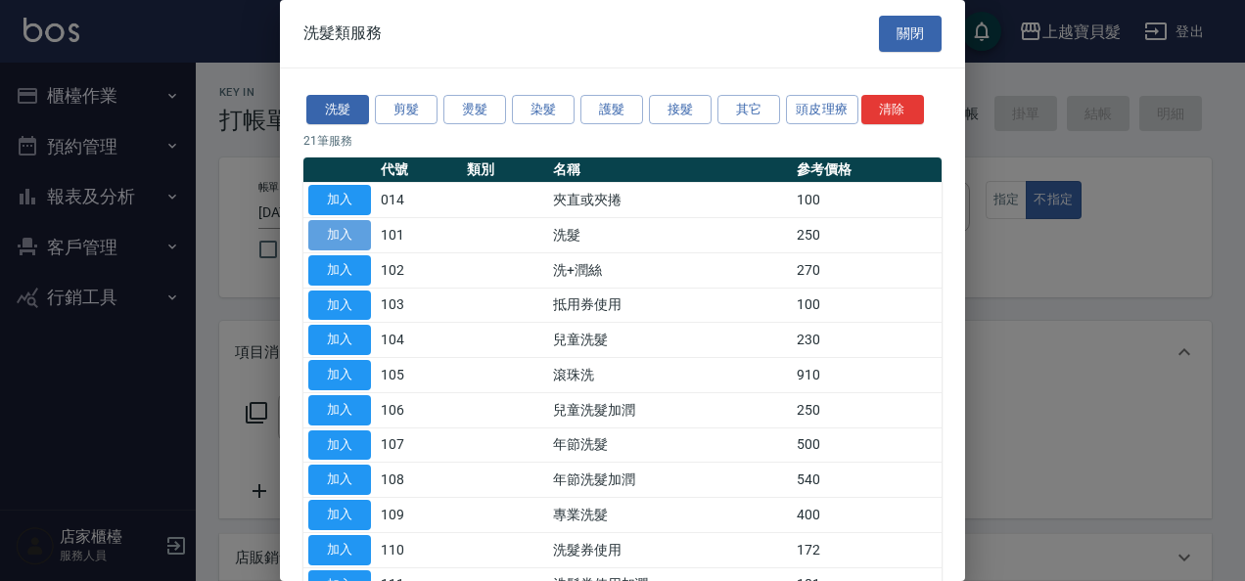
click at [354, 226] on button "加入" at bounding box center [339, 235] width 63 height 30
type input "洗髮(101)"
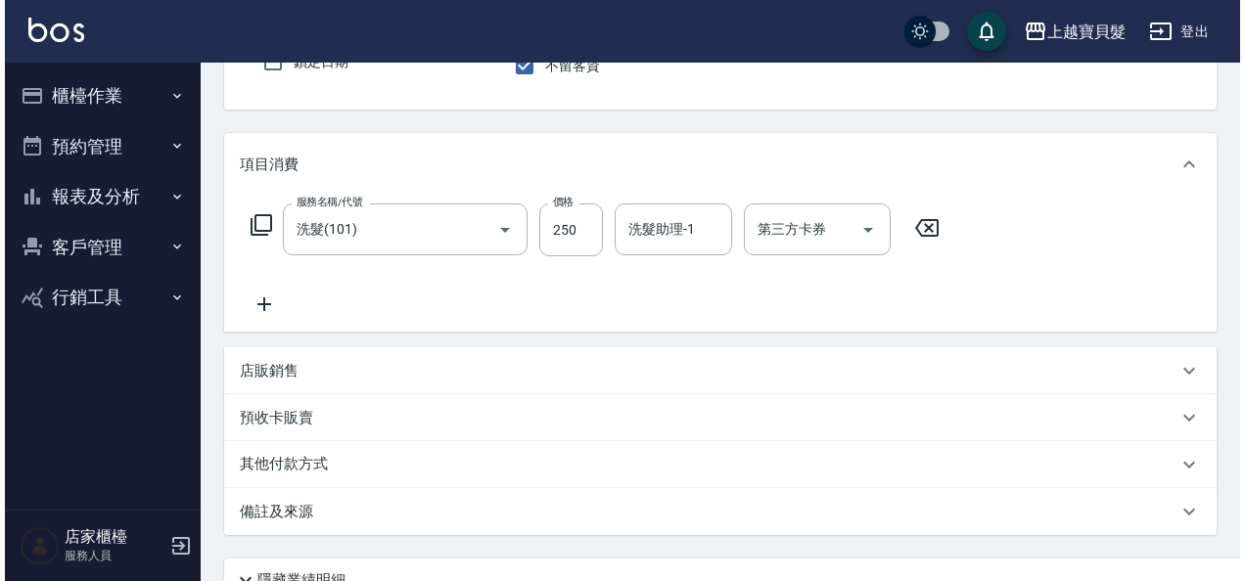
scroll to position [361, 0]
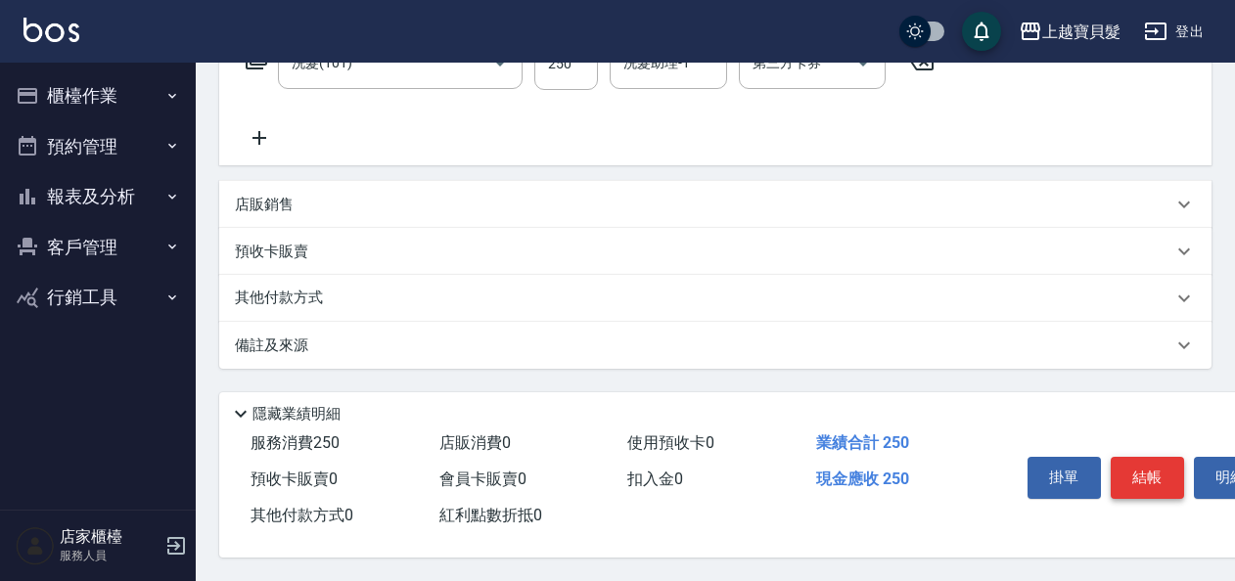
click at [1158, 460] on button "結帳" at bounding box center [1147, 477] width 73 height 41
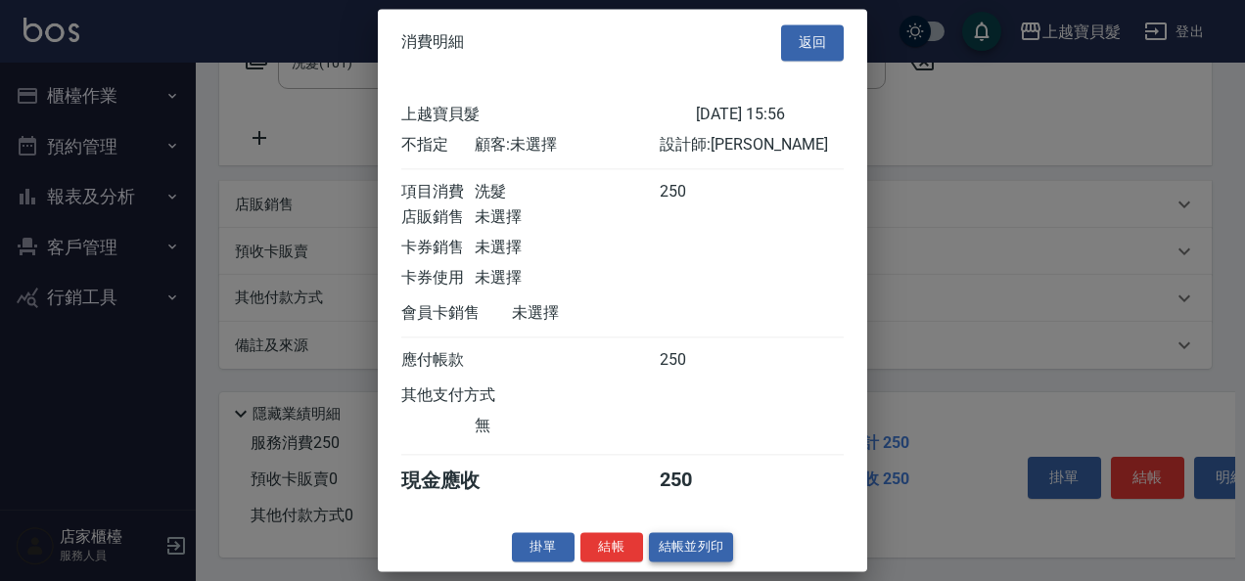
click at [705, 563] on button "結帳並列印" at bounding box center [691, 547] width 85 height 30
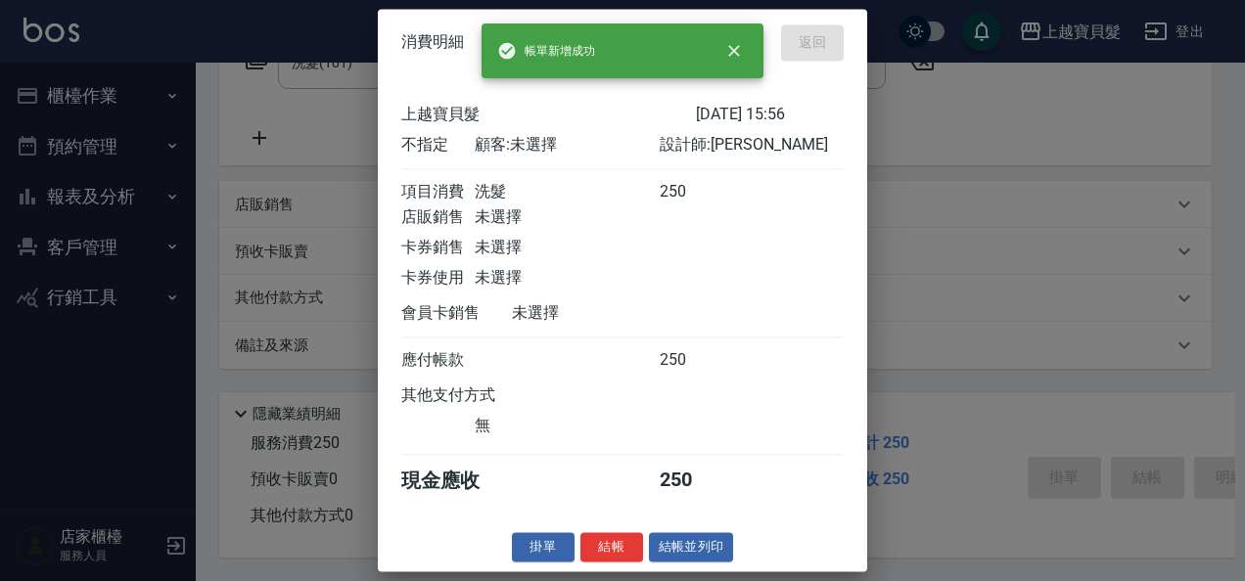
type input "[DATE] 15:57"
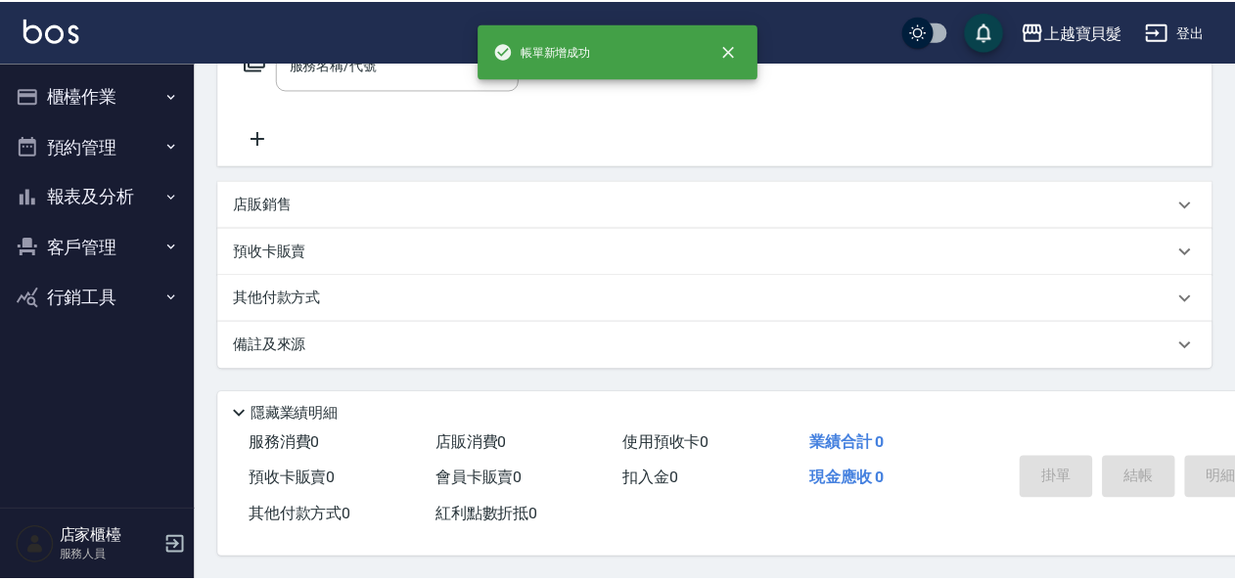
scroll to position [0, 0]
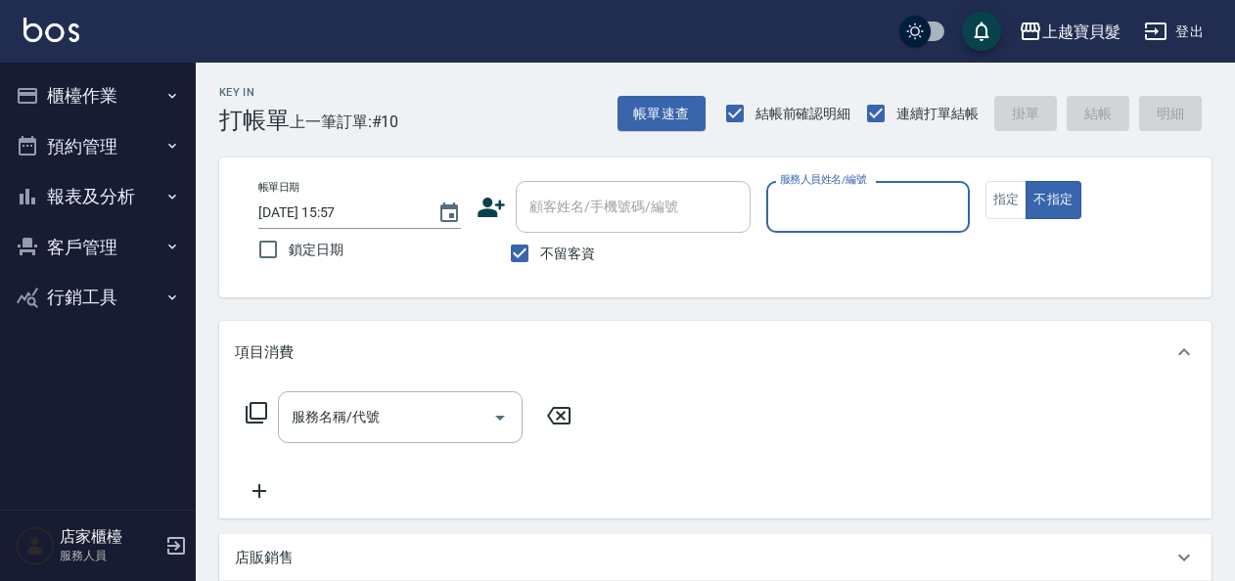
click at [167, 100] on icon "button" at bounding box center [172, 96] width 16 height 16
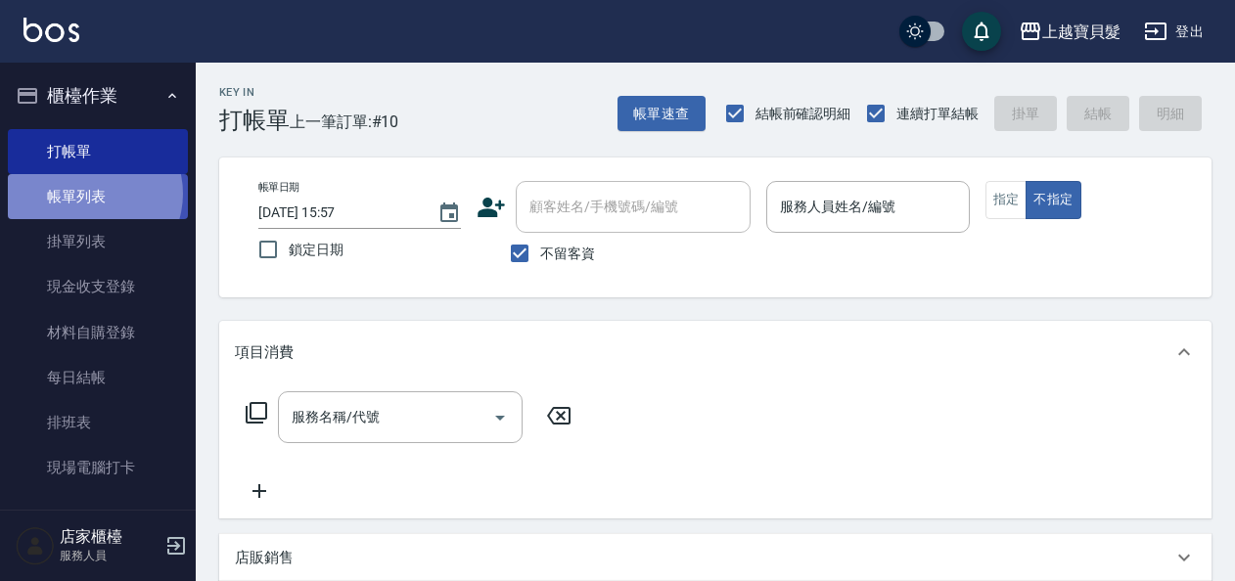
click at [90, 194] on link "帳單列表" at bounding box center [98, 196] width 180 height 45
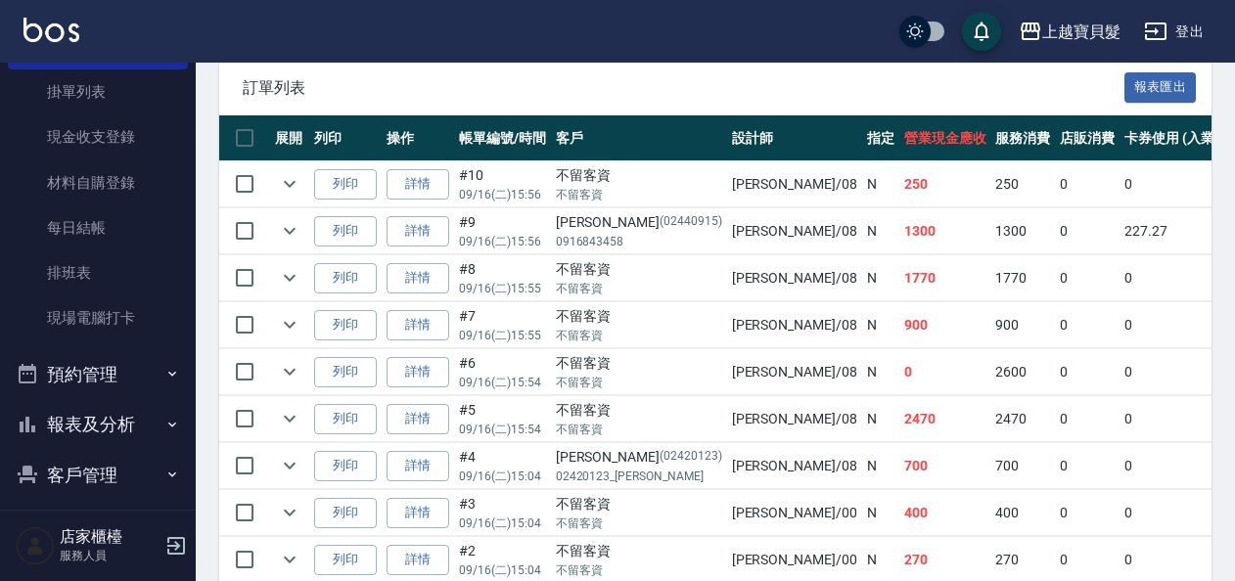
scroll to position [213, 0]
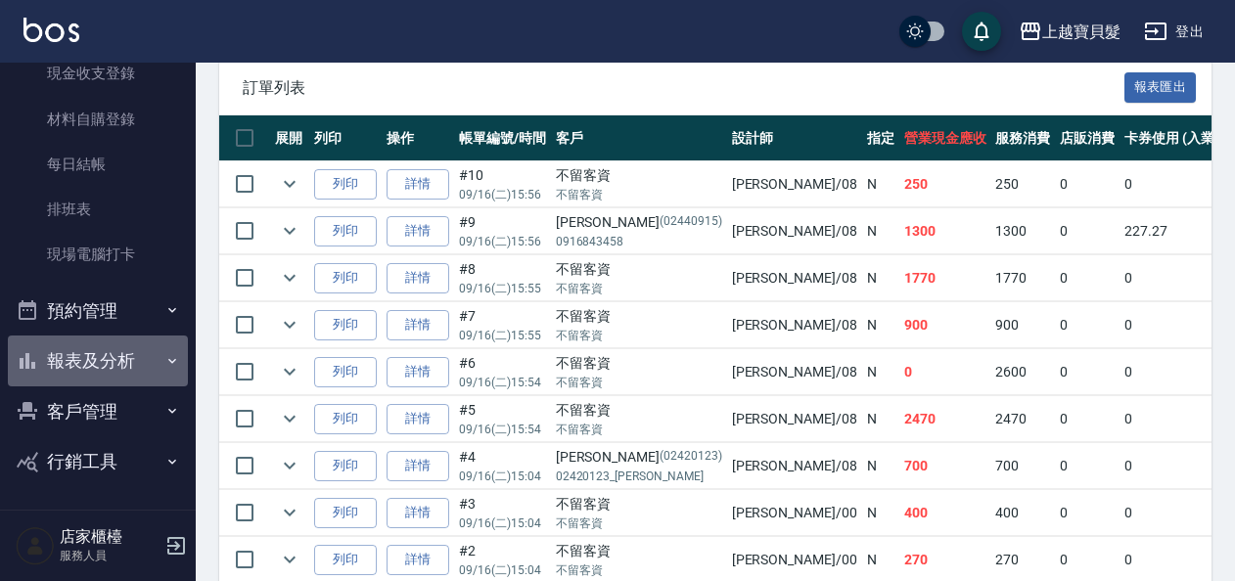
click at [108, 354] on button "報表及分析" at bounding box center [98, 361] width 180 height 51
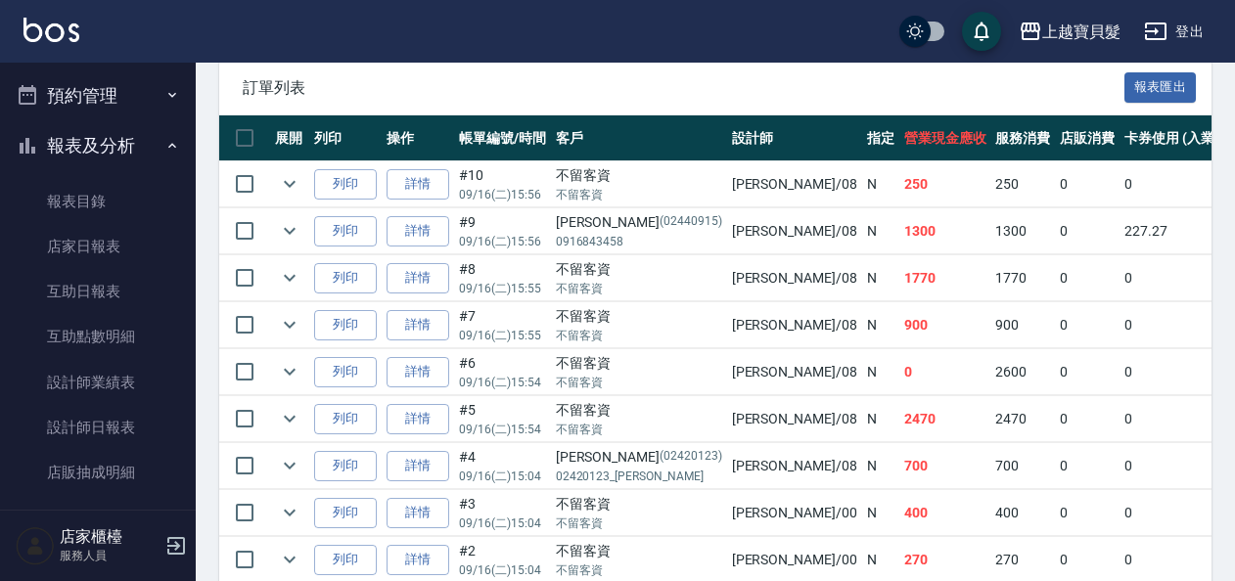
scroll to position [591, 0]
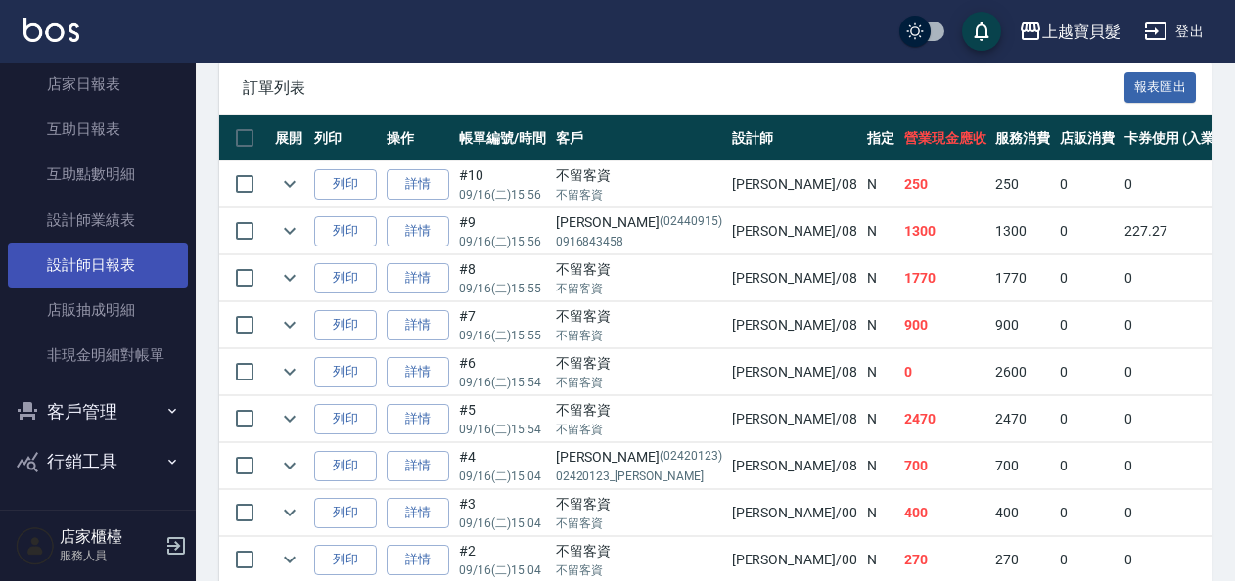
click at [86, 251] on link "設計師日報表" at bounding box center [98, 265] width 180 height 45
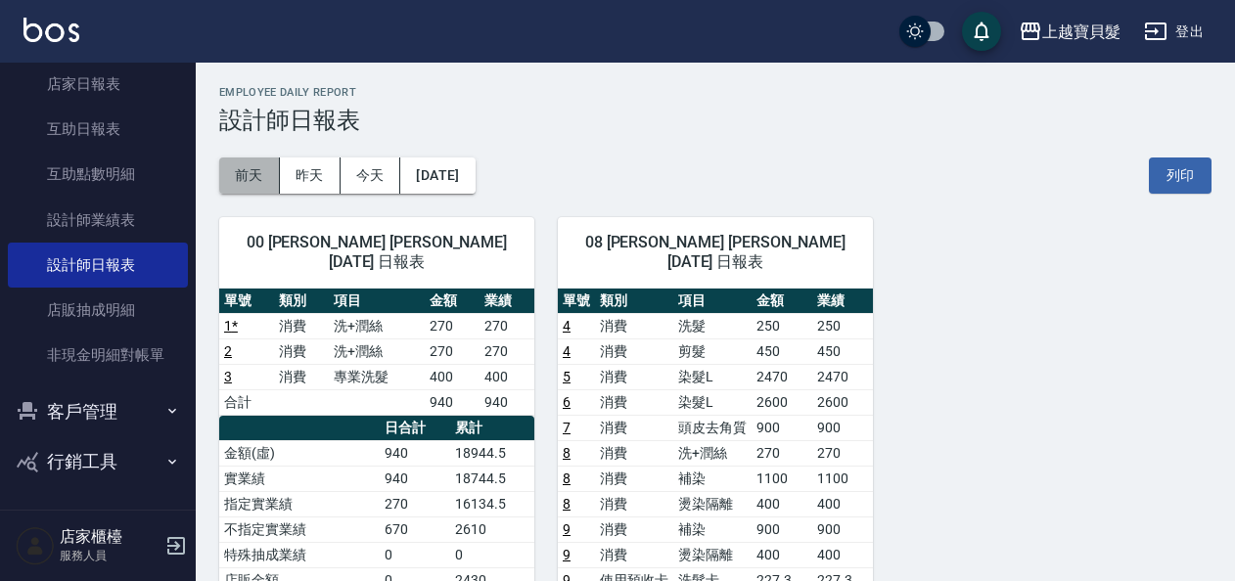
click at [225, 168] on button "前天" at bounding box center [249, 176] width 61 height 36
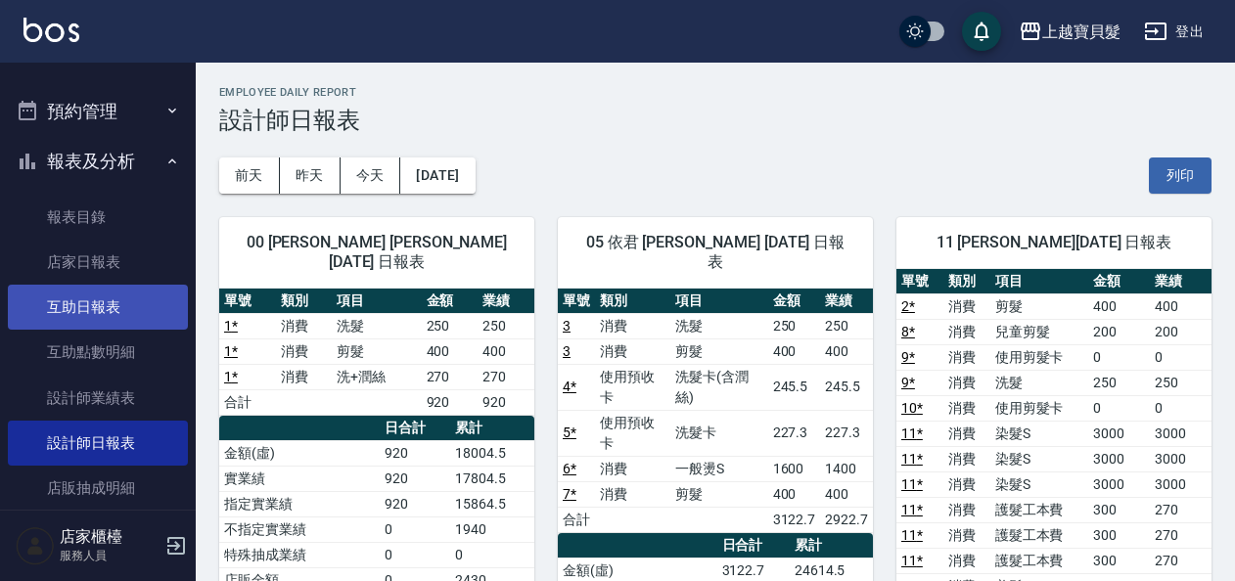
scroll to position [395, 0]
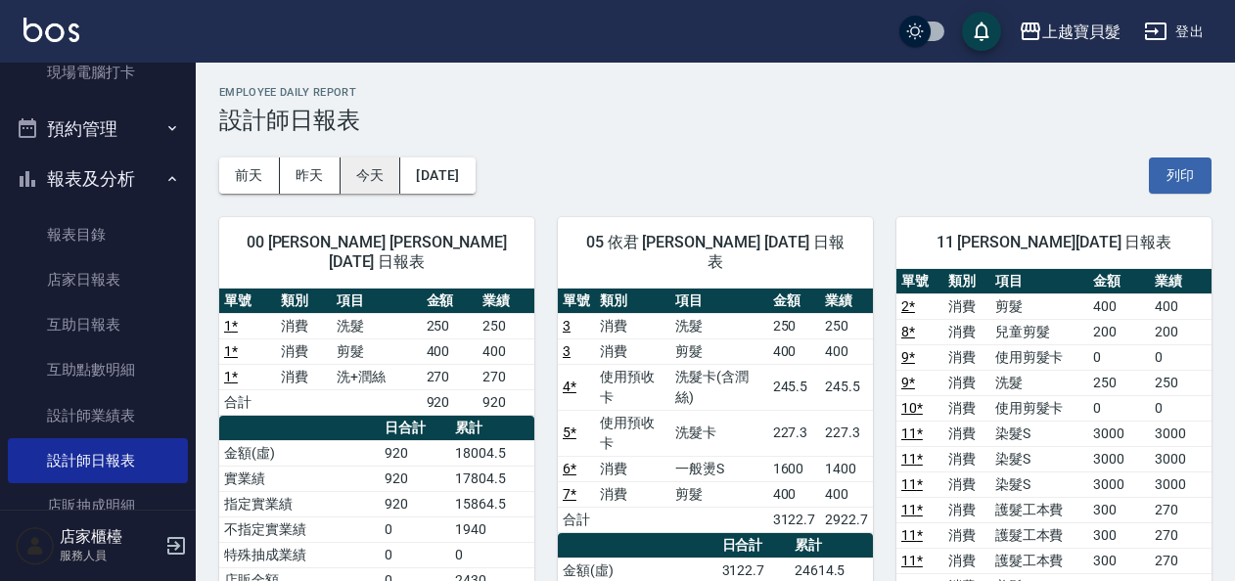
click at [375, 181] on button "今天" at bounding box center [371, 176] width 61 height 36
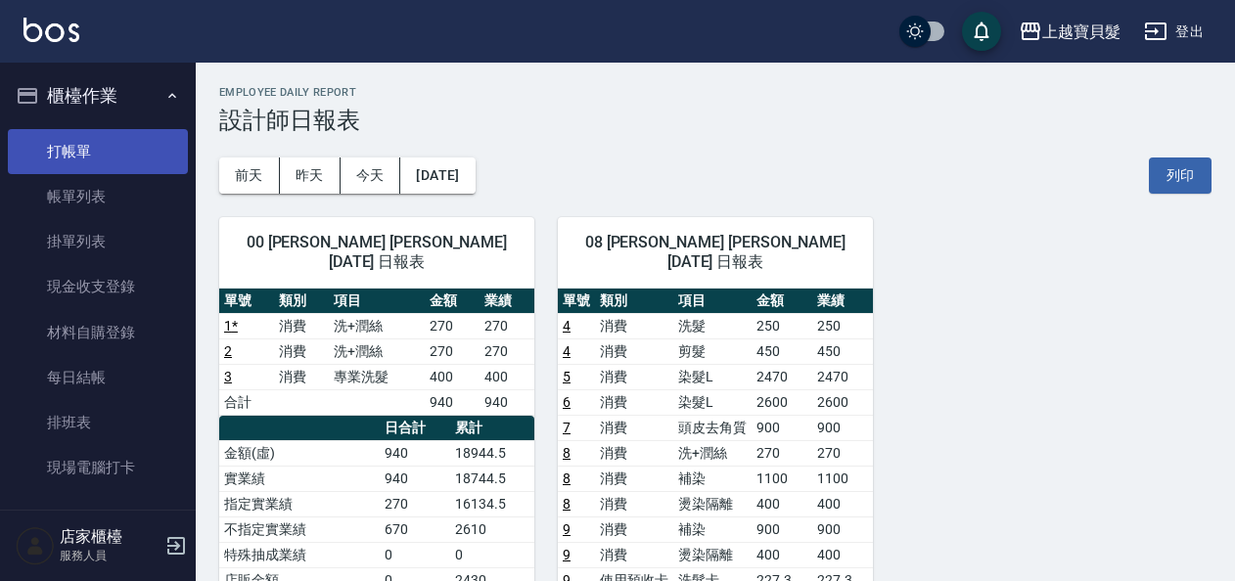
click at [45, 156] on link "打帳單" at bounding box center [98, 151] width 180 height 45
